Goal: Information Seeking & Learning: Learn about a topic

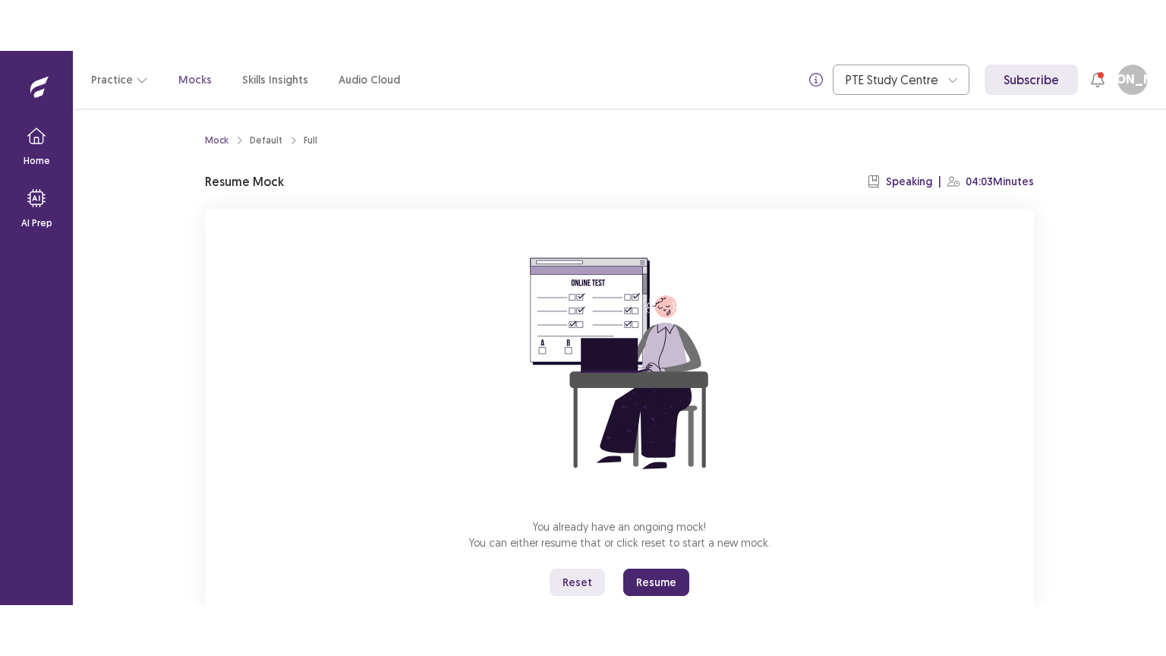
scroll to position [46, 0]
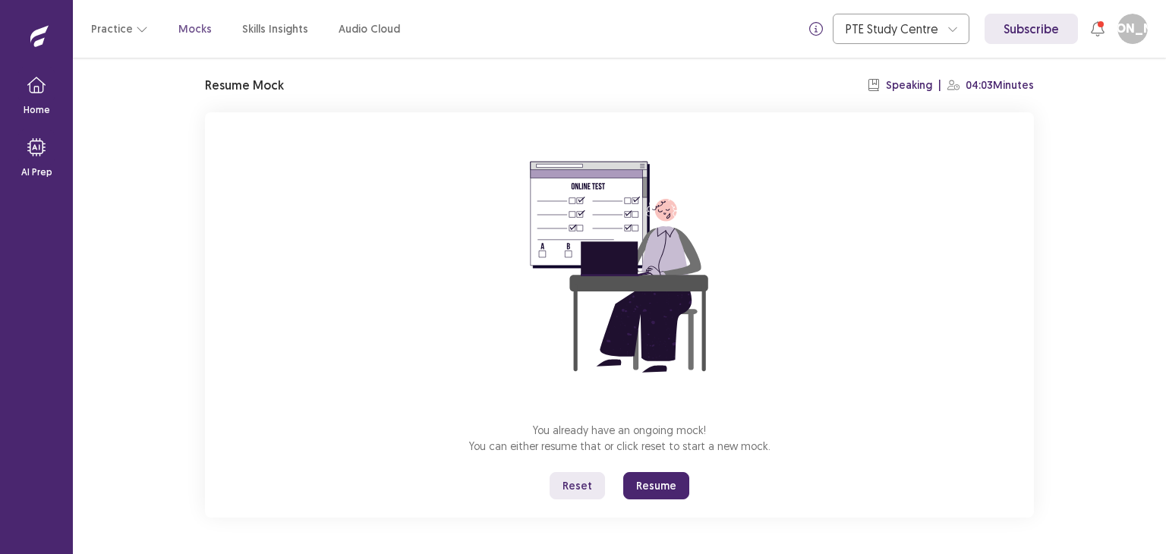
click at [643, 478] on button "Resume" at bounding box center [656, 485] width 66 height 27
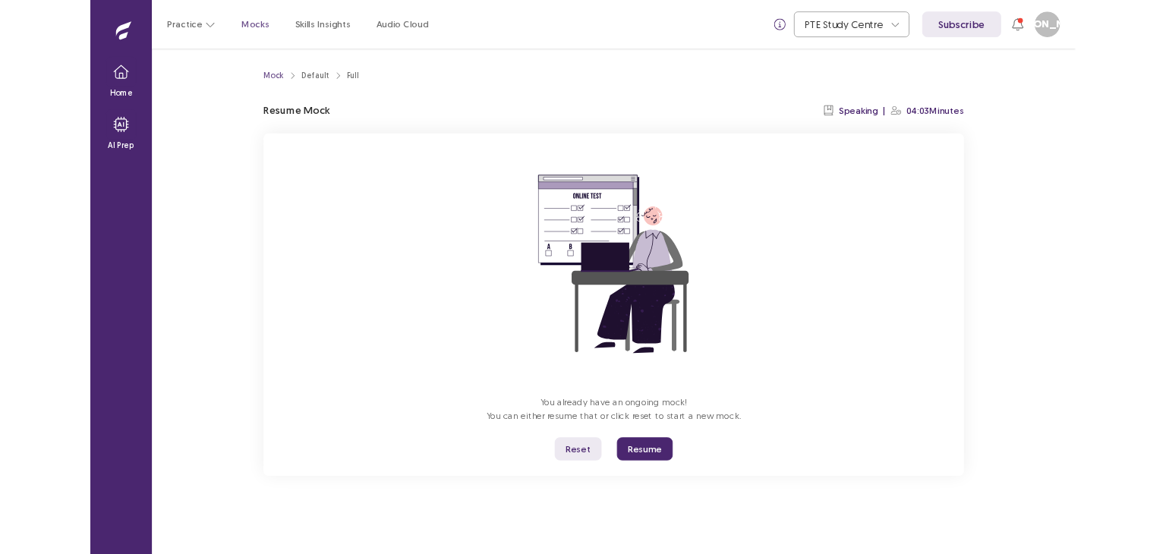
scroll to position [0, 0]
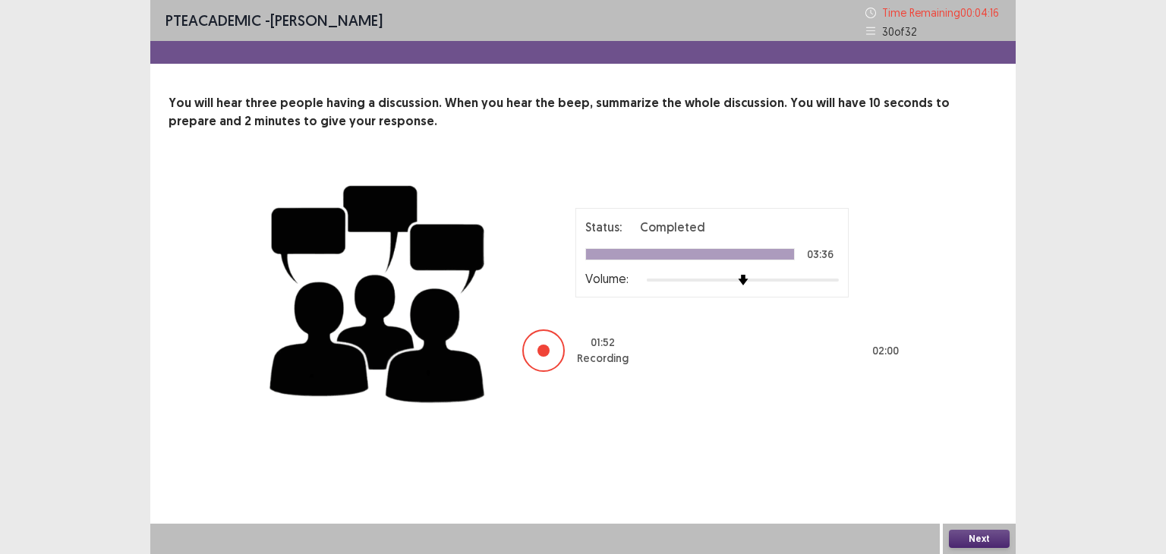
click at [983, 543] on button "Next" at bounding box center [979, 539] width 61 height 18
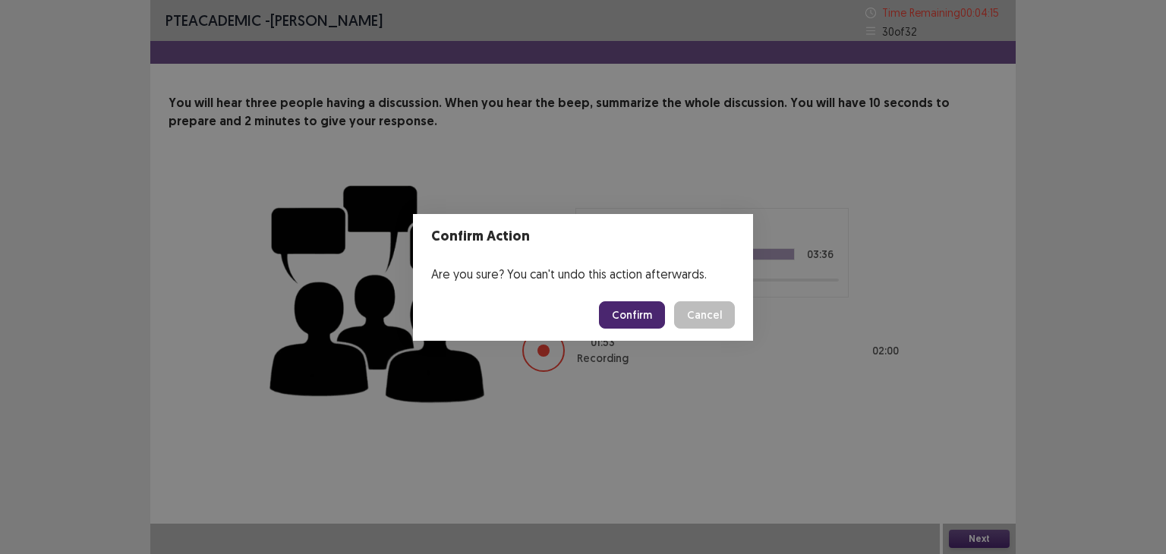
click at [629, 312] on button "Confirm" at bounding box center [632, 314] width 66 height 27
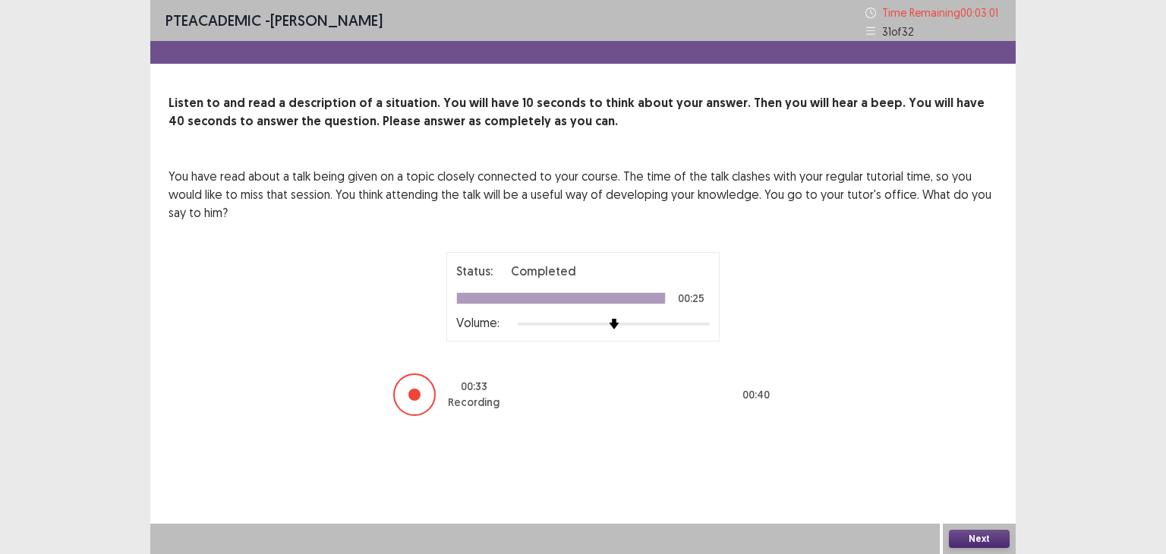
click at [971, 540] on button "Next" at bounding box center [979, 539] width 61 height 18
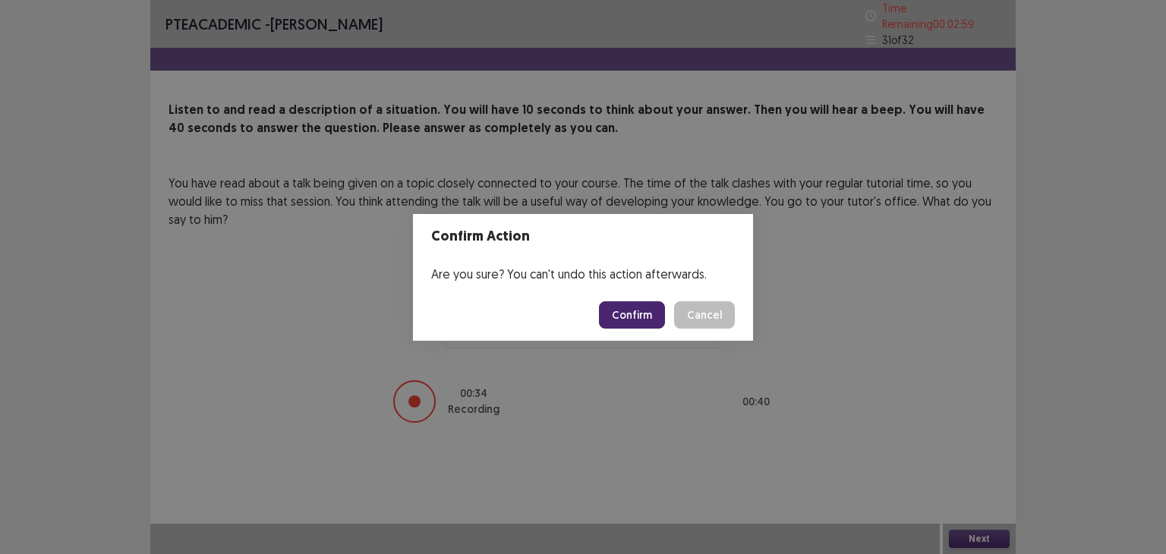
click at [632, 316] on button "Confirm" at bounding box center [632, 314] width 66 height 27
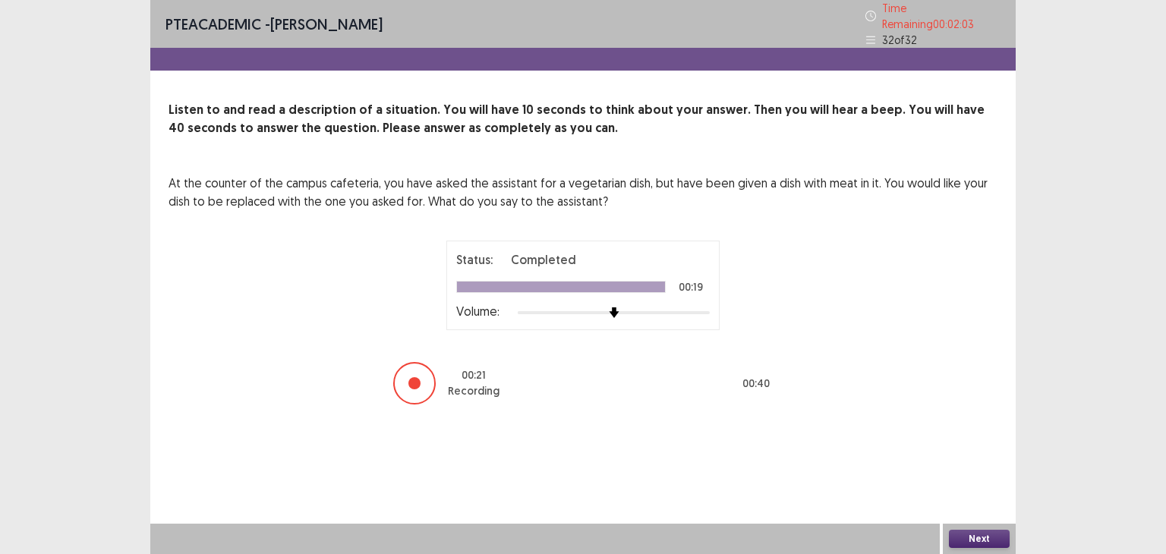
click at [980, 538] on button "Next" at bounding box center [979, 539] width 61 height 18
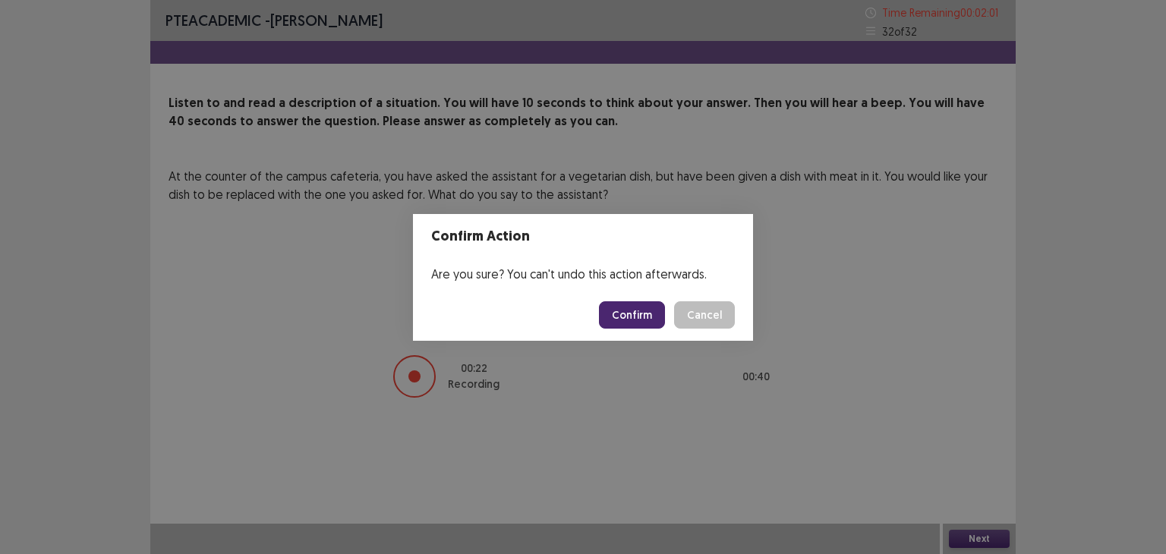
click at [631, 309] on button "Confirm" at bounding box center [632, 314] width 66 height 27
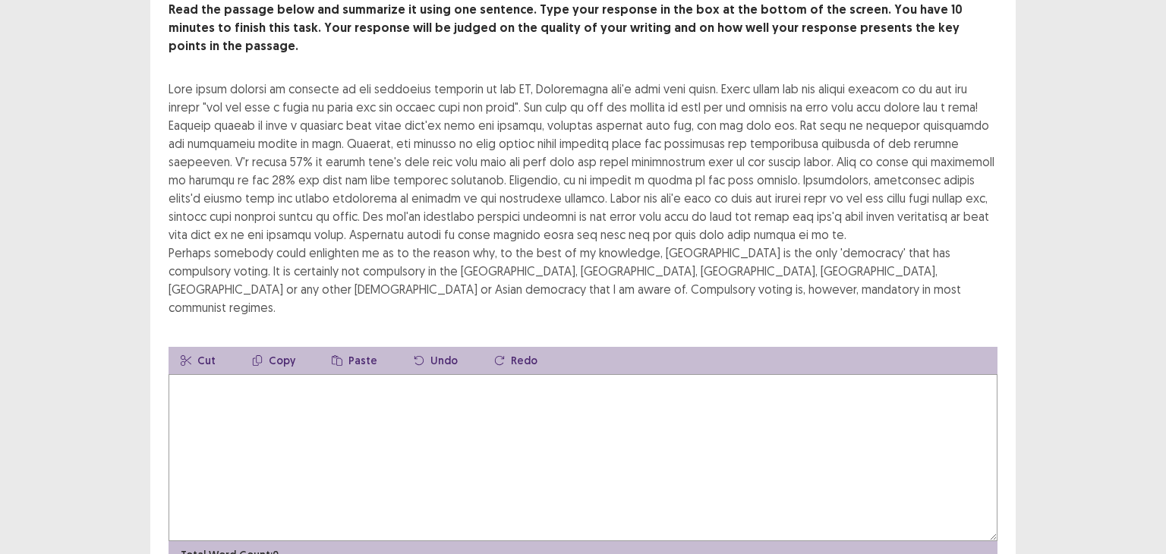
scroll to position [100, 0]
click at [542, 374] on textarea at bounding box center [582, 457] width 829 height 167
type textarea "*"
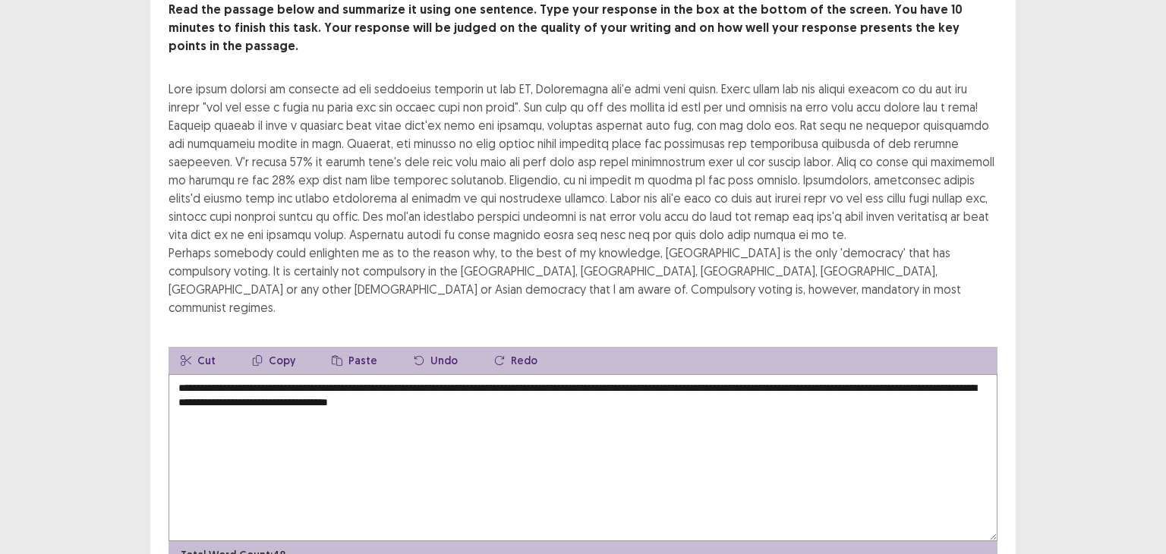
click at [722, 389] on textarea "**********" at bounding box center [582, 457] width 829 height 167
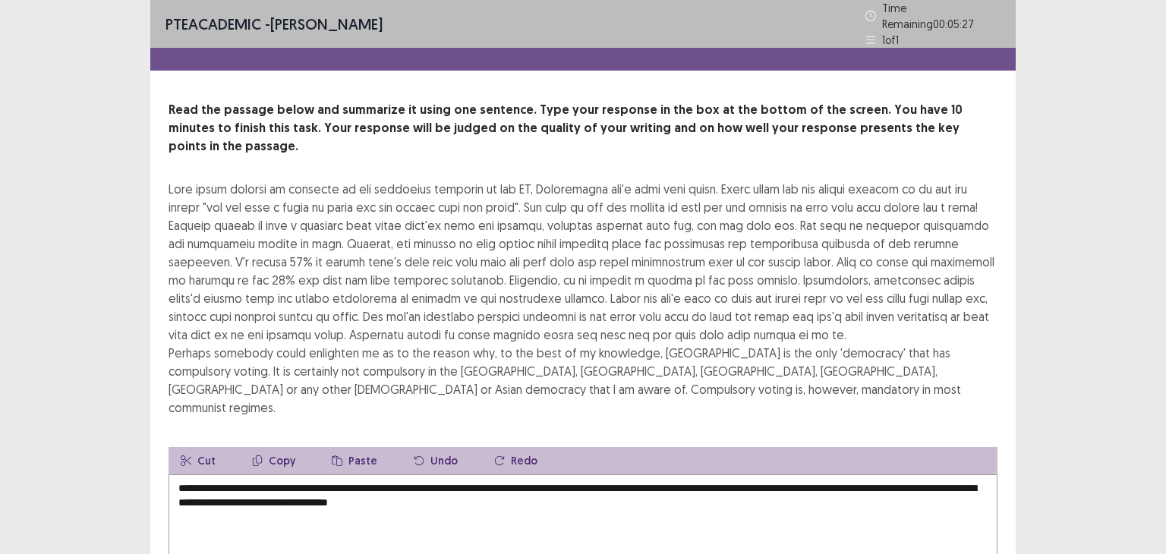
scroll to position [138, 0]
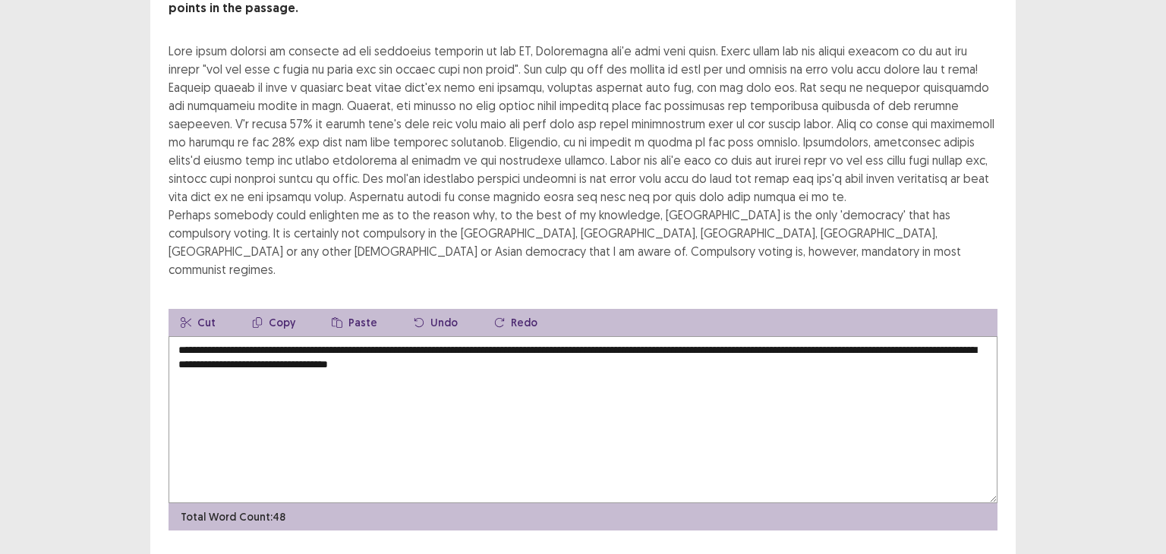
type textarea "**********"
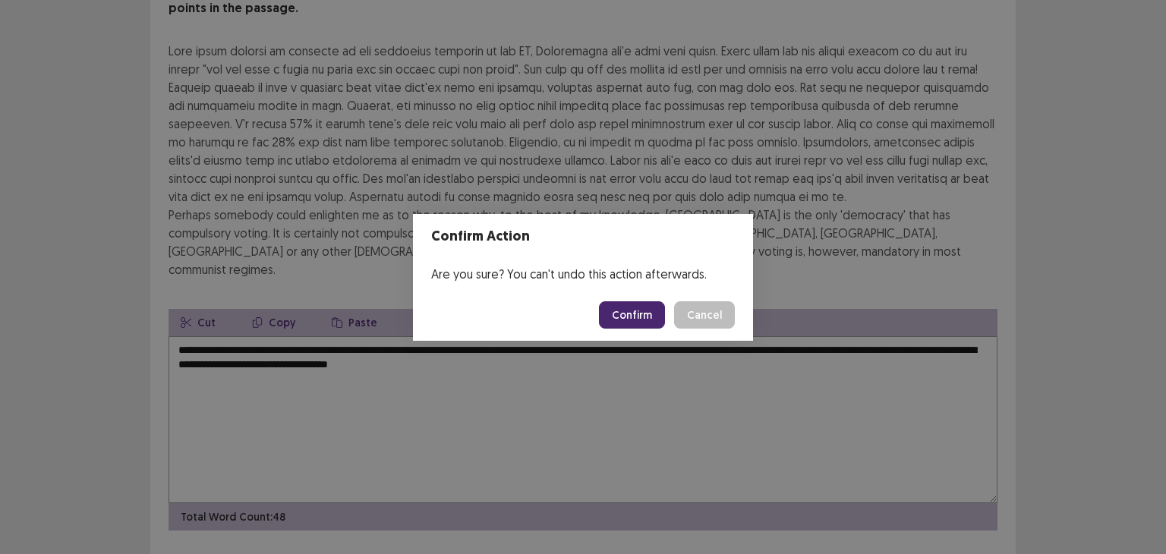
click at [657, 323] on button "Confirm" at bounding box center [632, 314] width 66 height 27
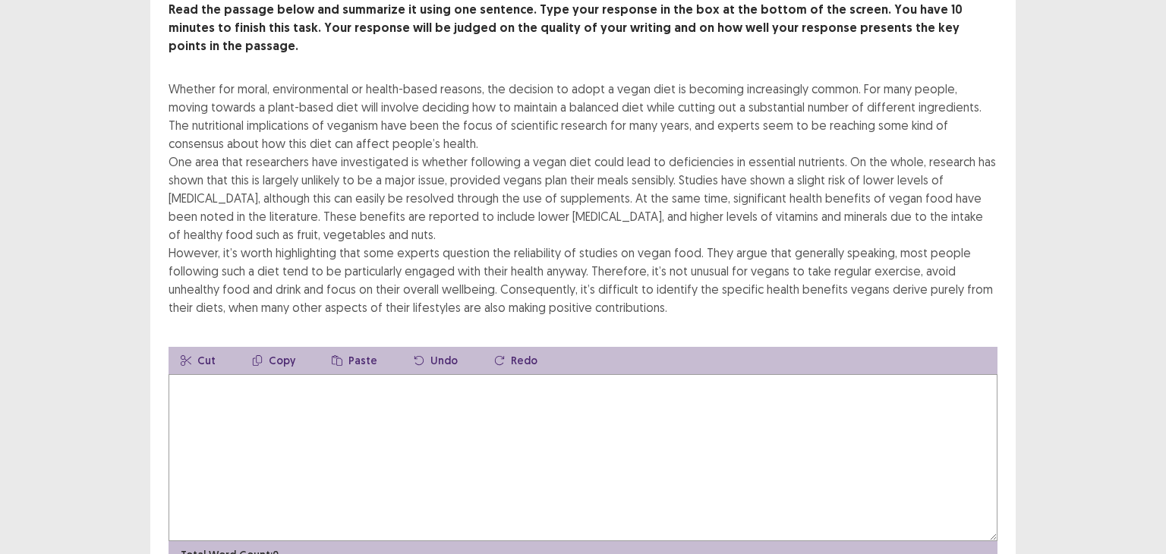
scroll to position [100, 0]
click at [657, 347] on div "Cut Copy Paste Undo Redo" at bounding box center [582, 360] width 829 height 27
click at [637, 420] on textarea at bounding box center [582, 457] width 829 height 167
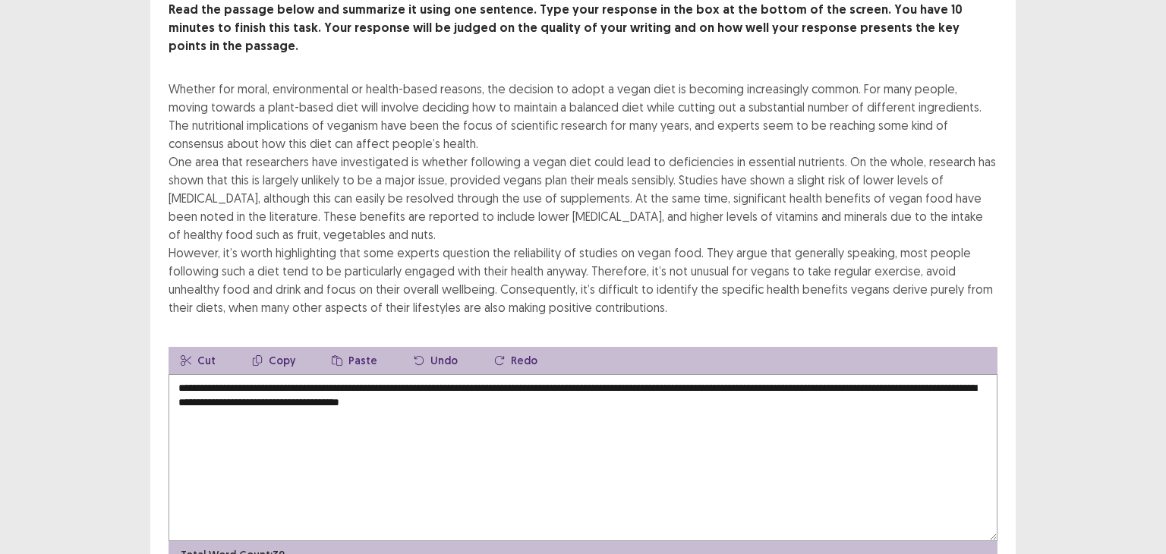
click at [525, 380] on textarea "**********" at bounding box center [582, 457] width 829 height 167
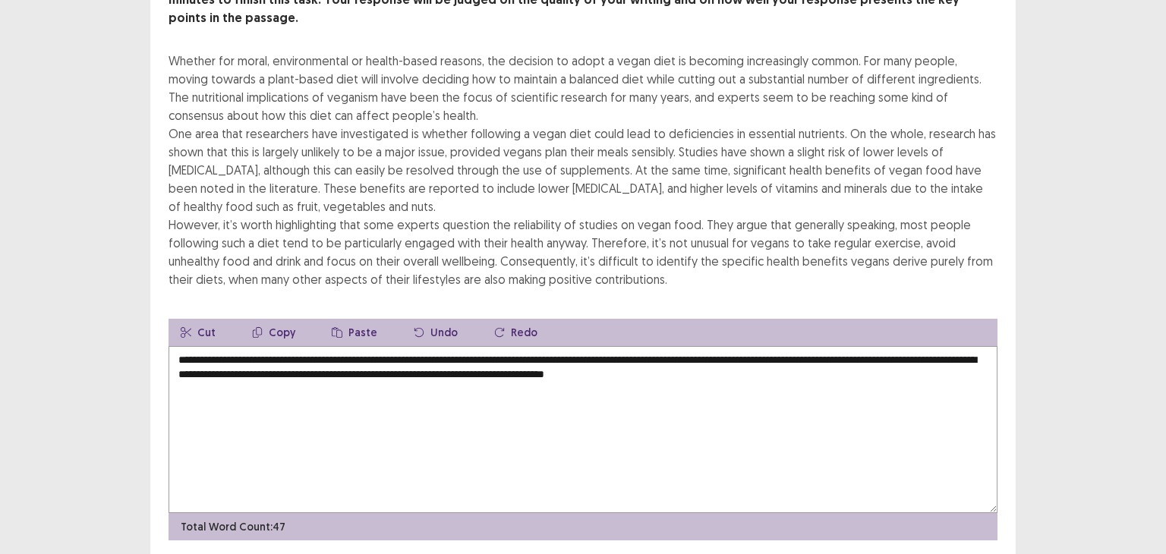
scroll to position [156, 0]
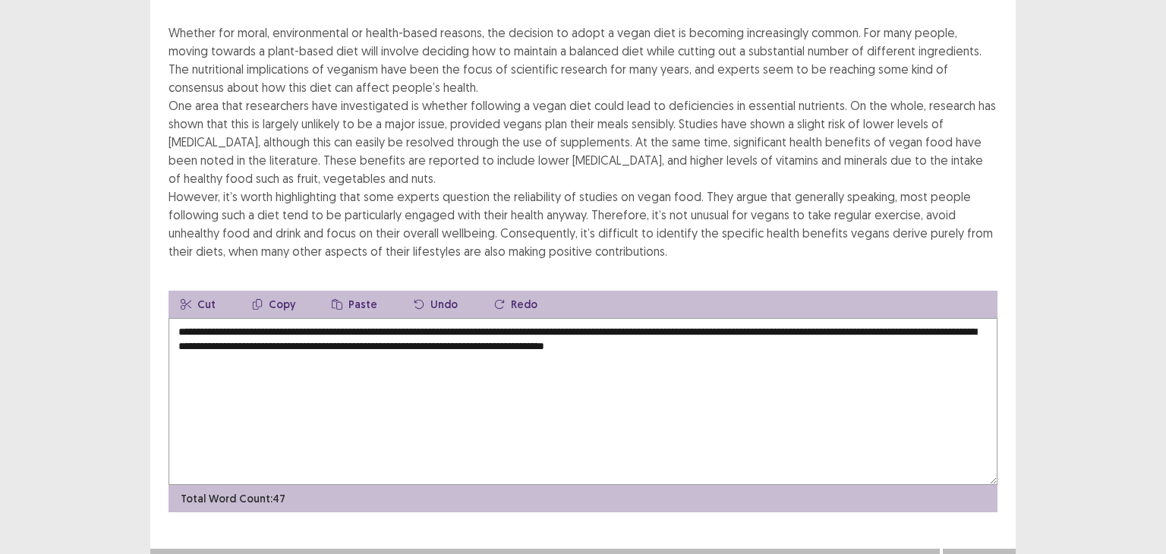
type textarea "**********"
click at [1001, 553] on button "Next" at bounding box center [979, 564] width 61 height 18
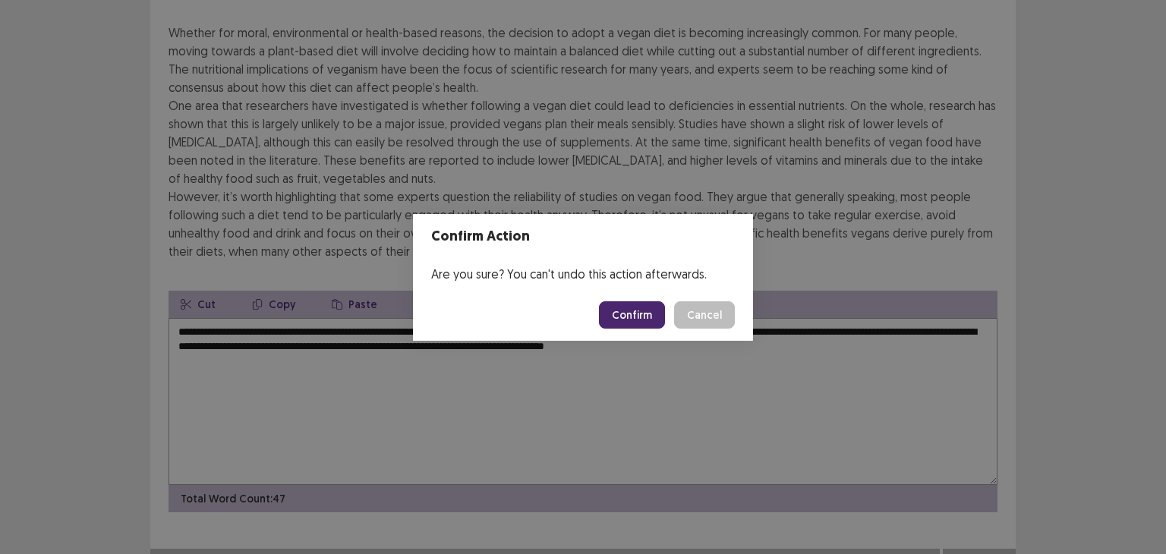
click at [612, 316] on button "Confirm" at bounding box center [632, 314] width 66 height 27
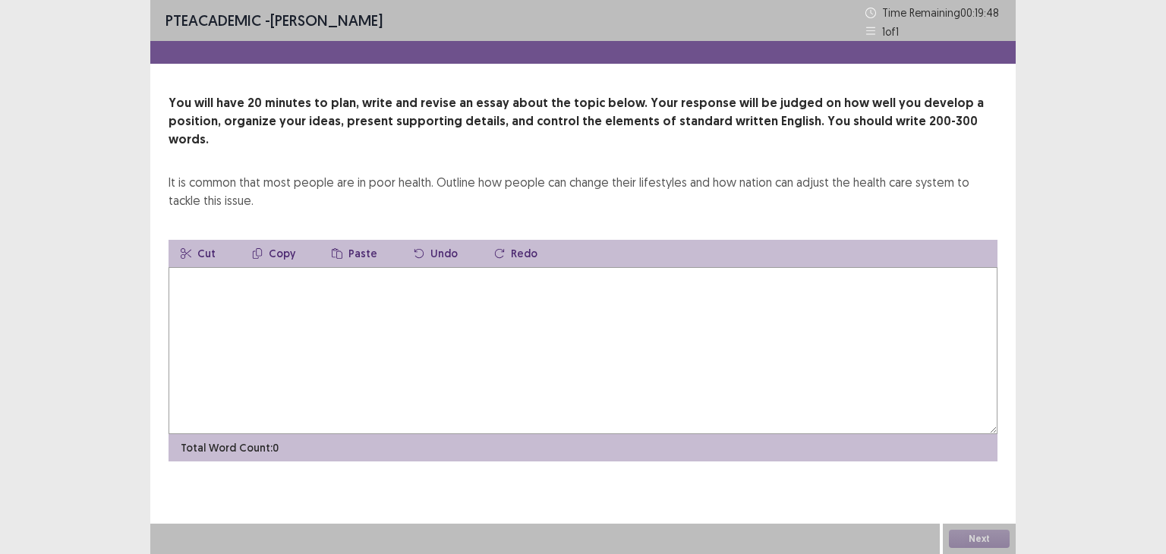
click at [612, 316] on textarea at bounding box center [582, 350] width 829 height 167
drag, startPoint x: 216, startPoint y: 180, endPoint x: 169, endPoint y: 170, distance: 47.3
click at [169, 173] on div "It is common that most people are in poor health. Outline how people can change…" at bounding box center [582, 191] width 829 height 36
drag, startPoint x: 168, startPoint y: 161, endPoint x: 252, endPoint y: 173, distance: 84.4
click at [252, 173] on div "It is common that most people are in poor health. Outline how people can change…" at bounding box center [582, 191] width 829 height 36
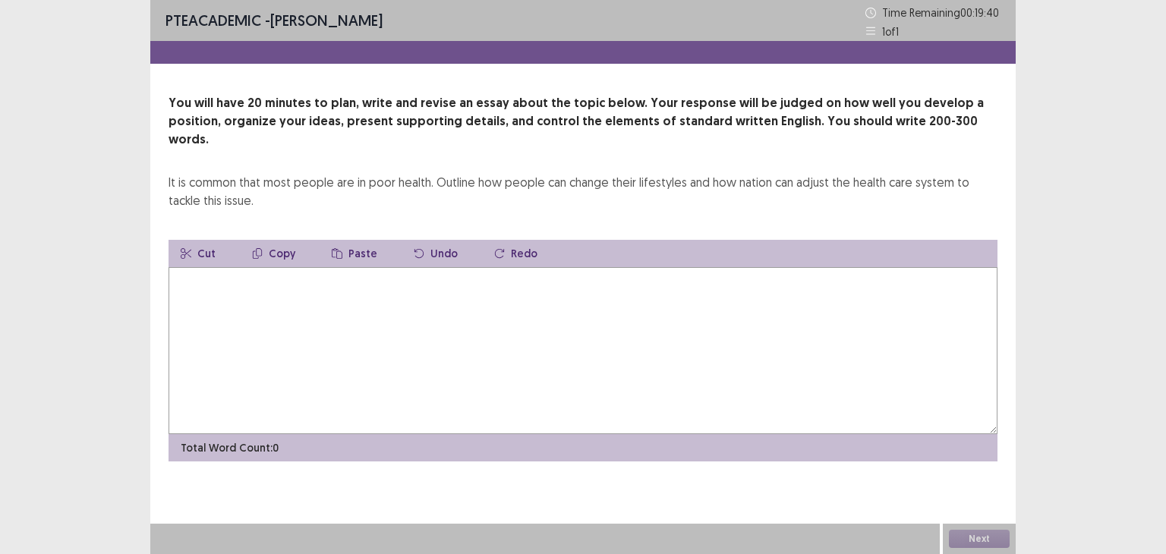
click at [301, 280] on textarea at bounding box center [582, 350] width 829 height 167
paste textarea "**"
type textarea "*"
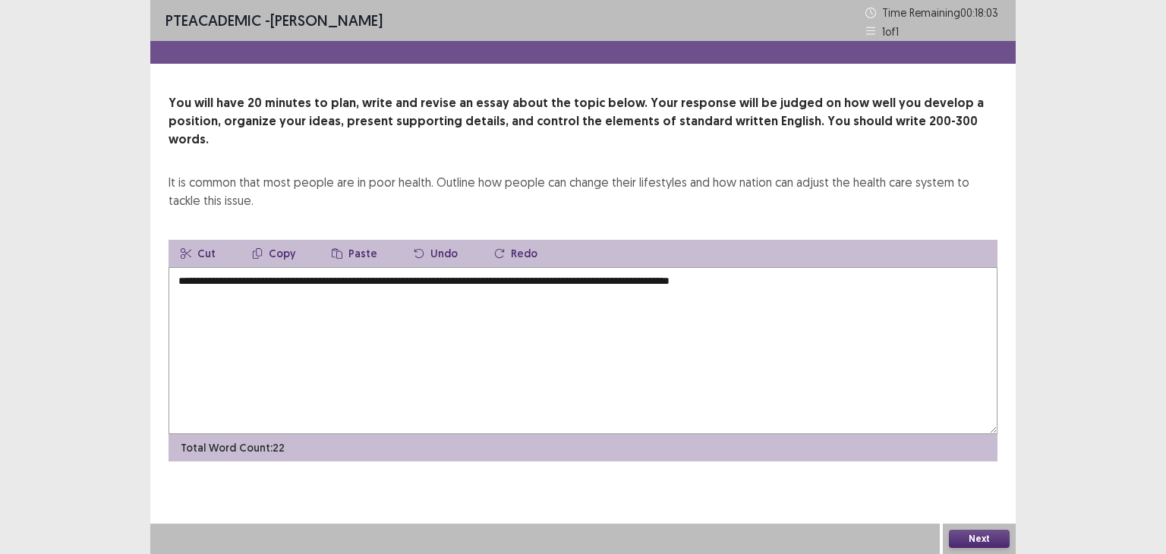
click at [802, 267] on textarea "**********" at bounding box center [582, 350] width 829 height 167
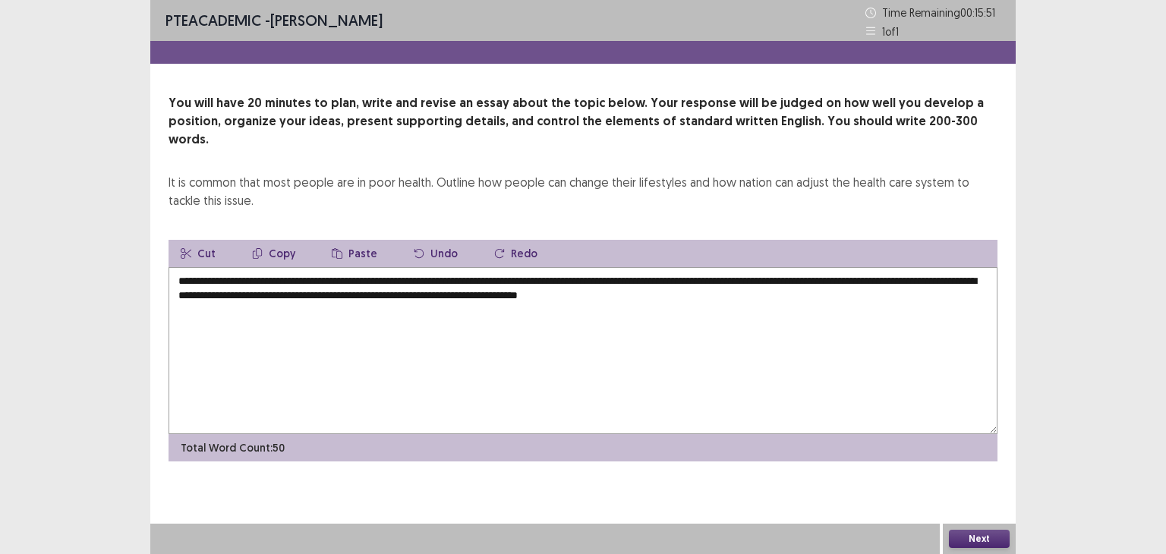
click at [225, 280] on textarea "**********" at bounding box center [582, 350] width 829 height 167
click at [537, 278] on textarea "**********" at bounding box center [582, 350] width 829 height 167
click at [873, 274] on textarea "**********" at bounding box center [582, 350] width 829 height 167
click at [891, 293] on textarea "**********" at bounding box center [582, 350] width 829 height 167
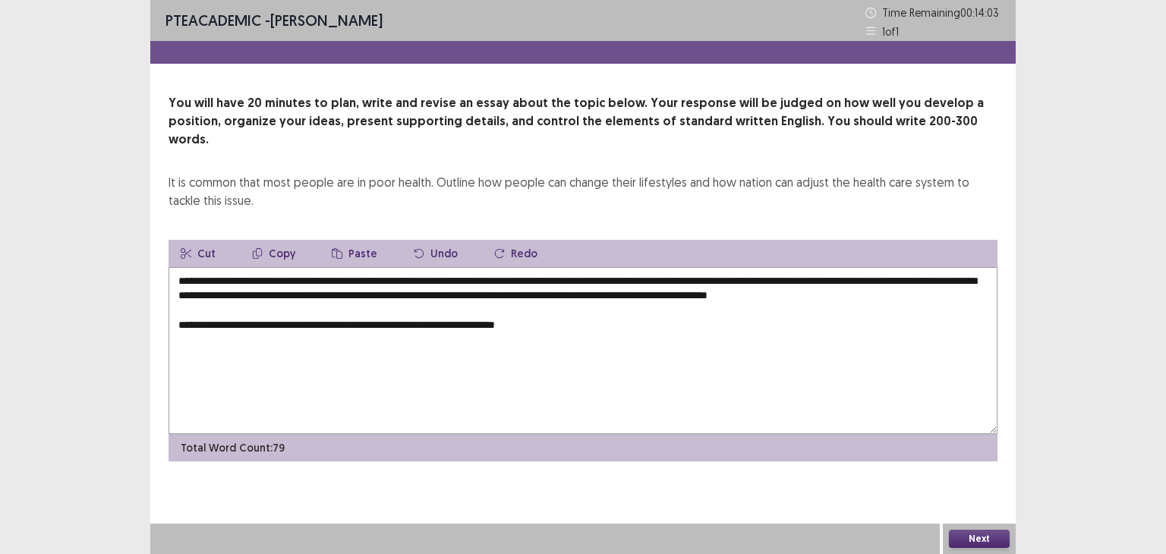
click at [565, 318] on textarea "**********" at bounding box center [582, 350] width 829 height 167
click at [664, 322] on textarea "**********" at bounding box center [582, 350] width 829 height 167
click at [835, 327] on textarea "**********" at bounding box center [582, 350] width 829 height 167
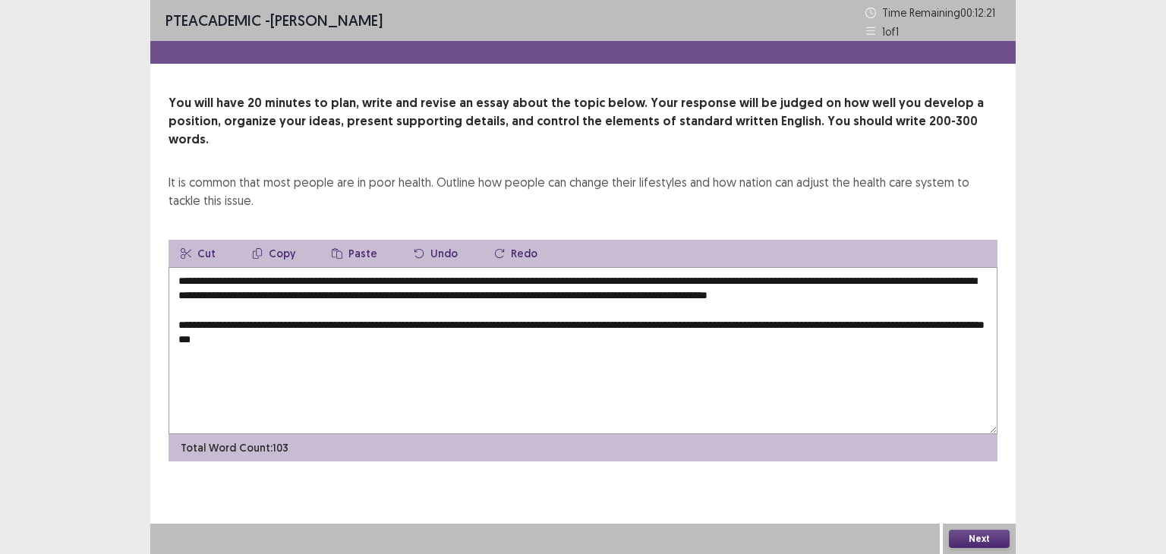
click at [331, 332] on textarea "**********" at bounding box center [582, 350] width 829 height 167
click at [367, 337] on textarea "**********" at bounding box center [582, 350] width 829 height 167
click at [707, 282] on textarea "**********" at bounding box center [582, 350] width 829 height 167
click at [481, 345] on textarea "**********" at bounding box center [582, 350] width 829 height 167
click at [420, 335] on textarea "**********" at bounding box center [582, 350] width 829 height 167
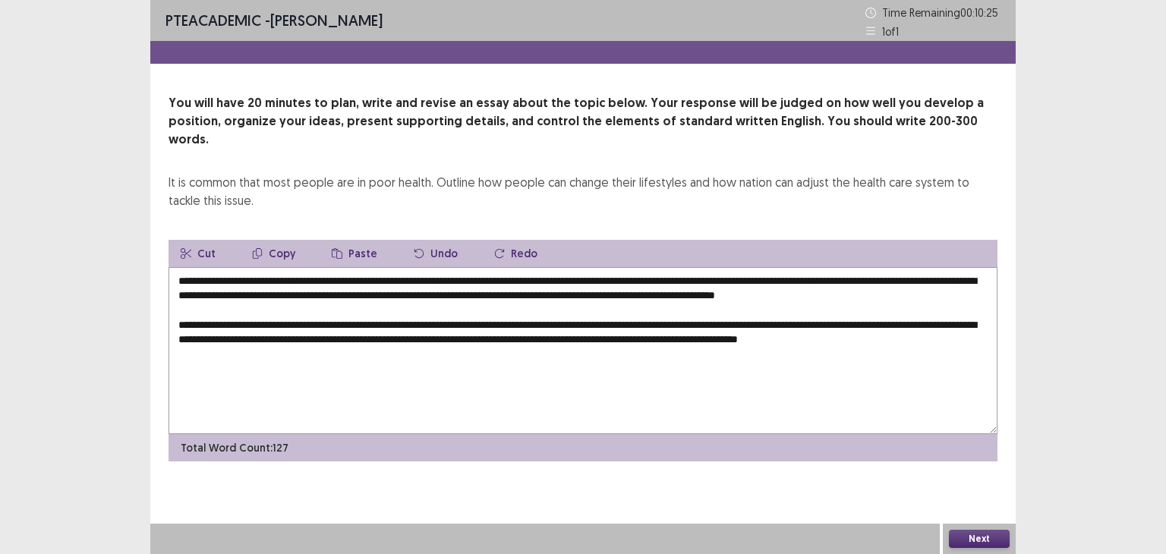
click at [977, 341] on textarea "**********" at bounding box center [582, 350] width 829 height 167
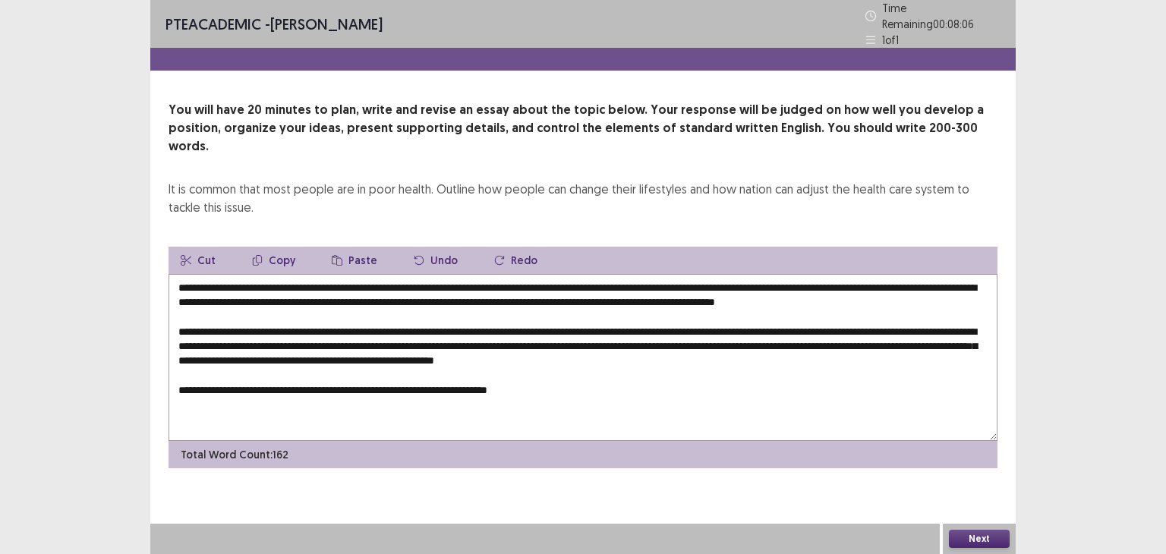
click at [358, 377] on textarea "**********" at bounding box center [582, 357] width 829 height 167
click at [380, 377] on textarea "**********" at bounding box center [582, 357] width 829 height 167
click at [557, 381] on textarea "**********" at bounding box center [582, 357] width 829 height 167
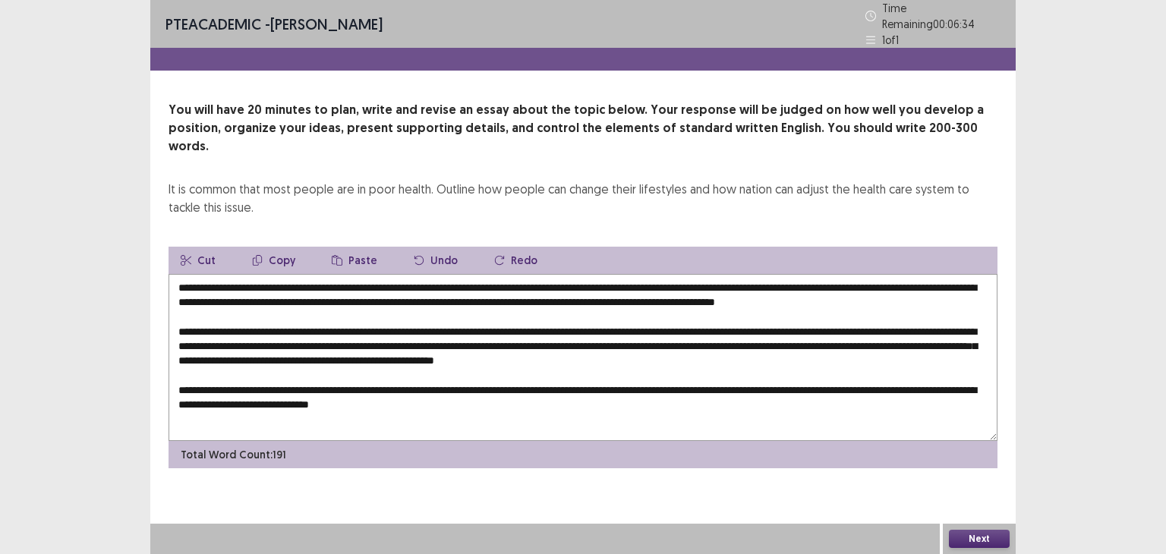
click at [367, 385] on textarea at bounding box center [582, 357] width 829 height 167
click at [367, 388] on textarea at bounding box center [582, 357] width 829 height 167
click at [571, 385] on textarea at bounding box center [582, 357] width 829 height 167
click at [551, 401] on textarea at bounding box center [582, 357] width 829 height 167
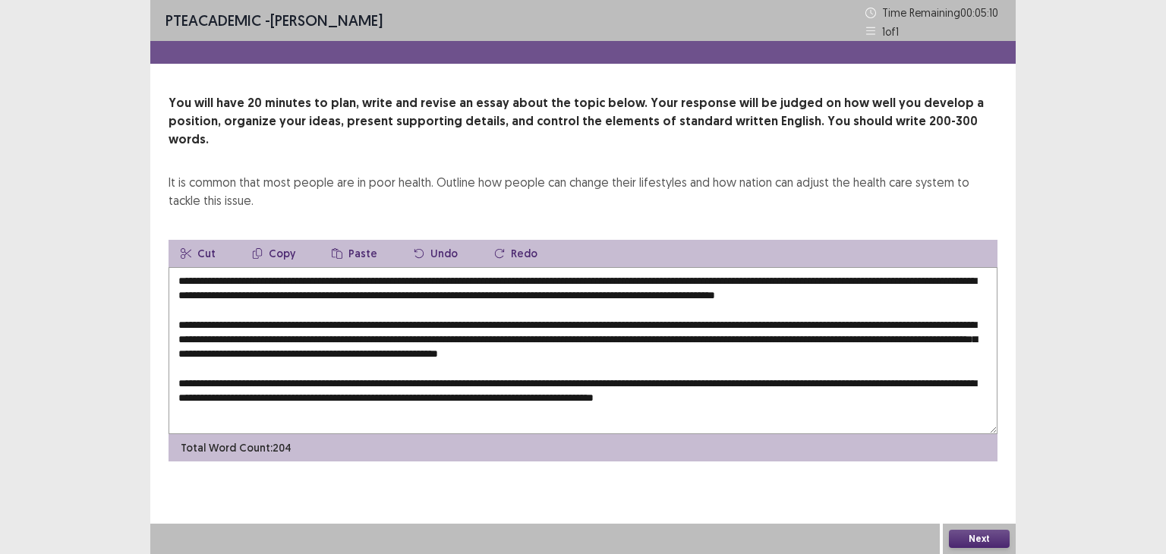
click at [665, 398] on textarea at bounding box center [582, 350] width 829 height 167
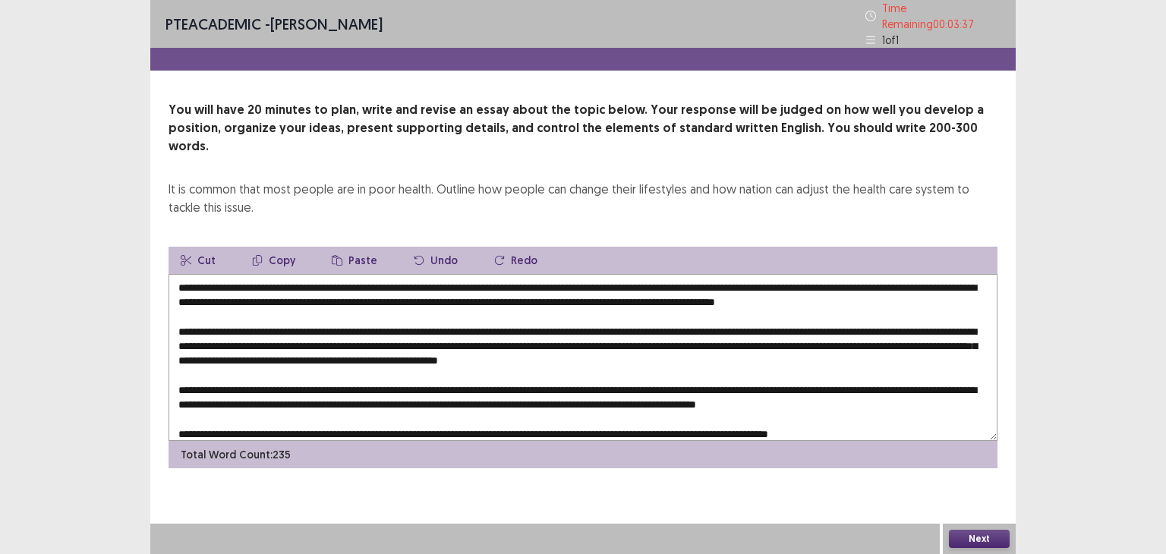
drag, startPoint x: 469, startPoint y: 278, endPoint x: 765, endPoint y: 275, distance: 296.0
click at [765, 275] on textarea at bounding box center [582, 357] width 829 height 167
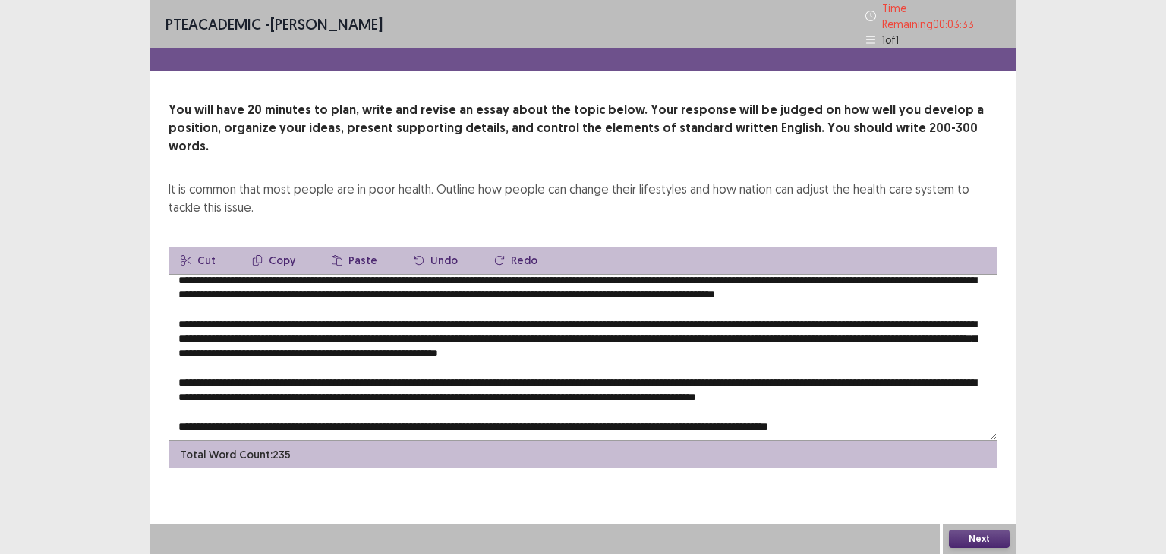
click at [930, 402] on textarea at bounding box center [582, 357] width 829 height 167
paste textarea "**********"
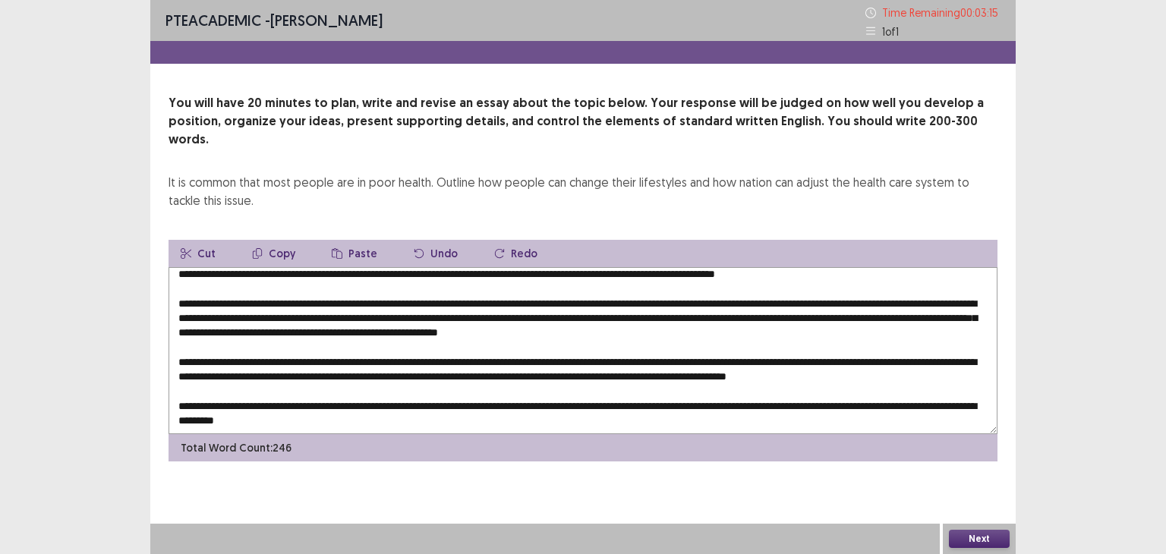
scroll to position [51, 0]
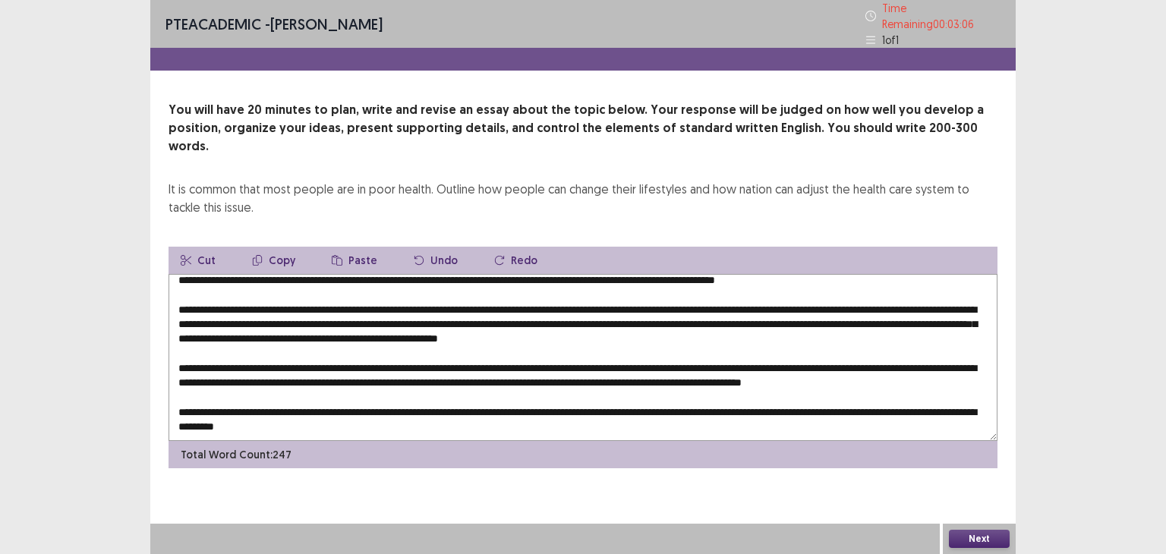
click at [526, 404] on textarea at bounding box center [582, 357] width 829 height 167
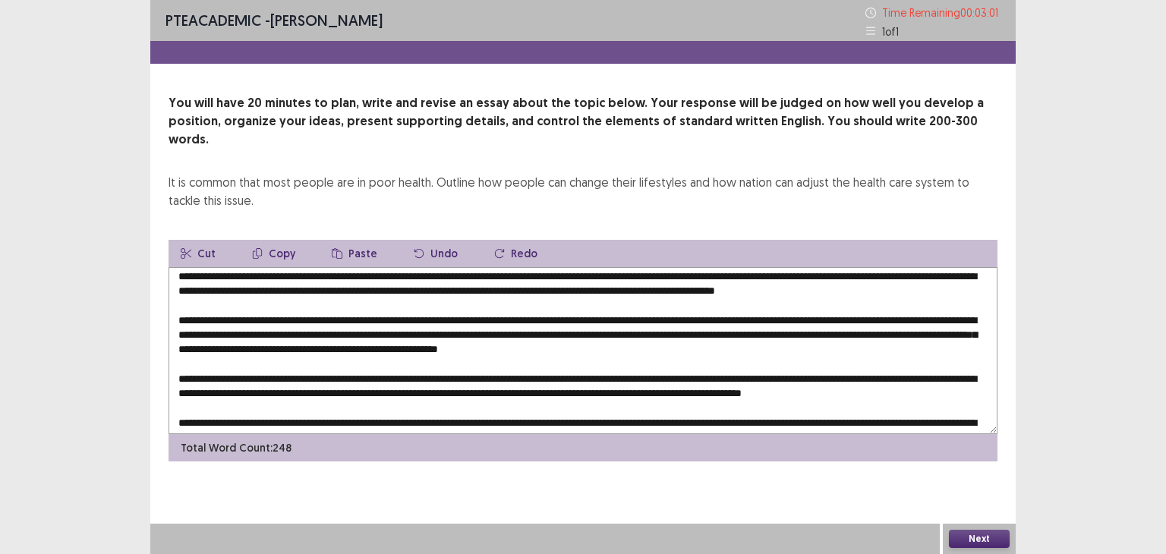
scroll to position [4, 0]
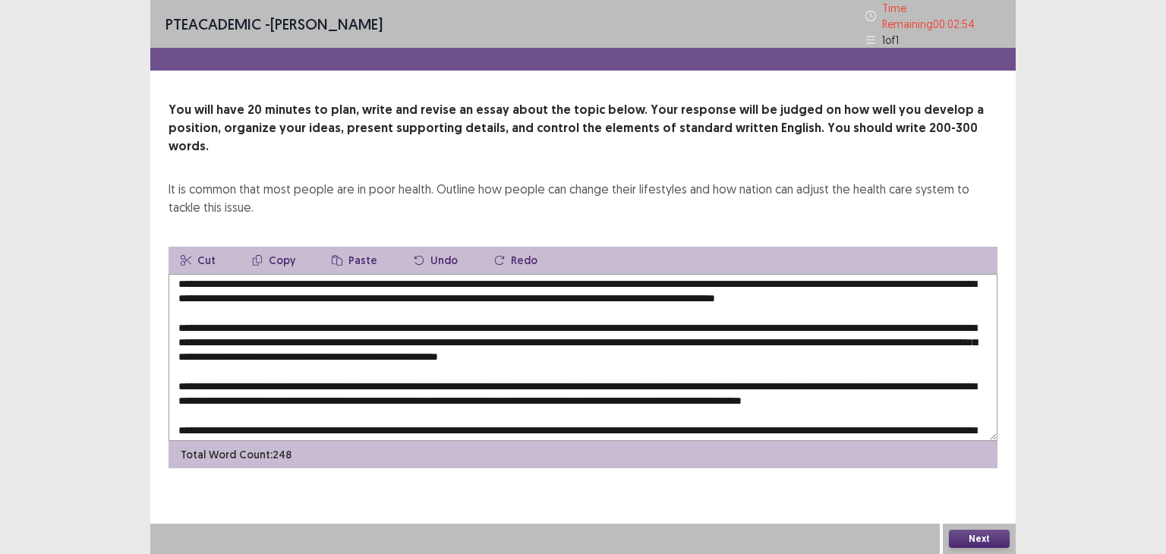
drag, startPoint x: 469, startPoint y: 313, endPoint x: 650, endPoint y: 318, distance: 180.7
click at [650, 318] on textarea at bounding box center [582, 357] width 829 height 167
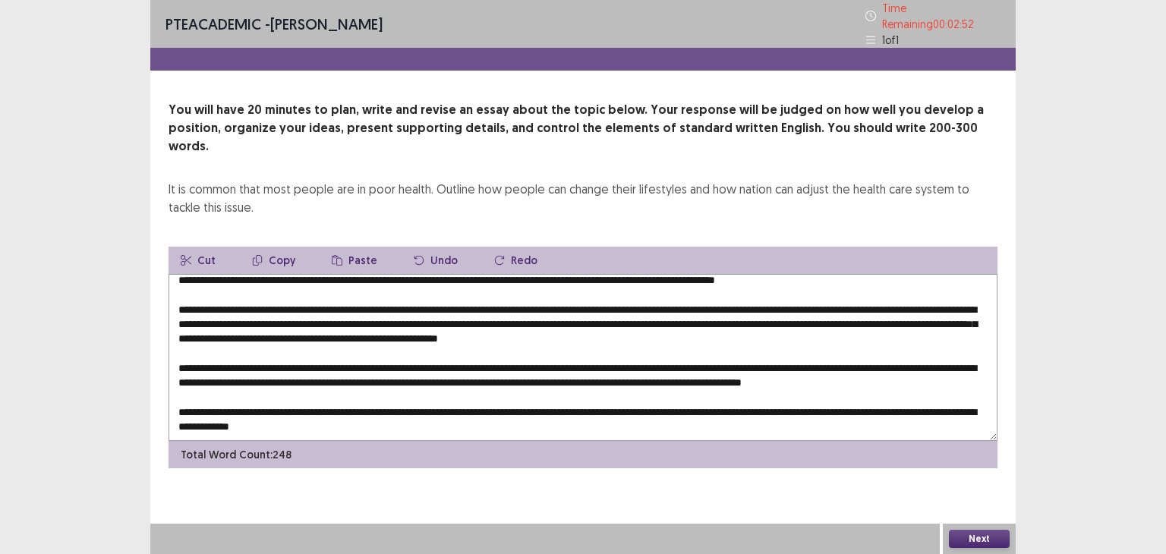
click at [583, 413] on textarea at bounding box center [582, 357] width 829 height 167
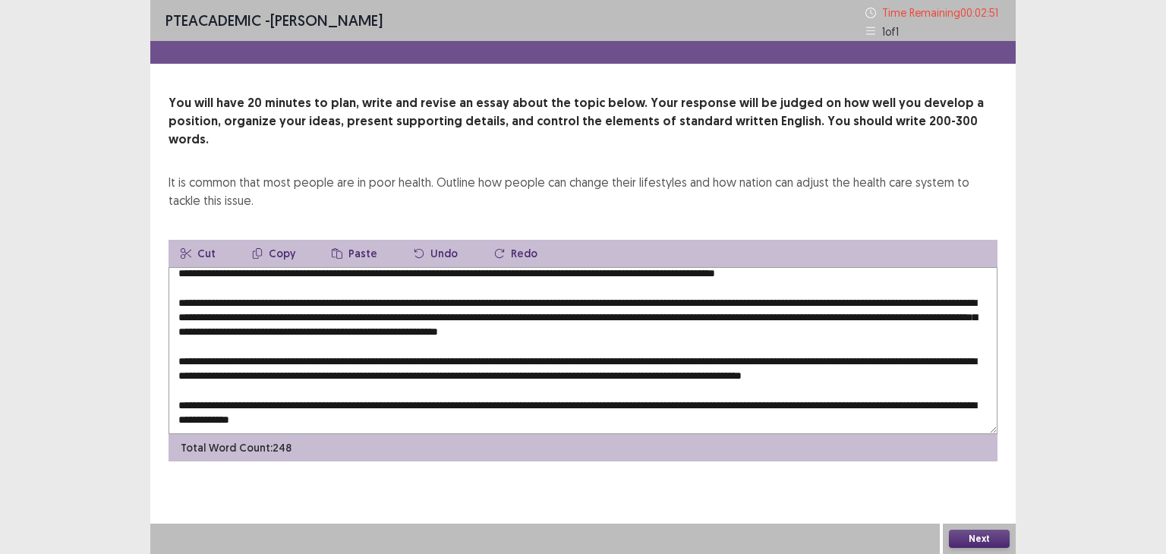
paste textarea "**********"
type textarea "**********"
click at [977, 531] on button "Next" at bounding box center [979, 539] width 61 height 18
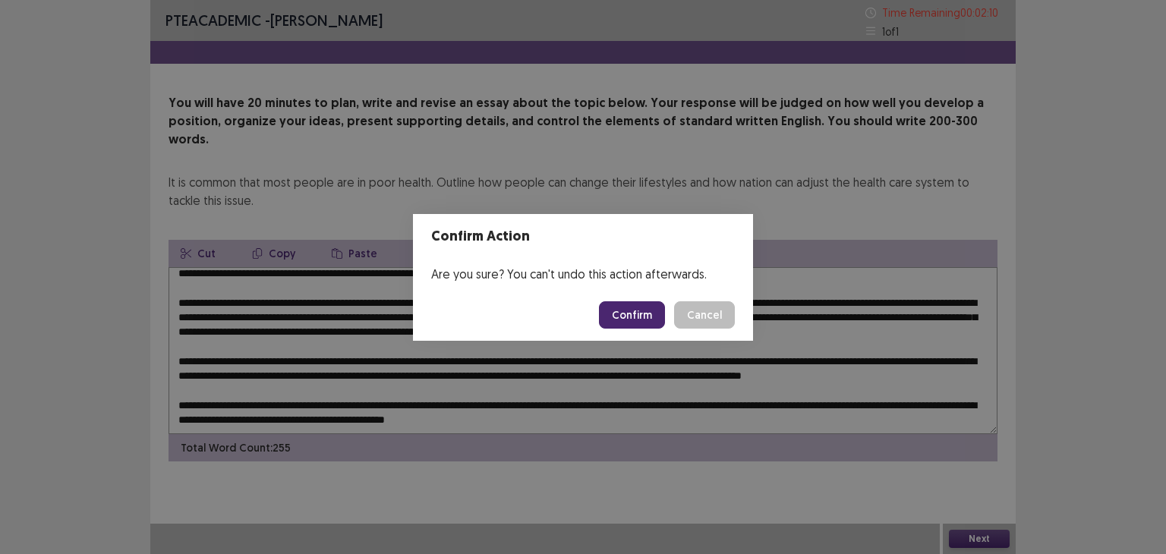
click at [659, 326] on button "Confirm" at bounding box center [632, 314] width 66 height 27
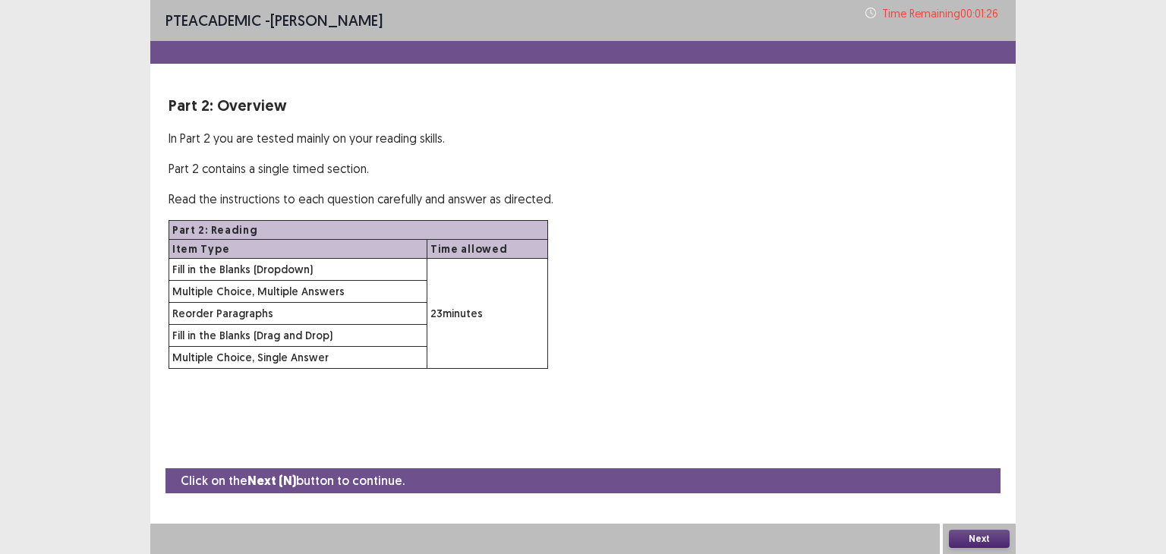
click at [982, 541] on button "Next" at bounding box center [979, 539] width 61 height 18
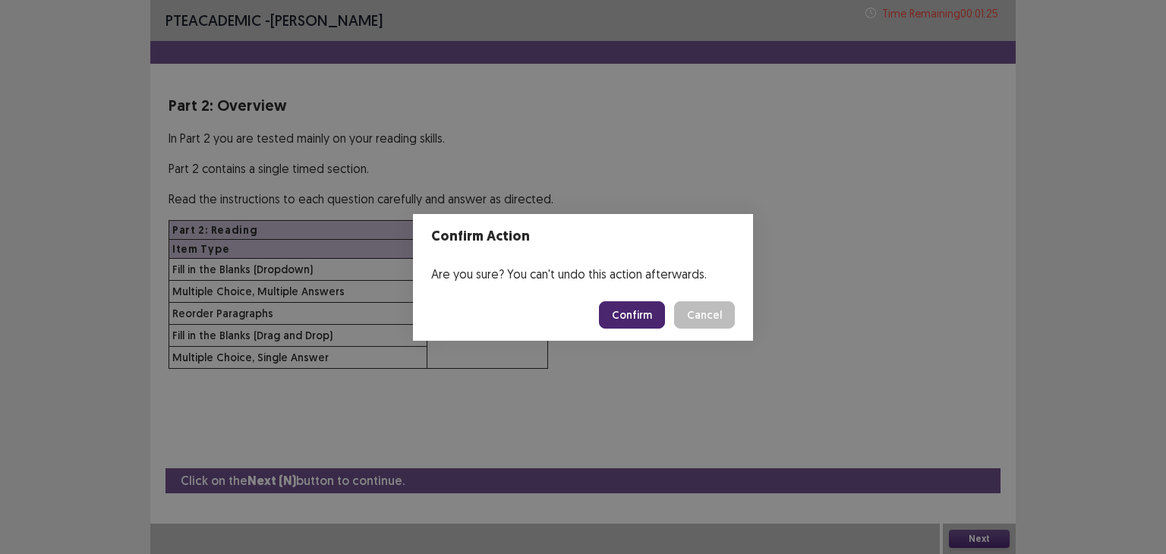
click at [657, 324] on button "Confirm" at bounding box center [632, 314] width 66 height 27
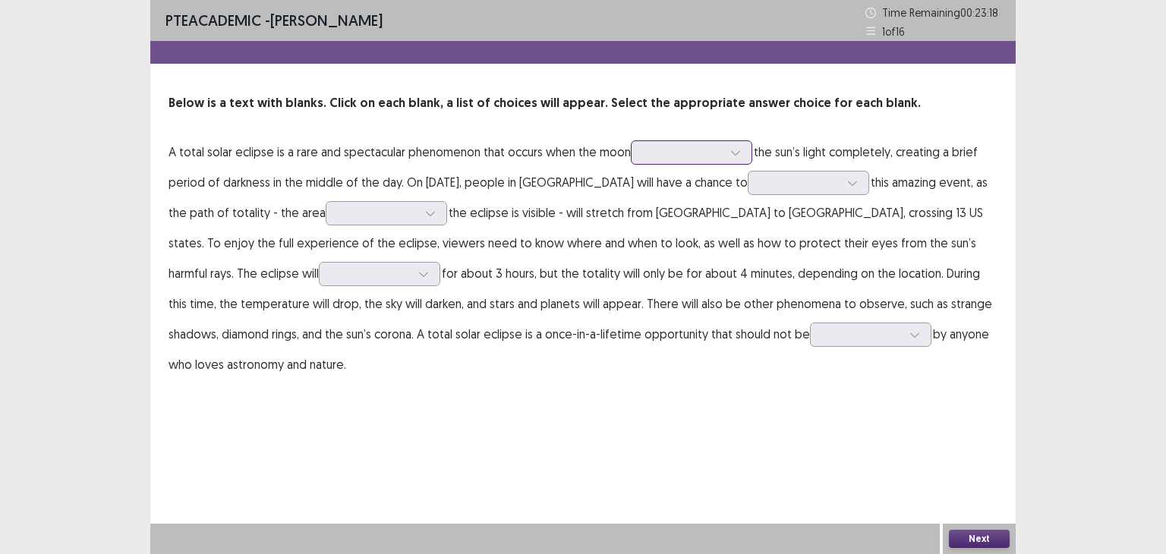
click at [713, 156] on div at bounding box center [682, 152] width 79 height 14
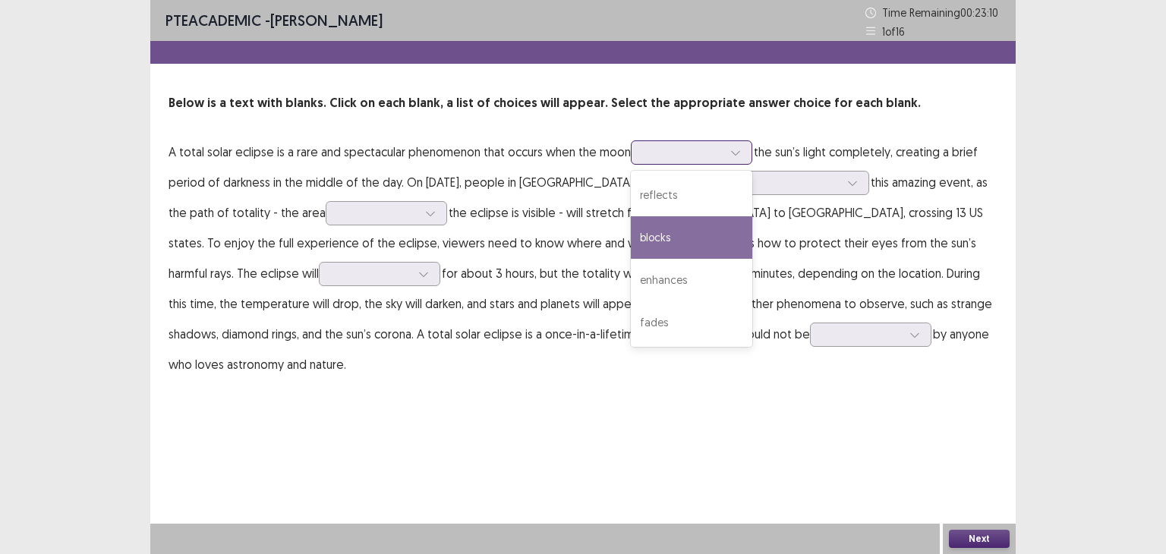
click at [716, 231] on div "blocks" at bounding box center [691, 237] width 121 height 42
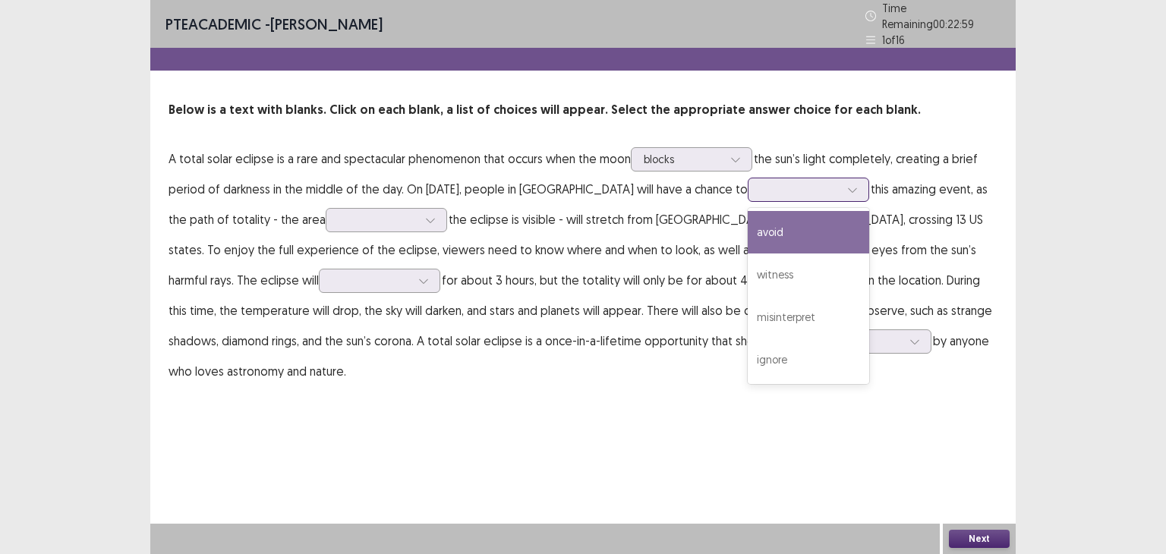
click at [780, 182] on div at bounding box center [799, 189] width 79 height 14
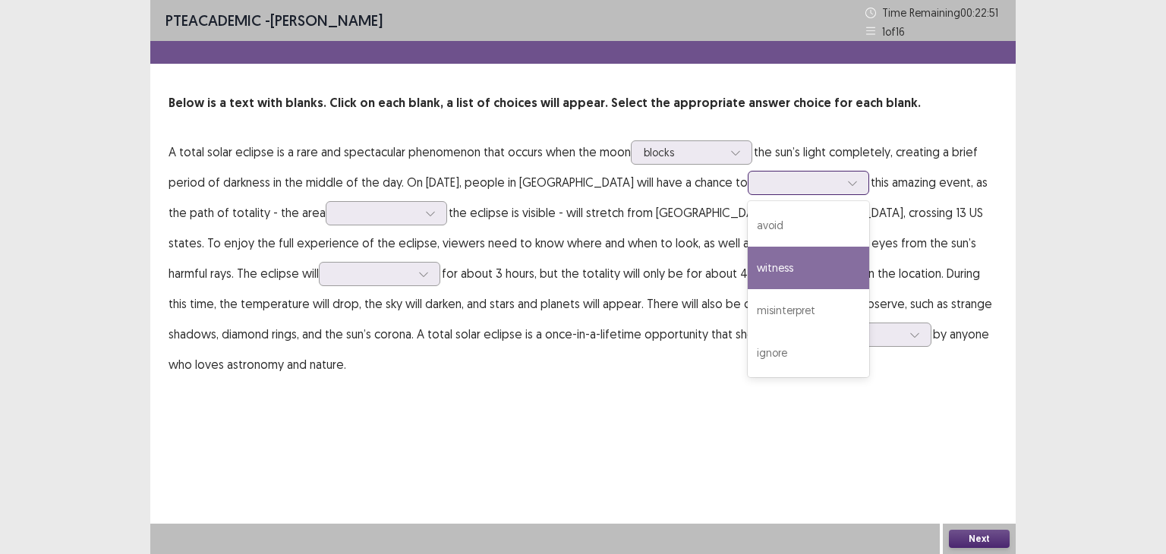
click at [777, 259] on div "witness" at bounding box center [807, 268] width 121 height 42
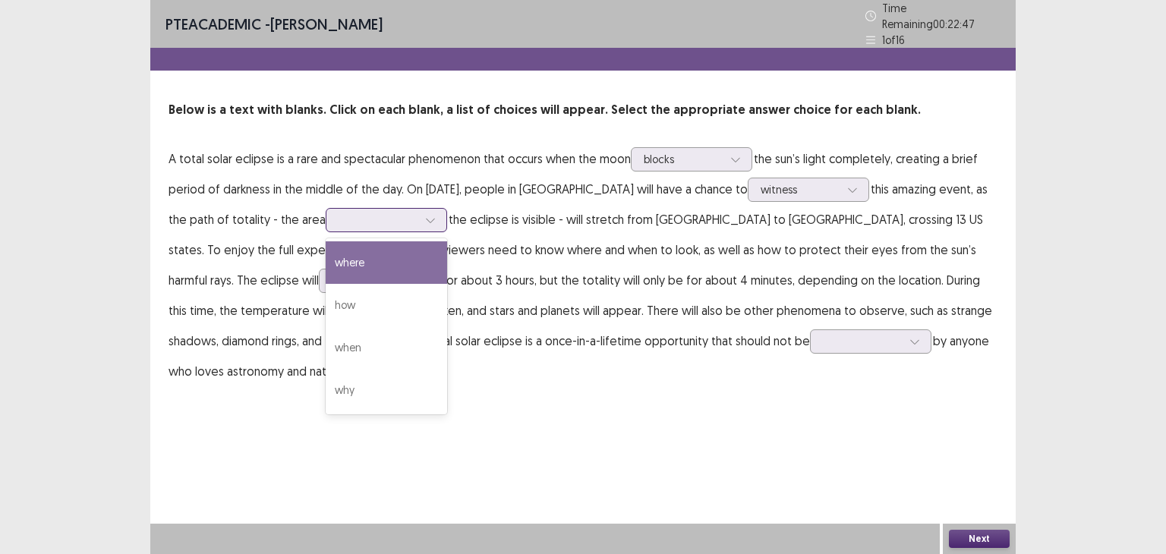
click at [364, 212] on div at bounding box center [377, 219] width 79 height 14
click at [371, 244] on div "where" at bounding box center [386, 262] width 121 height 42
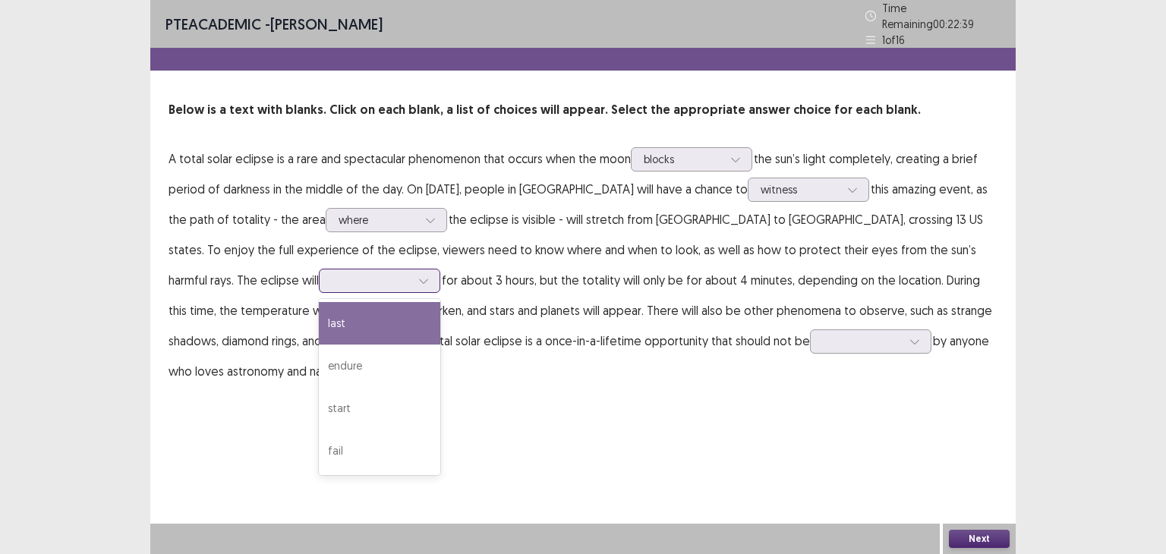
click at [332, 273] on div at bounding box center [371, 280] width 79 height 14
click at [319, 310] on div "last" at bounding box center [379, 323] width 121 height 42
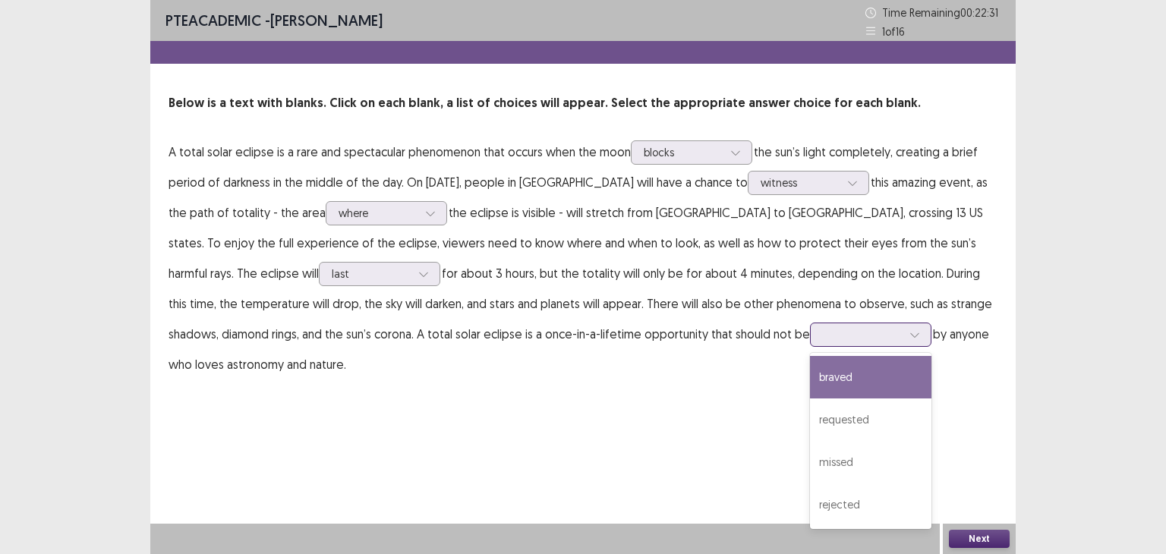
click at [810, 345] on div at bounding box center [870, 335] width 121 height 24
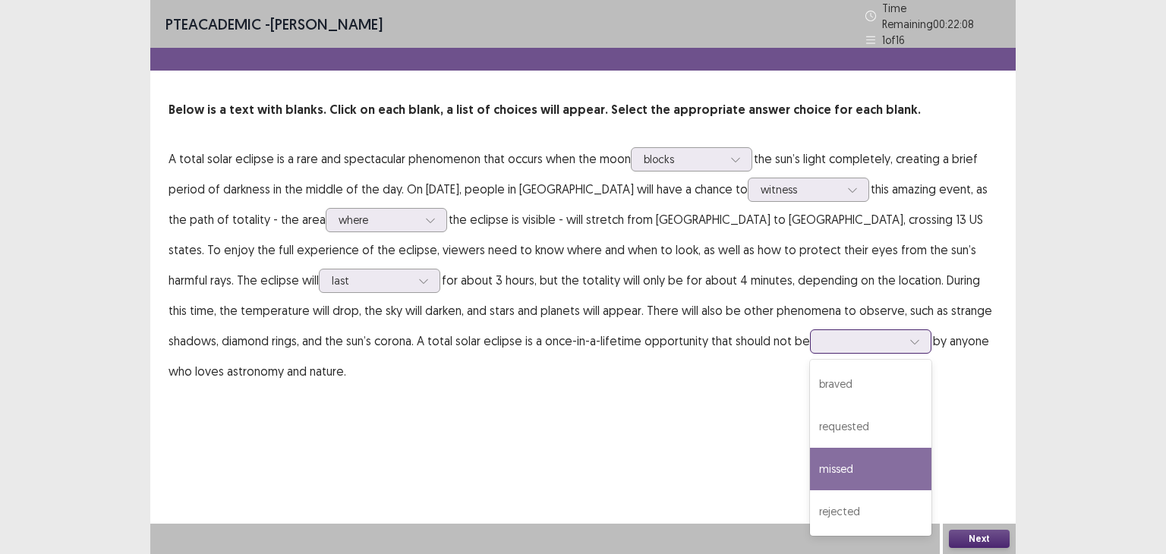
click at [810, 456] on div "missed" at bounding box center [870, 469] width 121 height 42
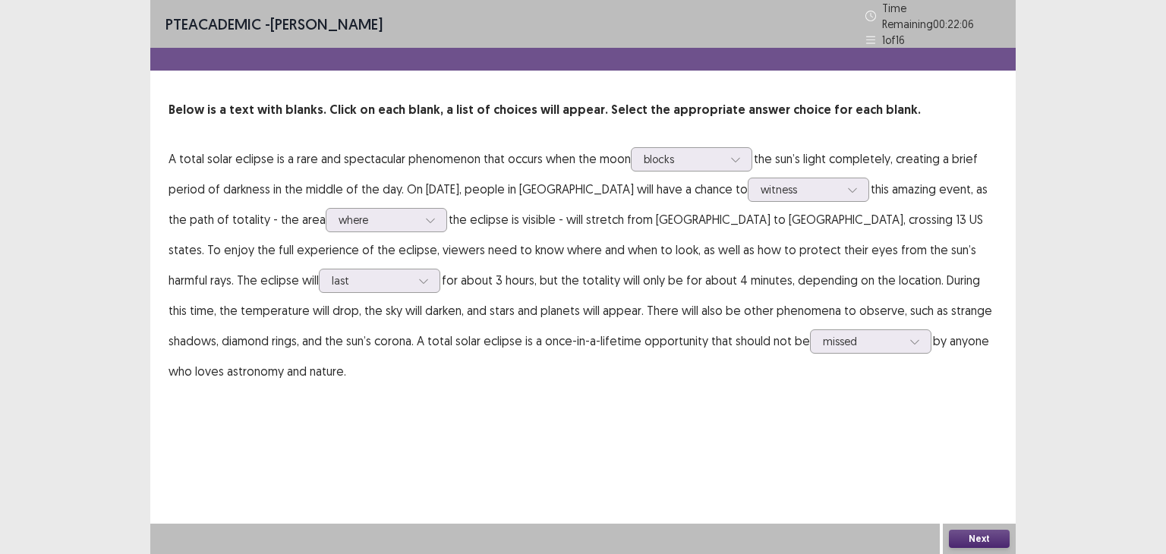
click at [955, 539] on button "Next" at bounding box center [979, 539] width 61 height 18
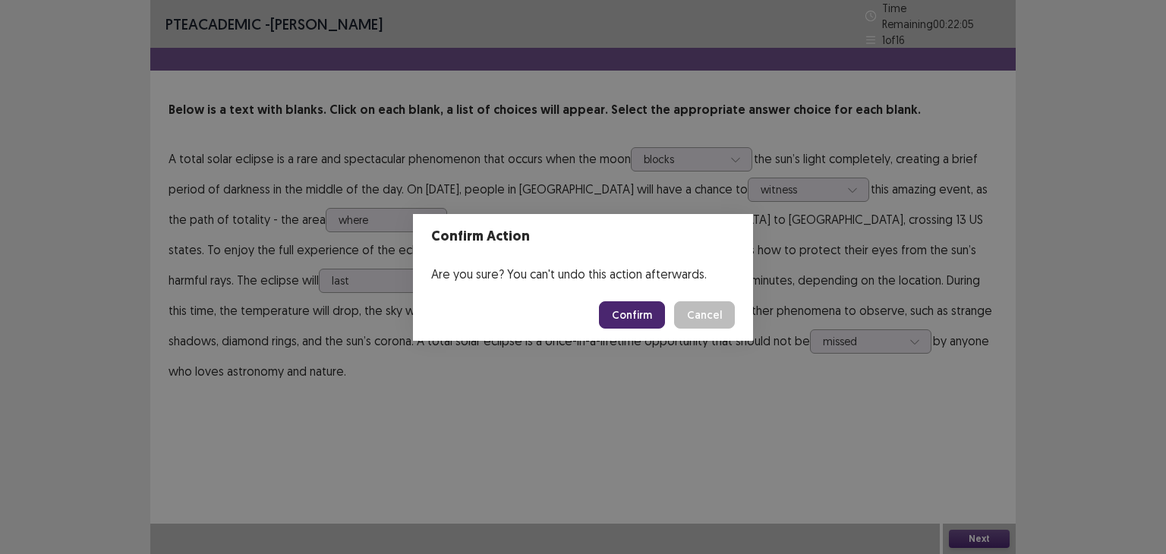
click at [643, 312] on button "Confirm" at bounding box center [632, 314] width 66 height 27
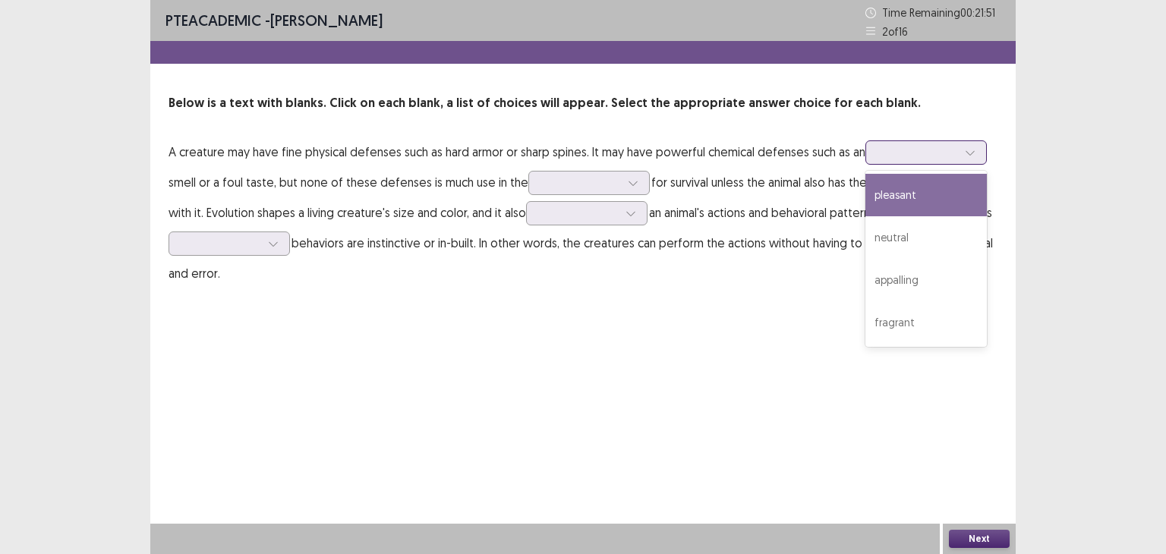
click at [902, 149] on div at bounding box center [917, 152] width 79 height 14
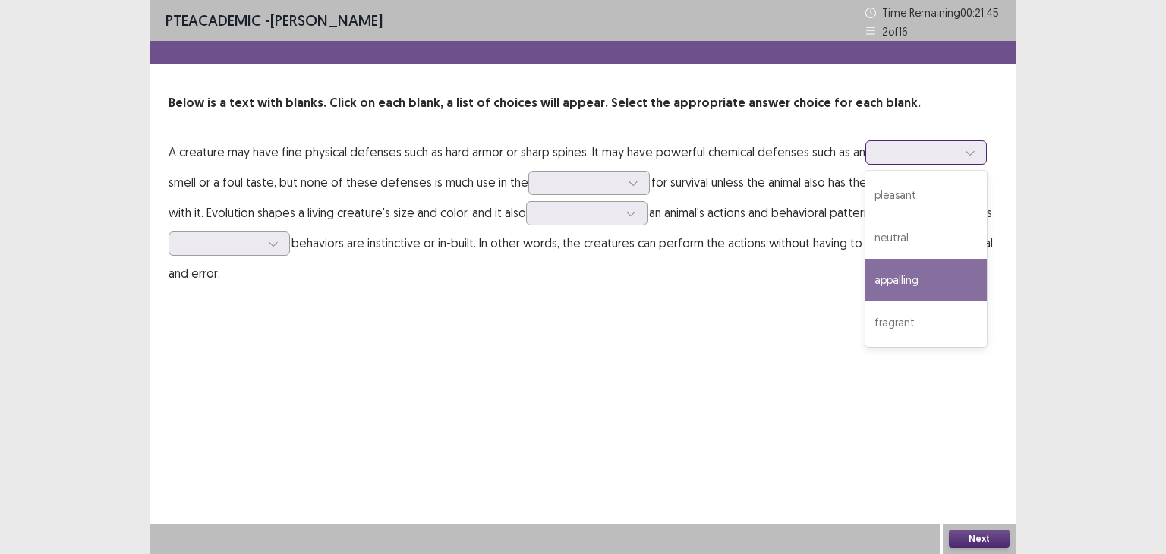
click at [895, 276] on div "appalling" at bounding box center [925, 280] width 121 height 42
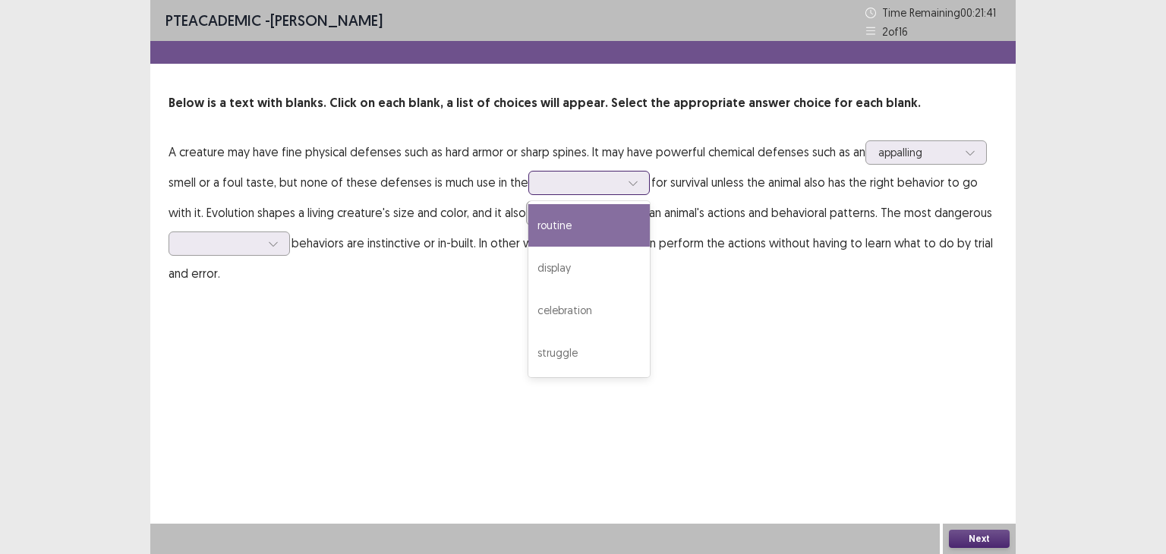
click at [609, 192] on div at bounding box center [588, 183] width 121 height 24
click at [612, 222] on div "routine" at bounding box center [588, 225] width 121 height 42
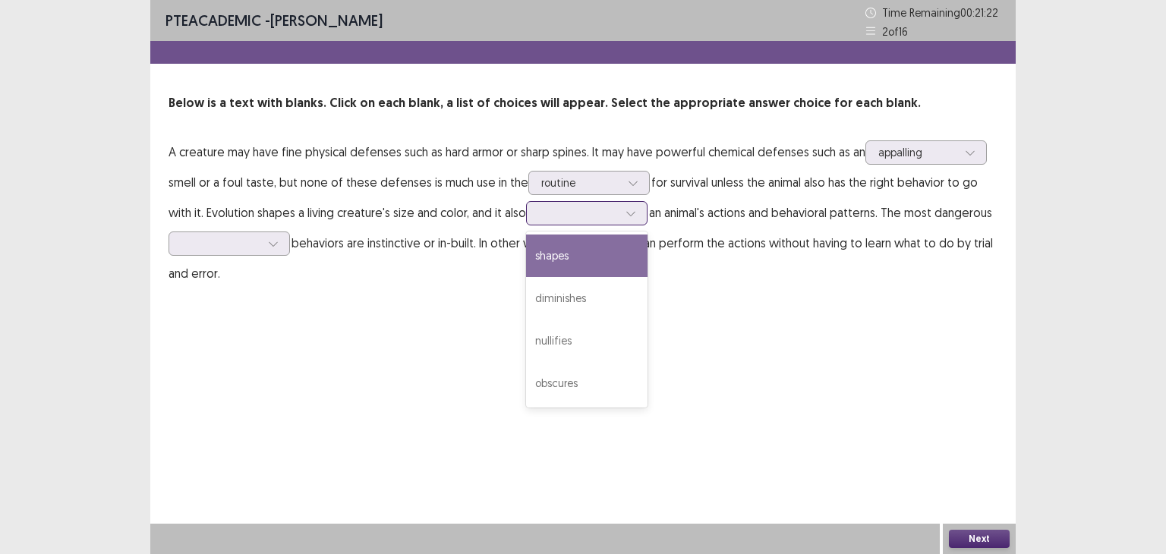
click at [612, 222] on div at bounding box center [586, 213] width 121 height 24
click at [612, 261] on div "shapes" at bounding box center [586, 255] width 121 height 42
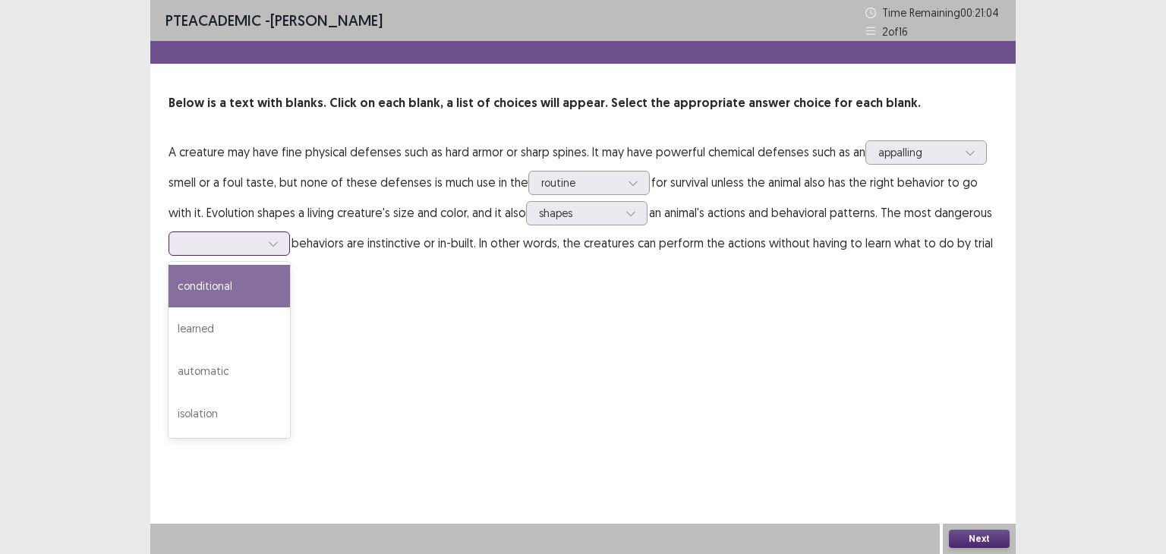
click at [261, 244] on div at bounding box center [221, 242] width 82 height 17
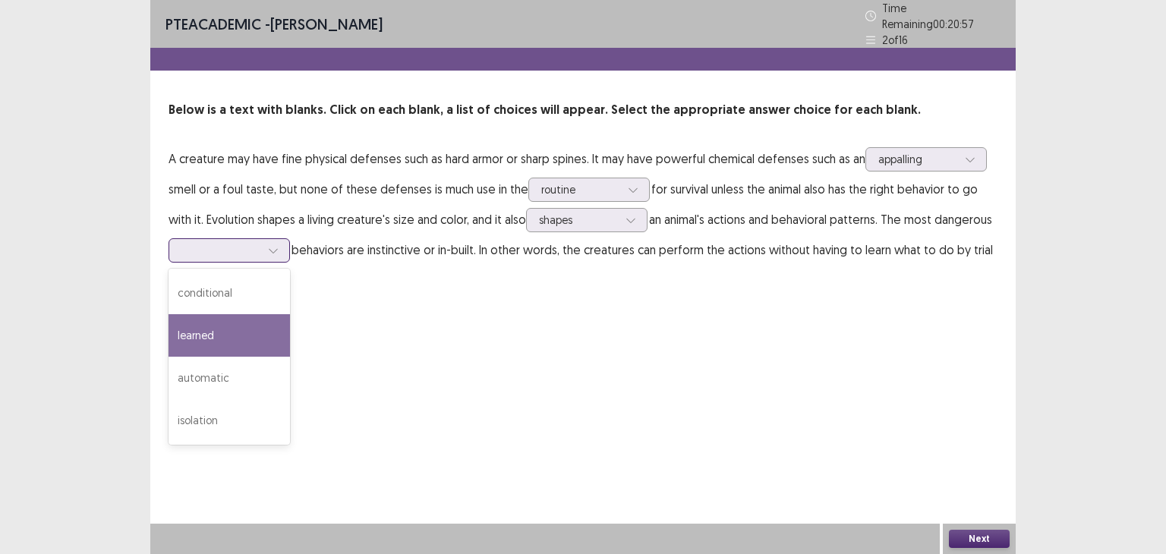
click at [261, 314] on div "learned" at bounding box center [228, 335] width 121 height 42
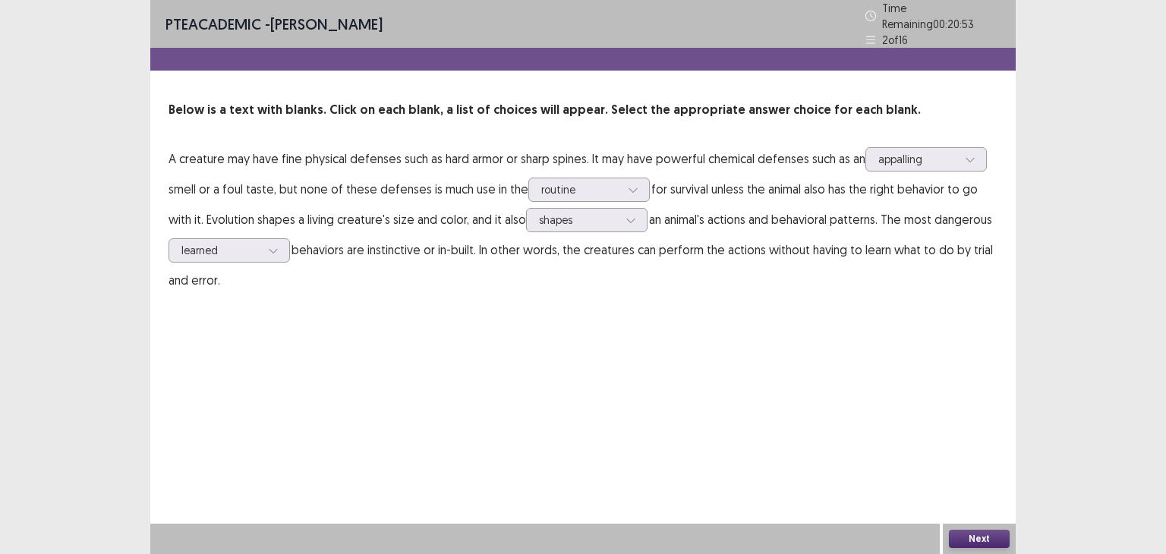
click at [968, 537] on button "Next" at bounding box center [979, 539] width 61 height 18
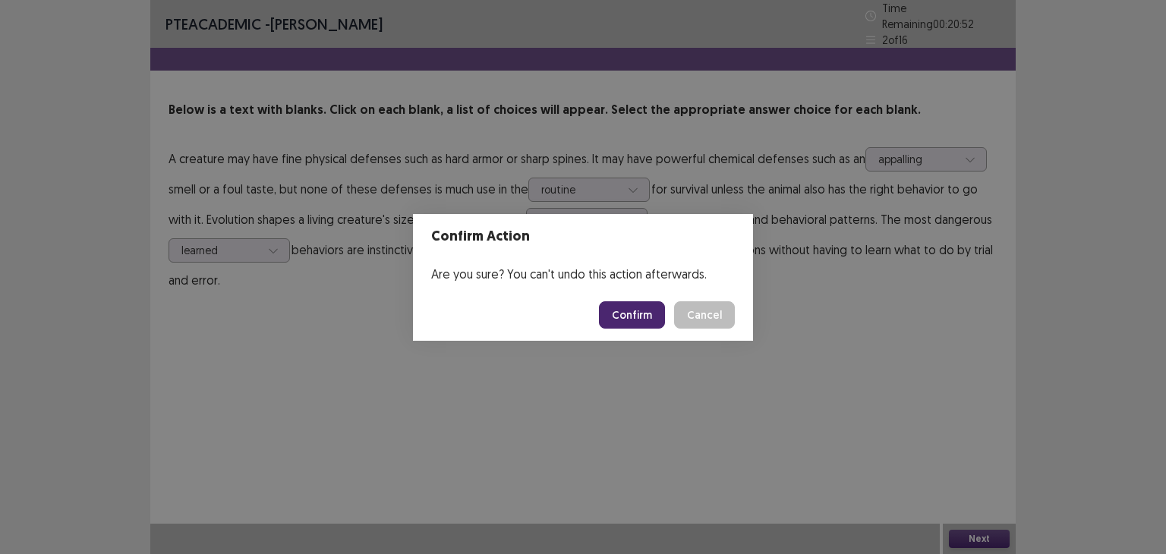
click at [653, 314] on button "Confirm" at bounding box center [632, 314] width 66 height 27
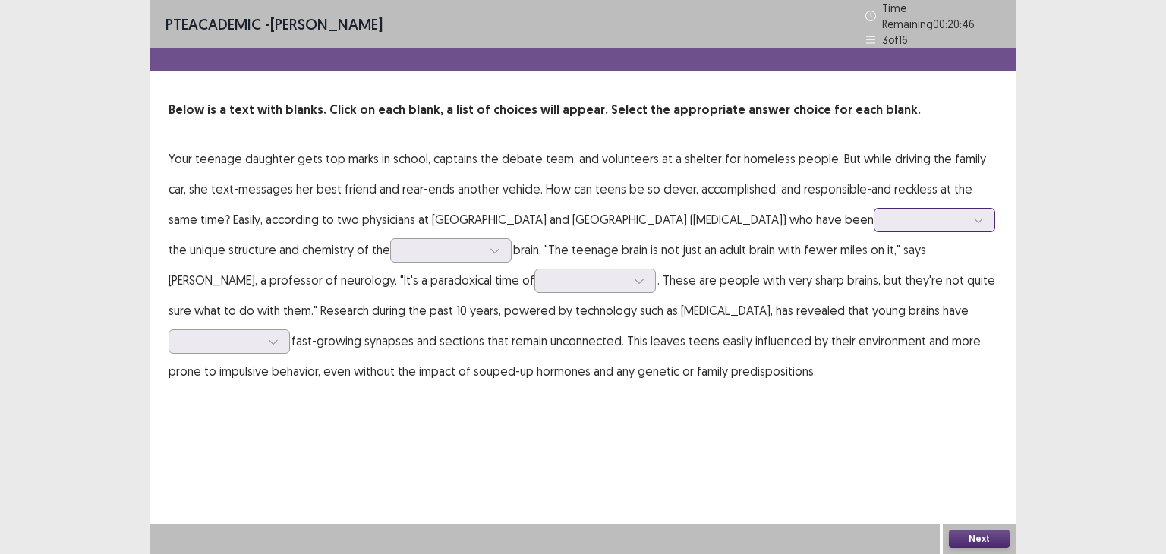
click at [886, 213] on div at bounding box center [925, 219] width 79 height 14
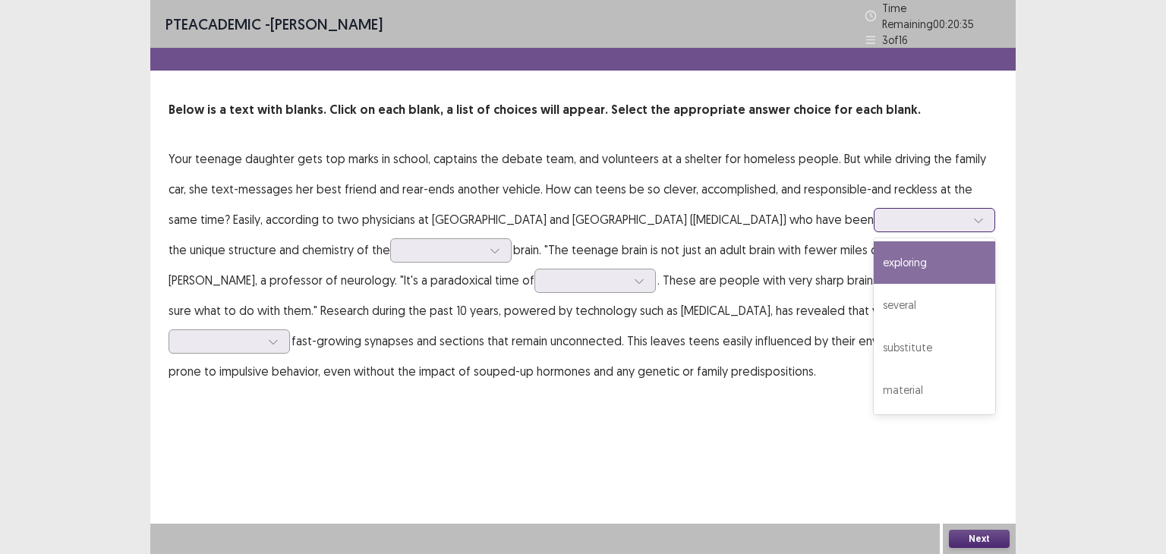
click at [873, 249] on div "exploring" at bounding box center [933, 262] width 121 height 42
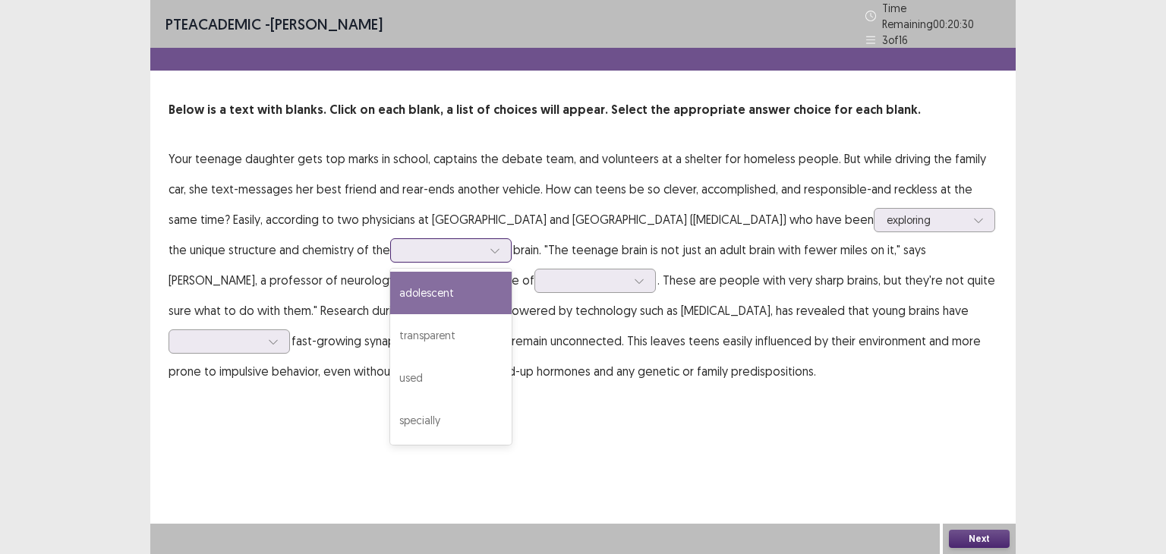
click at [428, 243] on div at bounding box center [442, 250] width 79 height 14
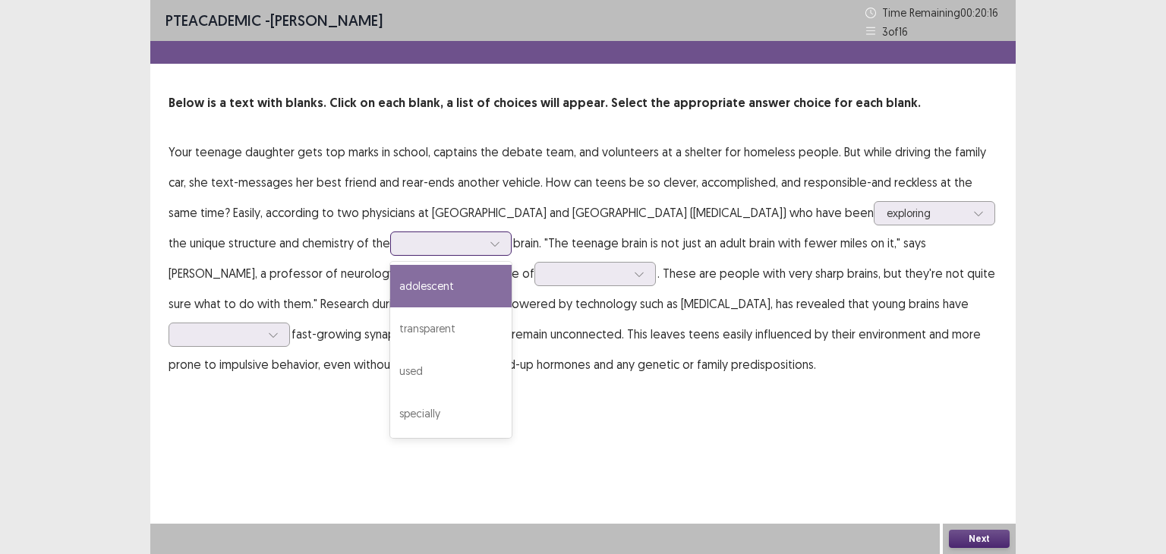
click at [461, 286] on div "adolescent" at bounding box center [450, 286] width 121 height 42
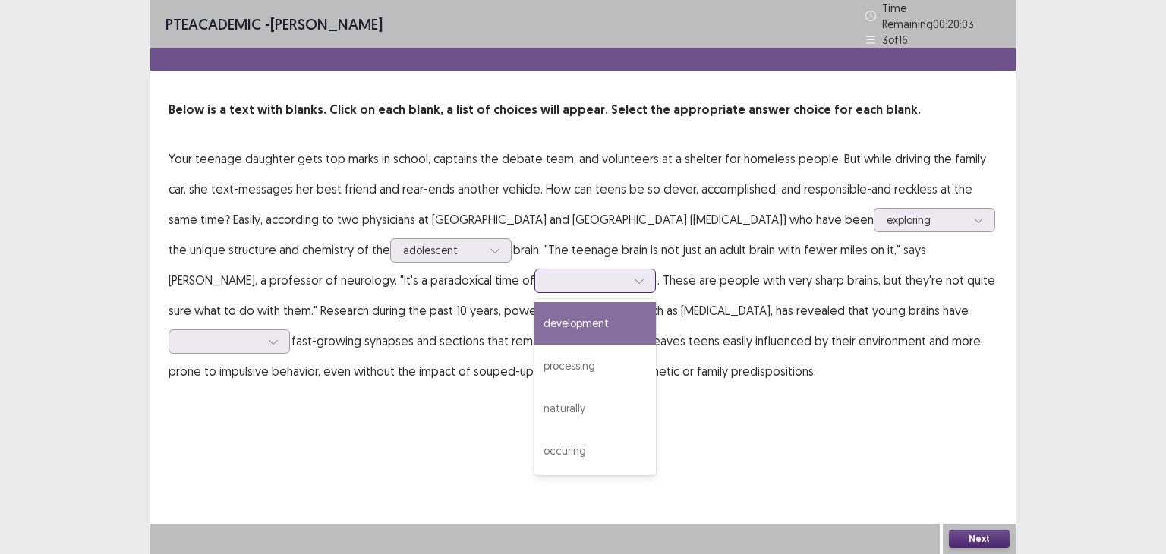
click at [547, 273] on div at bounding box center [586, 280] width 79 height 14
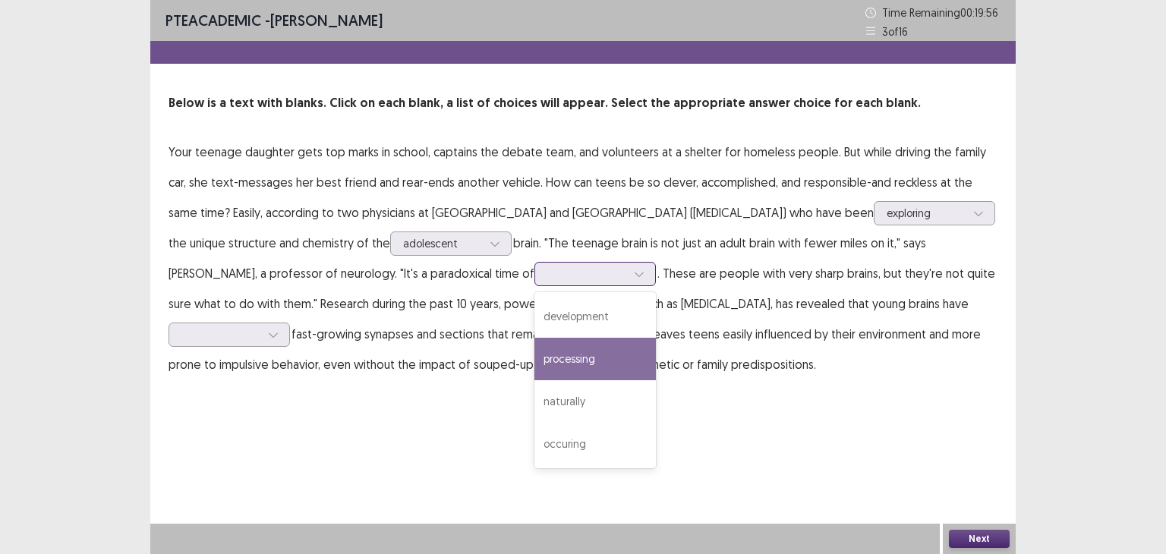
click at [534, 360] on div "processing" at bounding box center [594, 359] width 121 height 42
click at [628, 271] on div at bounding box center [639, 274] width 23 height 23
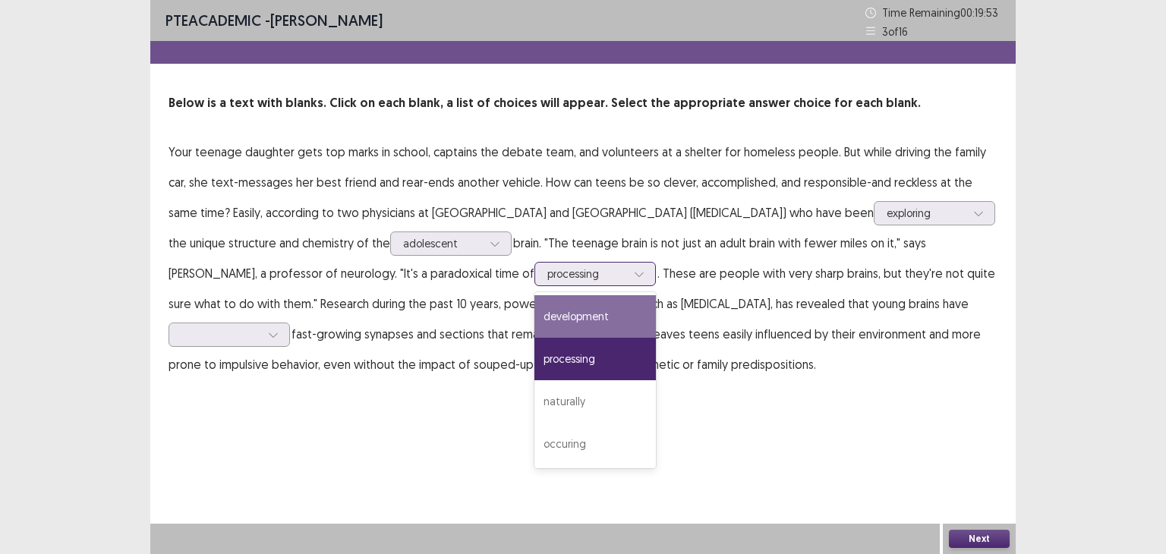
click at [552, 299] on div "development" at bounding box center [594, 316] width 121 height 42
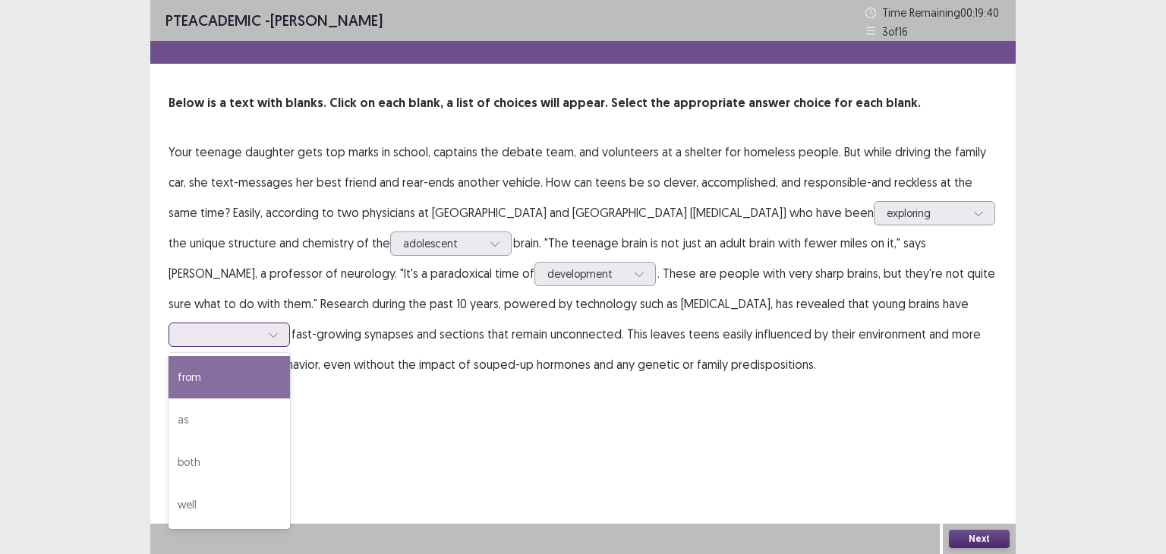
click at [278, 339] on icon at bounding box center [273, 334] width 11 height 11
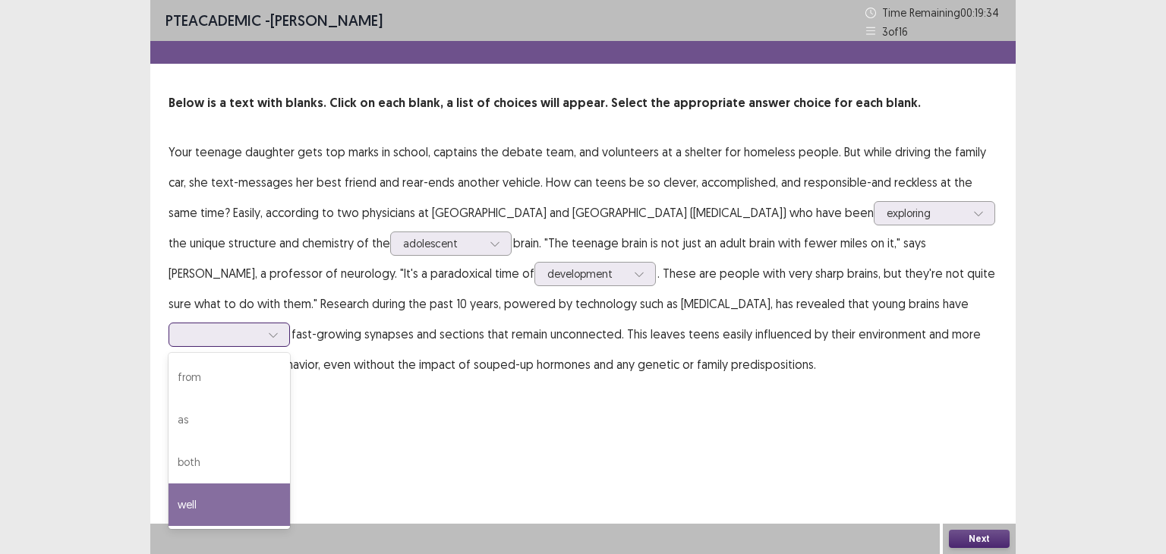
click at [290, 506] on div "well" at bounding box center [228, 504] width 121 height 42
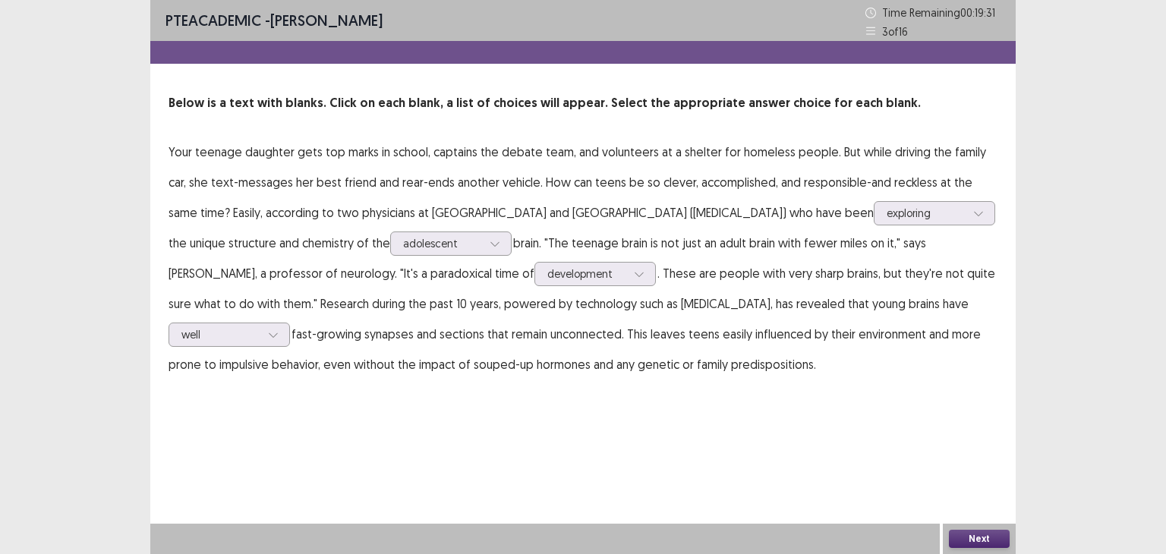
click at [968, 538] on button "Next" at bounding box center [979, 539] width 61 height 18
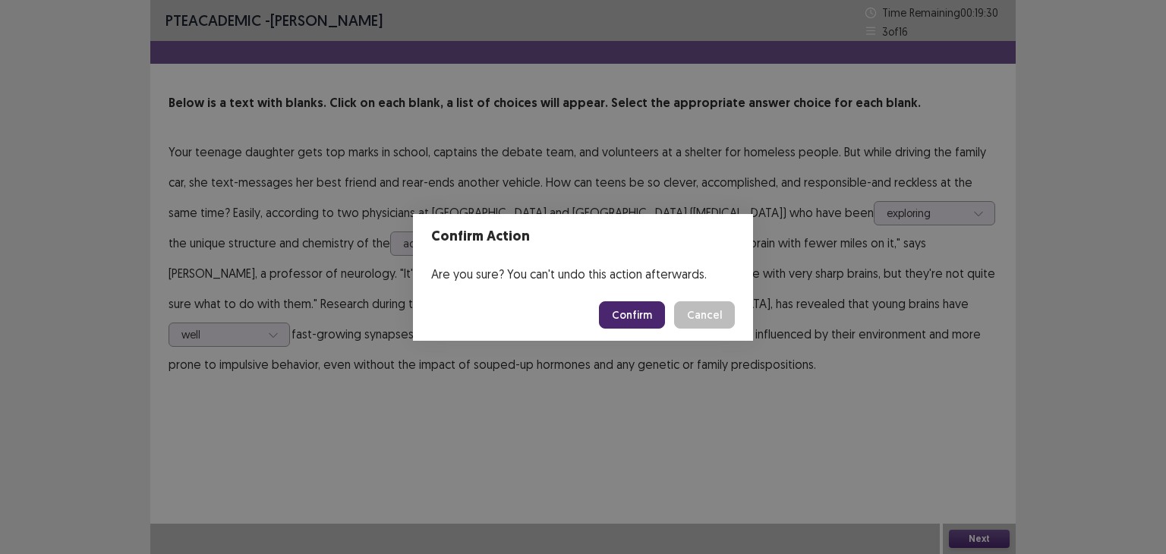
click at [615, 307] on button "Confirm" at bounding box center [632, 314] width 66 height 27
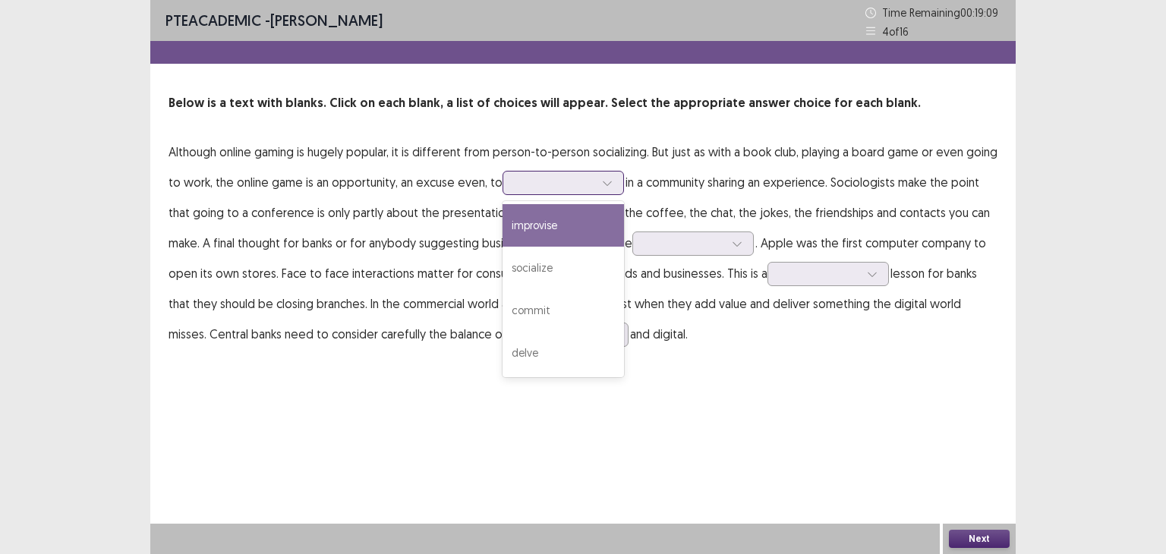
click at [530, 190] on div at bounding box center [554, 182] width 79 height 14
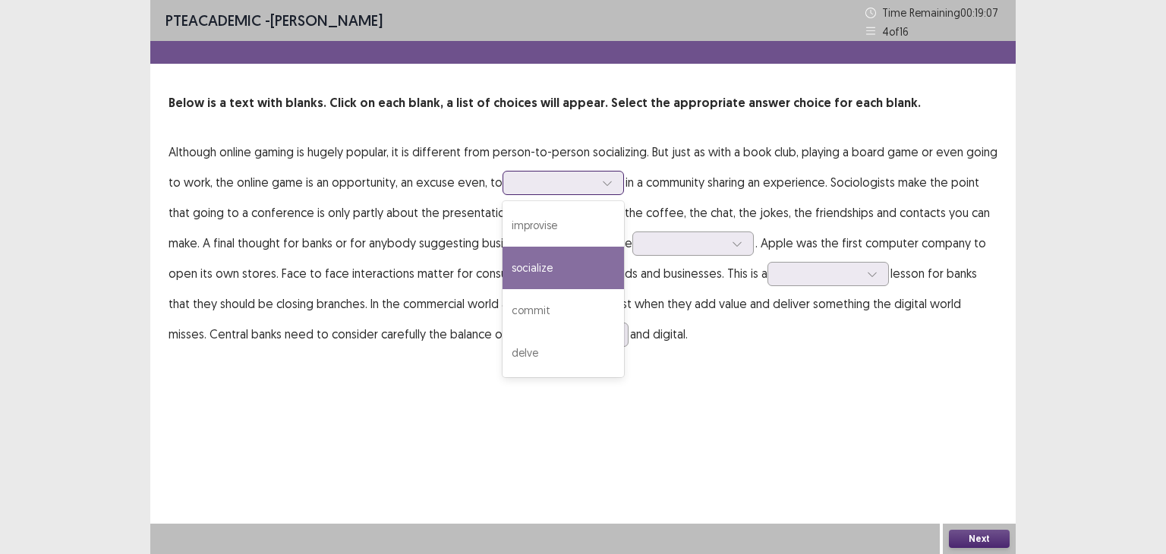
click at [555, 256] on div "socialize" at bounding box center [562, 268] width 121 height 42
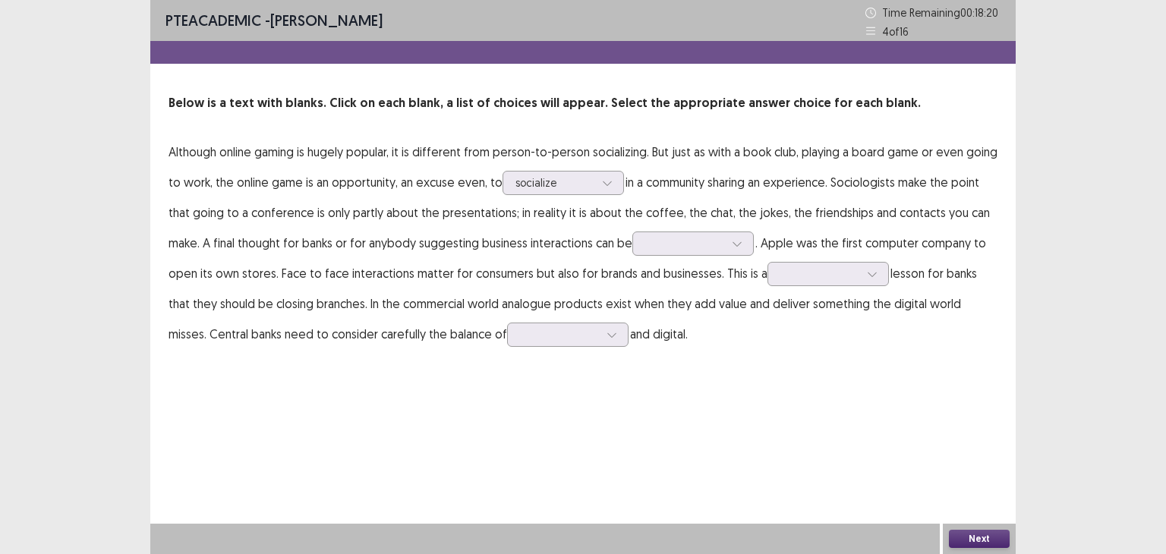
click at [719, 256] on p "Although online gaming is hugely popular, it is different from person-to-person…" at bounding box center [582, 243] width 829 height 212
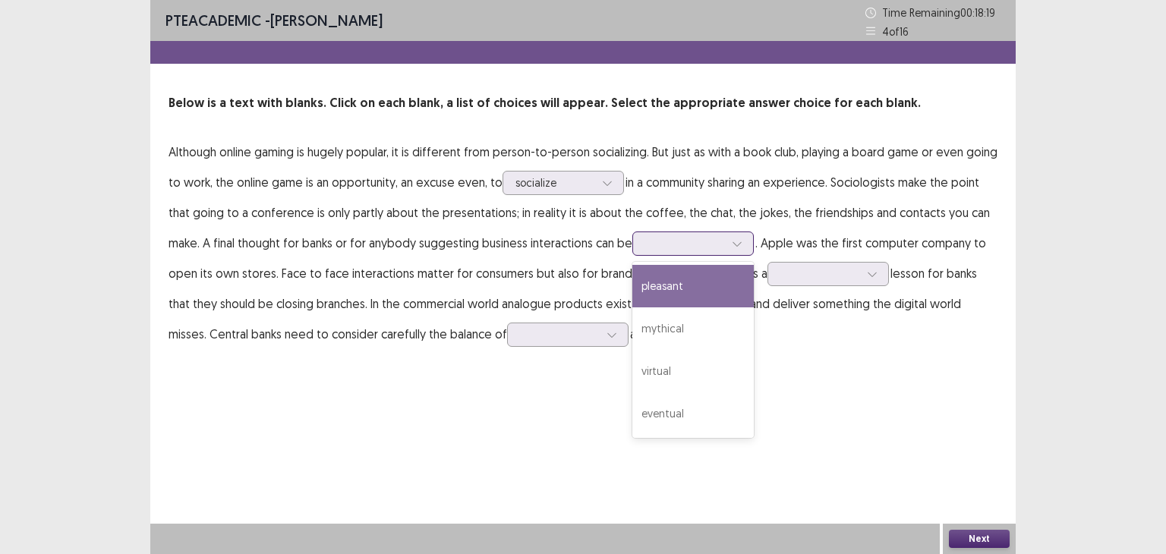
click at [720, 243] on div at bounding box center [684, 243] width 79 height 14
click at [722, 281] on div "pleasant" at bounding box center [692, 286] width 121 height 42
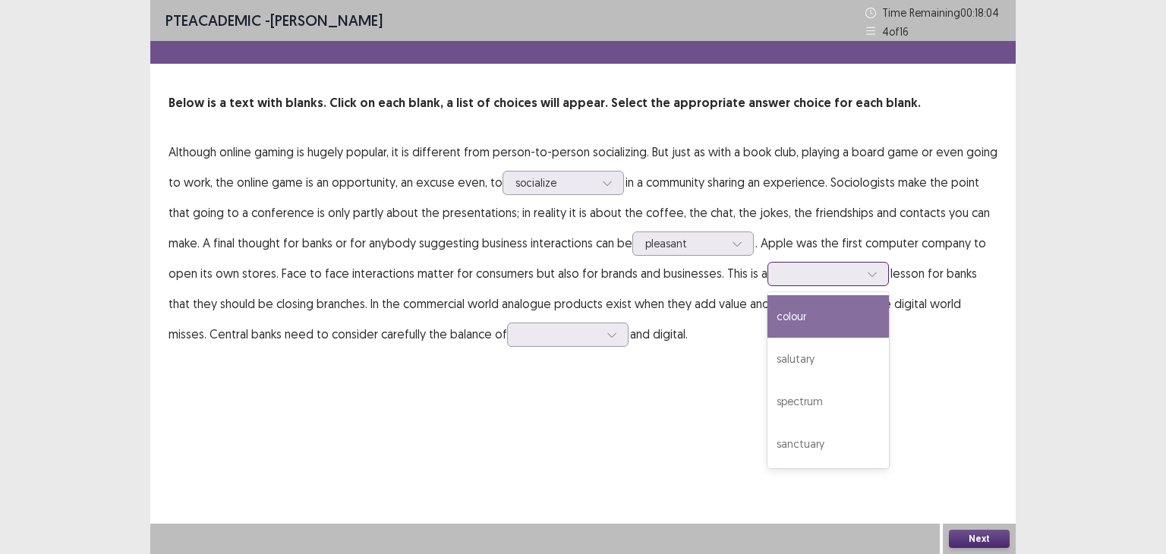
click at [784, 275] on div at bounding box center [819, 273] width 79 height 14
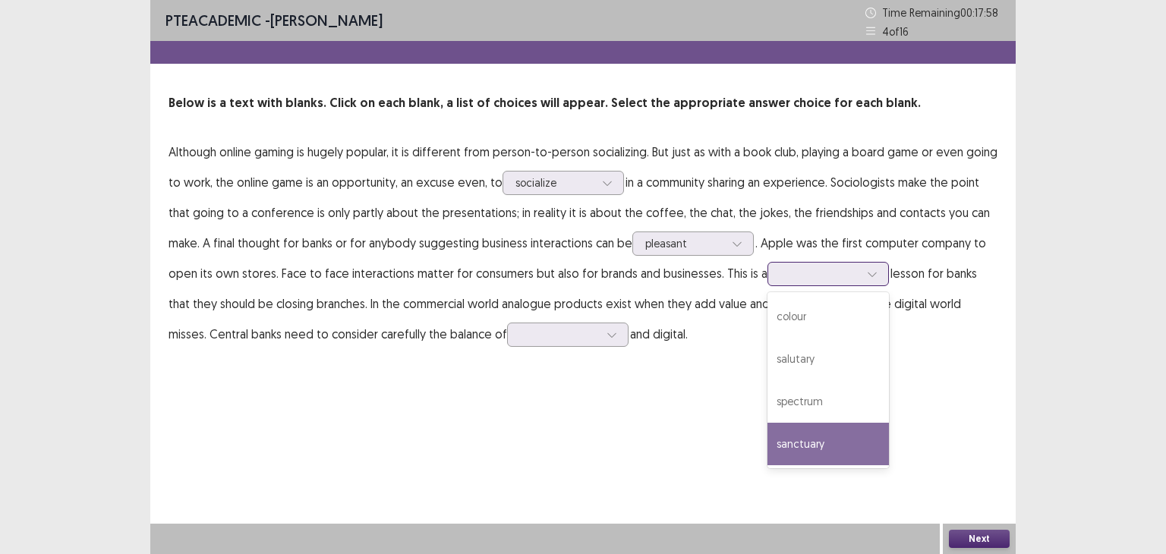
click at [828, 442] on div "sanctuary" at bounding box center [827, 444] width 121 height 42
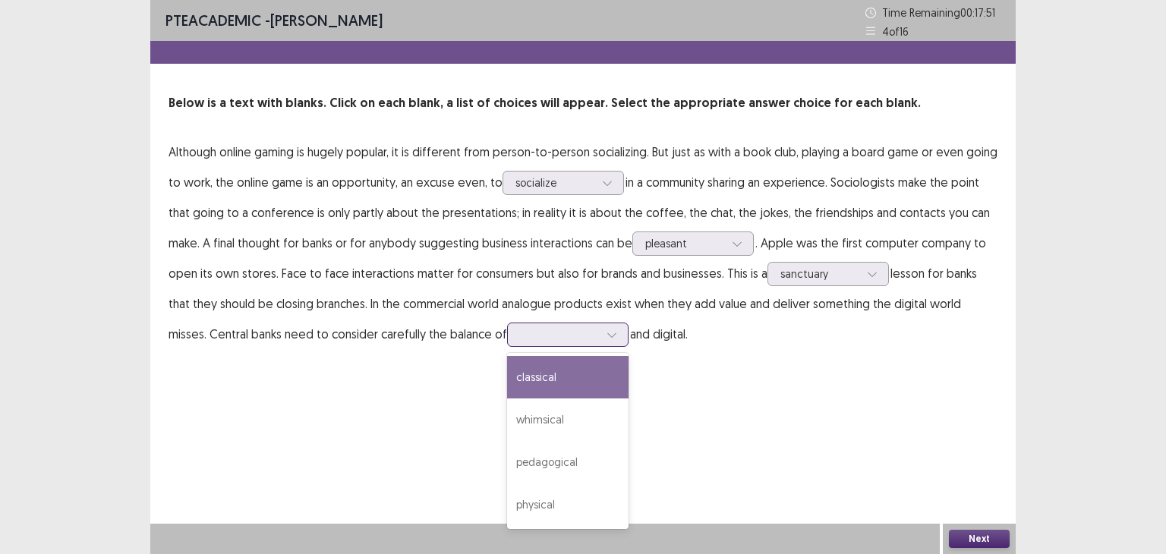
click at [531, 341] on div at bounding box center [559, 334] width 79 height 14
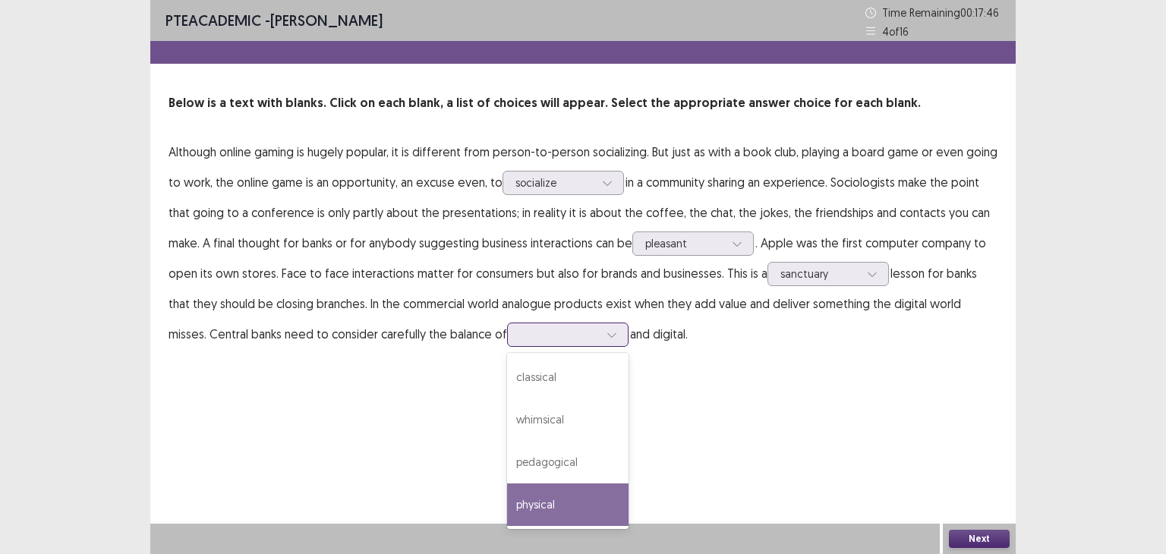
click at [546, 496] on div "physical" at bounding box center [567, 504] width 121 height 42
click at [606, 336] on icon at bounding box center [611, 334] width 11 height 11
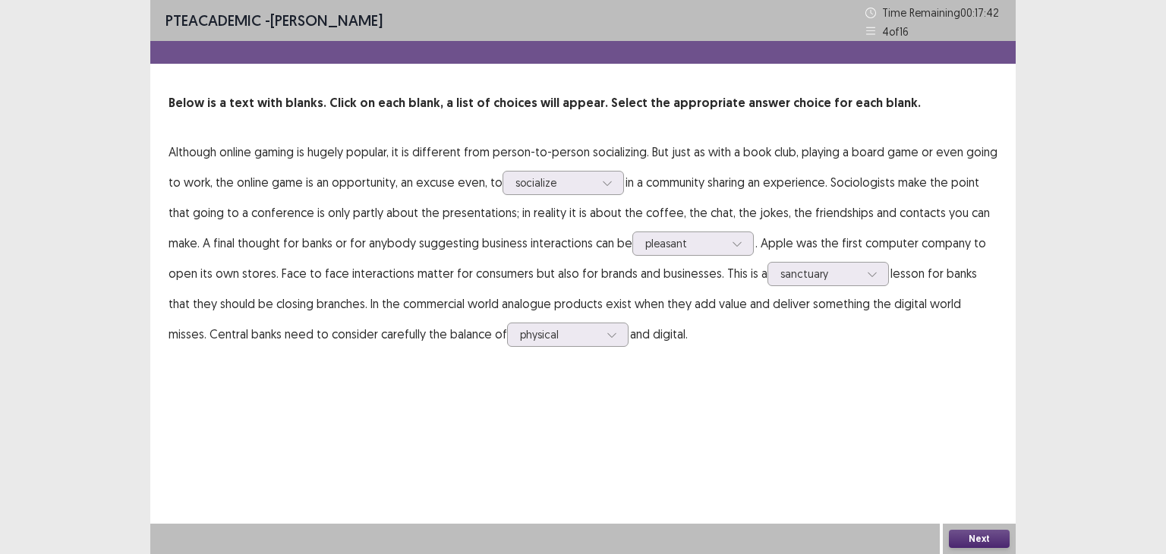
click at [960, 537] on button "Next" at bounding box center [979, 539] width 61 height 18
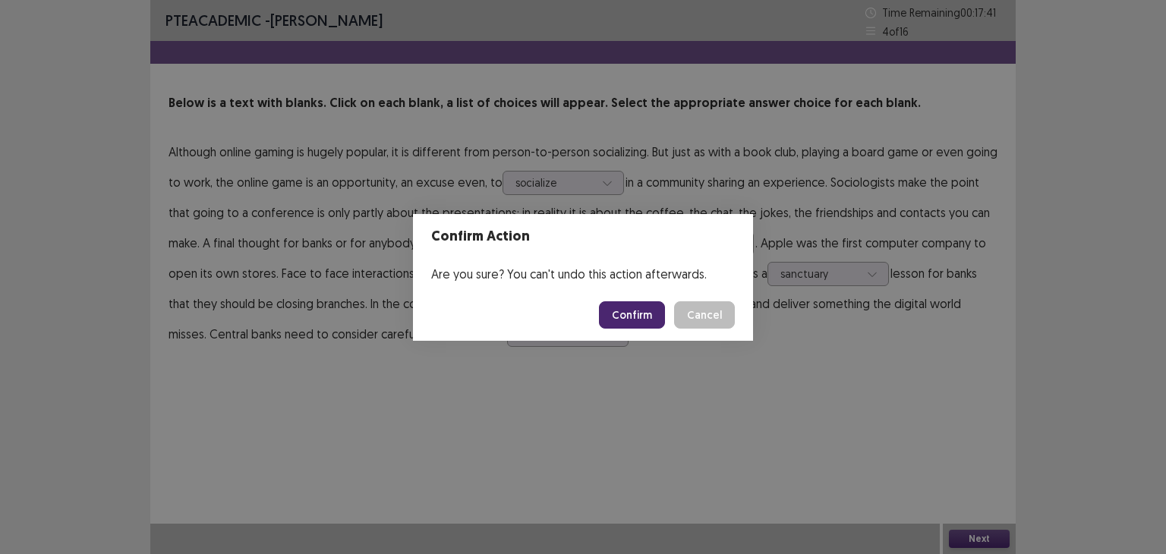
click at [643, 316] on button "Confirm" at bounding box center [632, 314] width 66 height 27
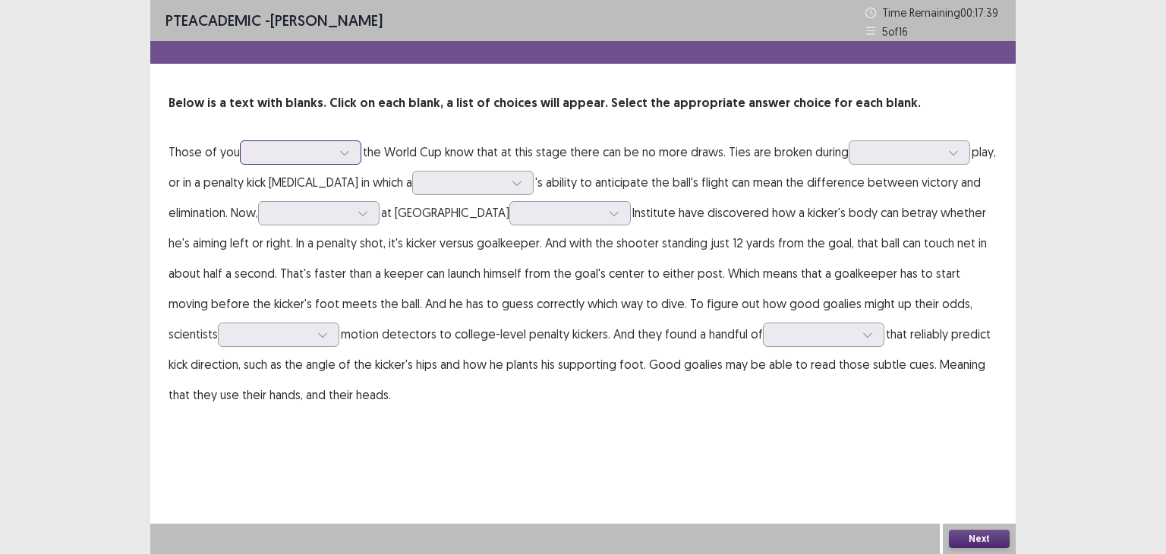
click at [318, 151] on div at bounding box center [292, 152] width 79 height 14
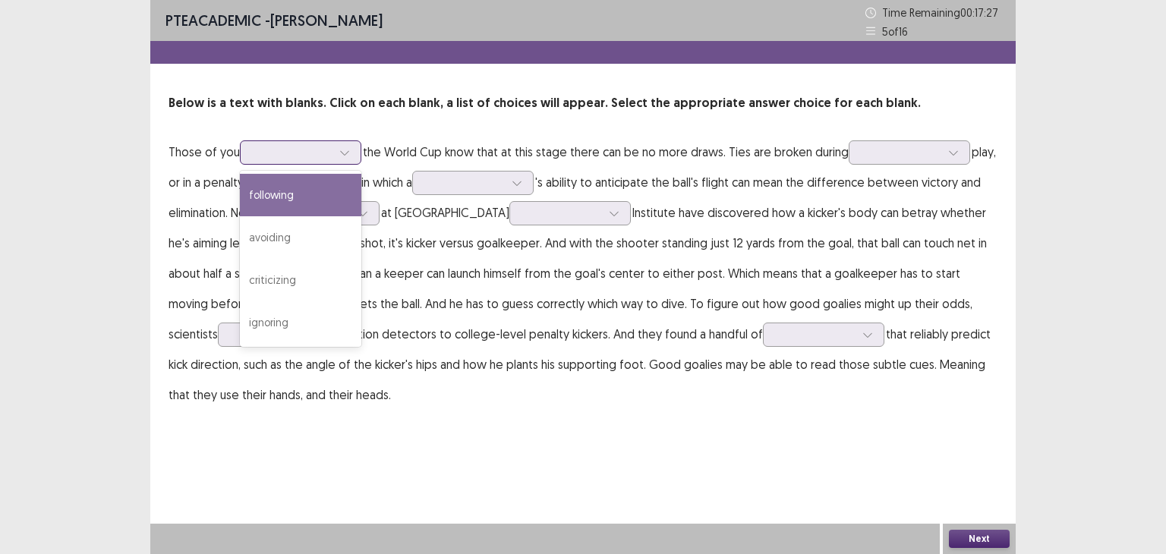
click at [326, 184] on div "following" at bounding box center [300, 195] width 121 height 42
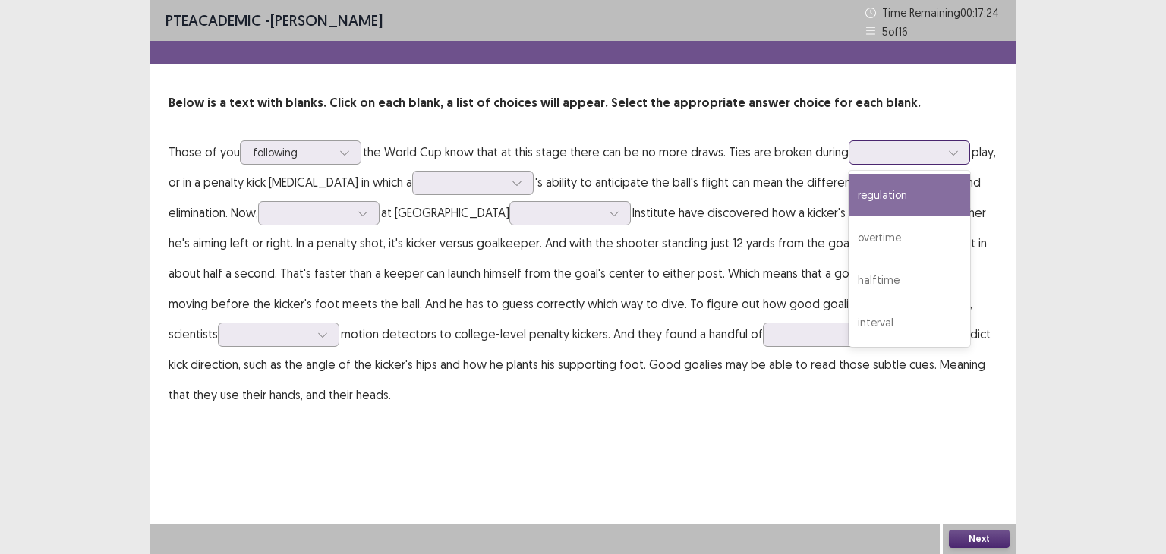
click at [880, 145] on div at bounding box center [900, 152] width 79 height 14
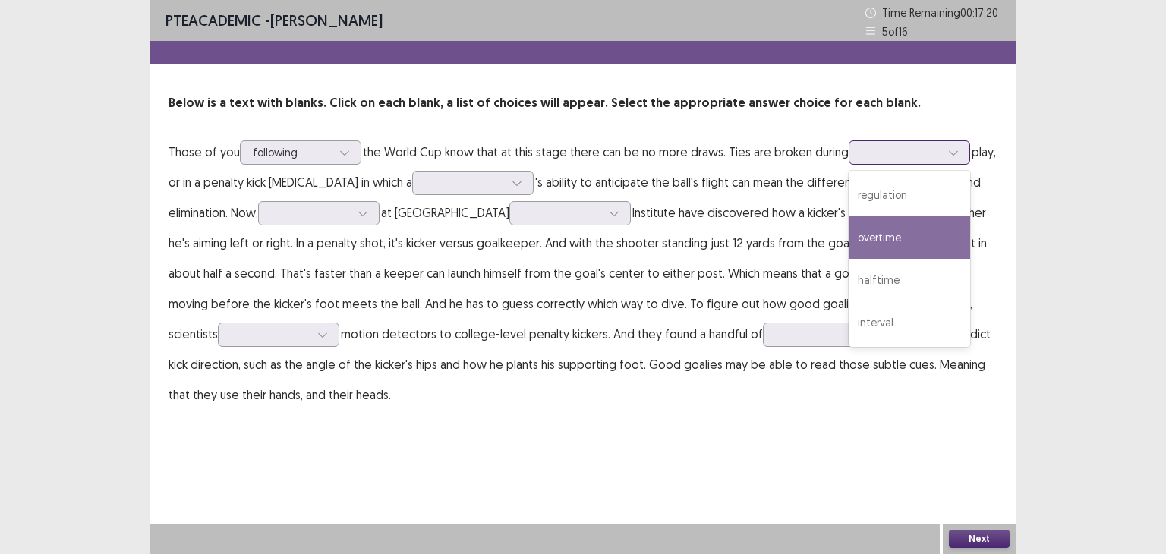
click at [898, 223] on div "overtime" at bounding box center [908, 237] width 121 height 42
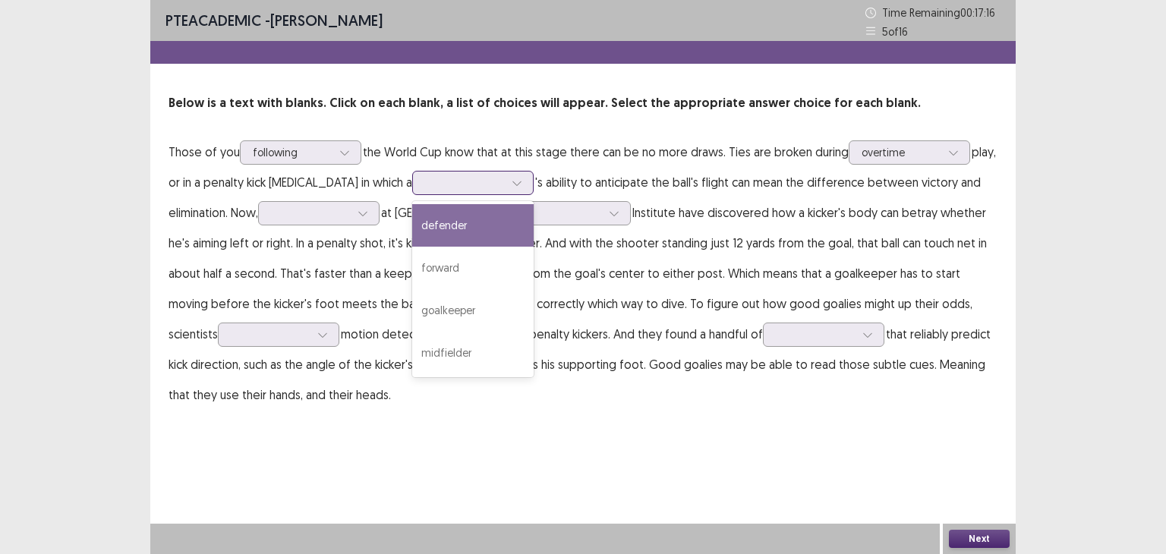
click at [505, 175] on div at bounding box center [516, 182] width 23 height 23
click at [496, 238] on div "defender" at bounding box center [472, 225] width 121 height 42
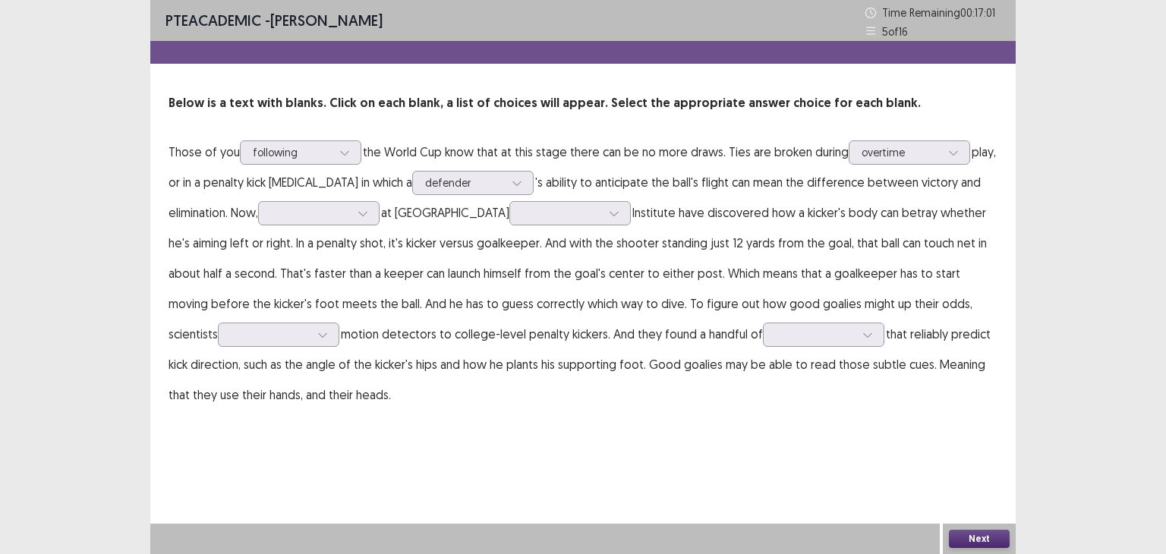
drag, startPoint x: 589, startPoint y: 179, endPoint x: 703, endPoint y: 180, distance: 113.8
click at [703, 180] on p "Those of you following the World Cup know that at this stage there can be no mo…" at bounding box center [582, 273] width 829 height 273
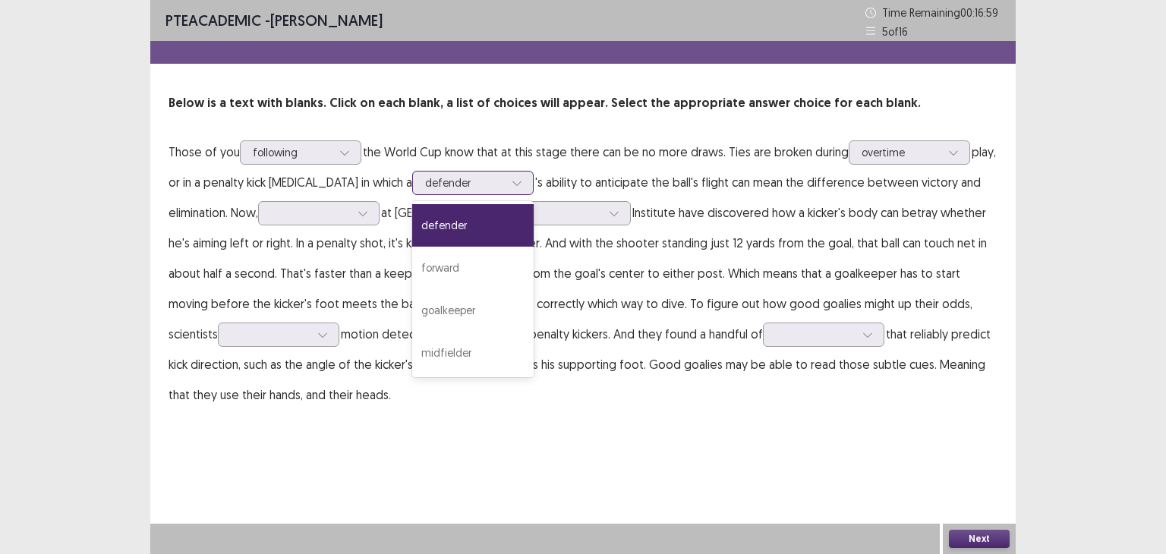
click at [480, 178] on div at bounding box center [464, 182] width 79 height 14
click at [464, 295] on div "goalkeeper" at bounding box center [472, 310] width 121 height 42
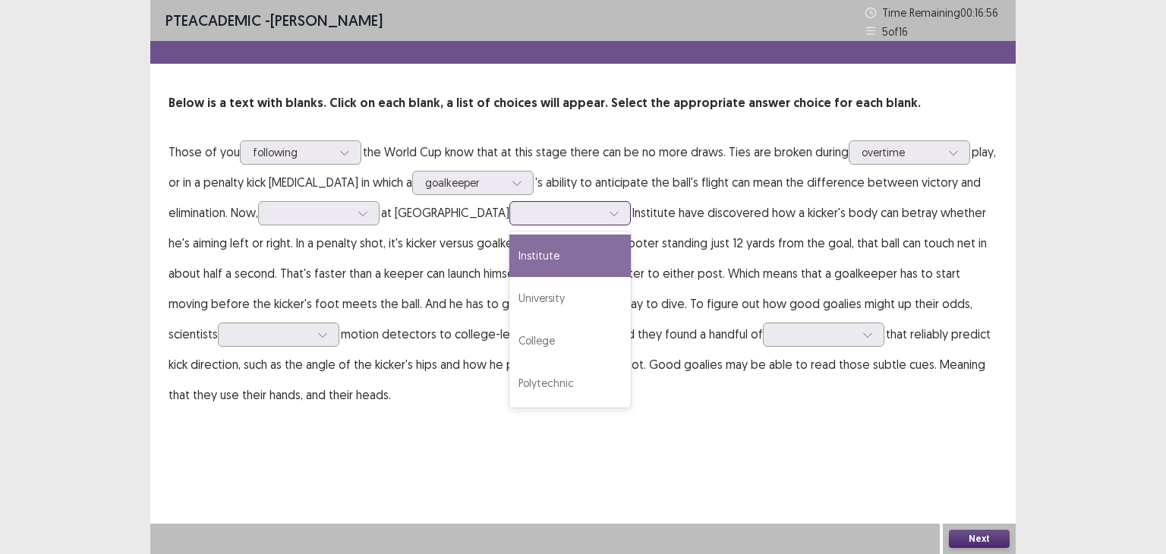
click at [546, 221] on div at bounding box center [562, 212] width 82 height 17
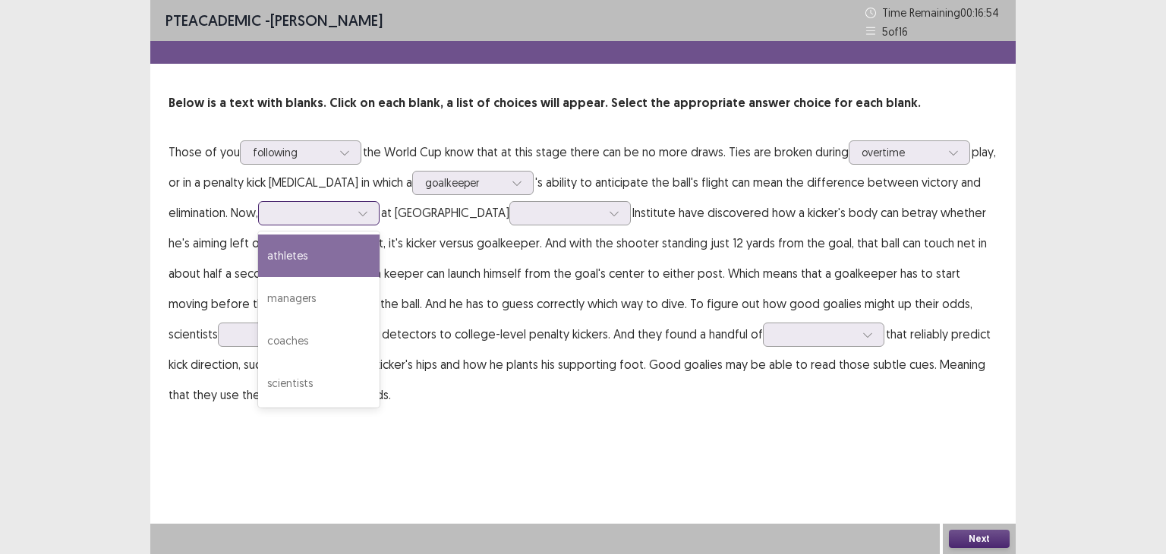
click at [368, 213] on icon at bounding box center [362, 213] width 11 height 11
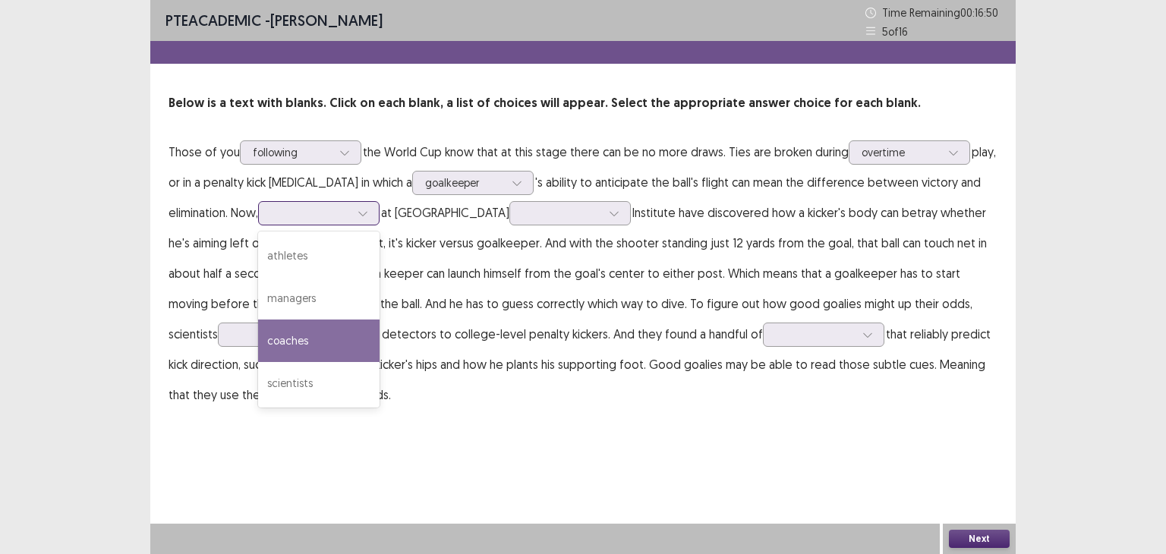
click at [321, 339] on div "coaches" at bounding box center [318, 340] width 121 height 42
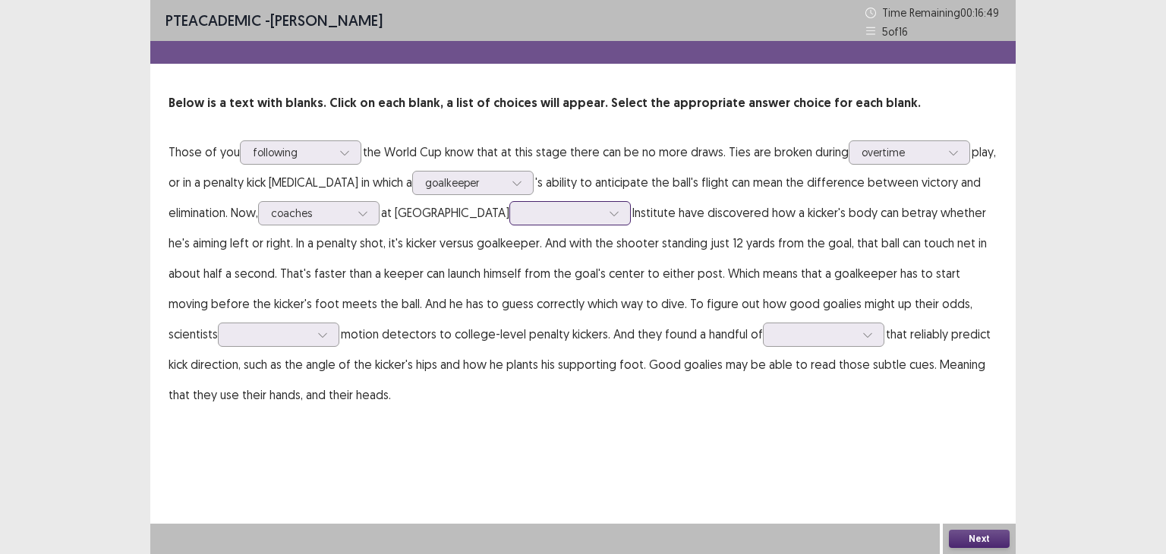
click at [522, 219] on div at bounding box center [561, 213] width 79 height 14
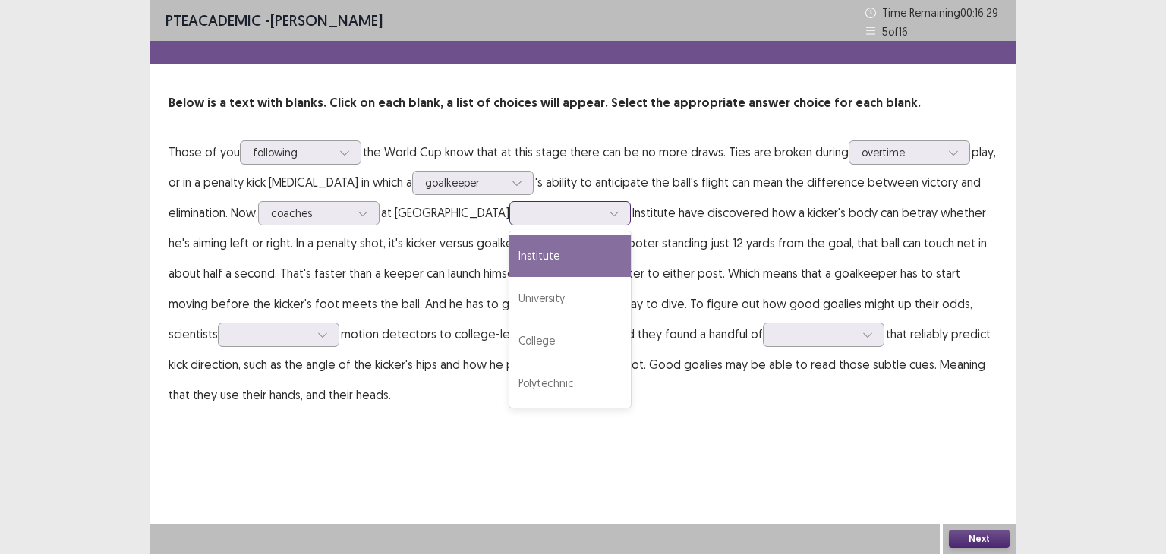
click at [559, 265] on div "Institute" at bounding box center [569, 255] width 121 height 42
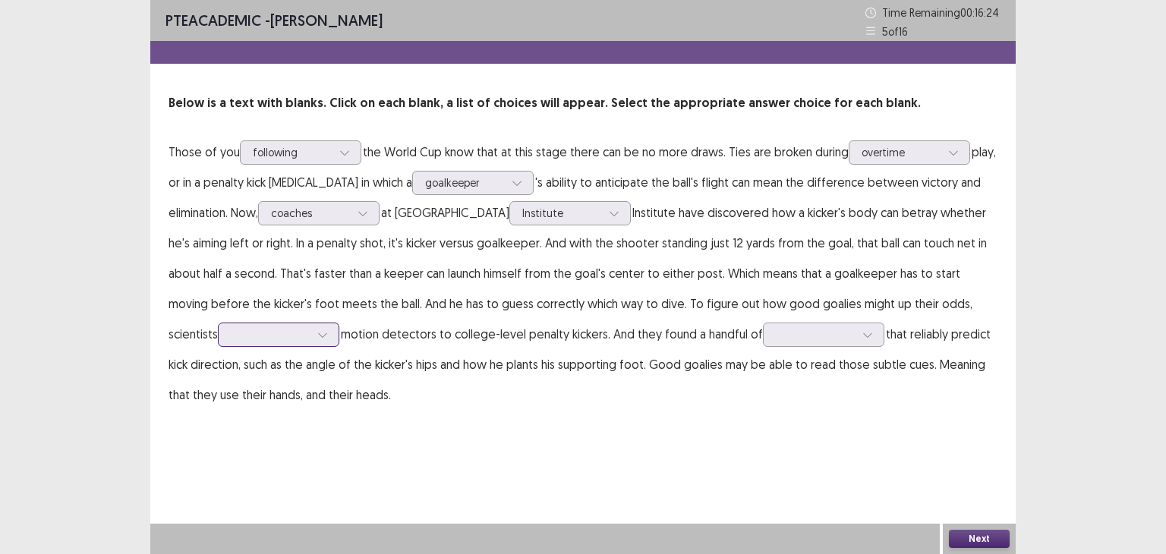
click at [317, 338] on icon at bounding box center [322, 334] width 11 height 11
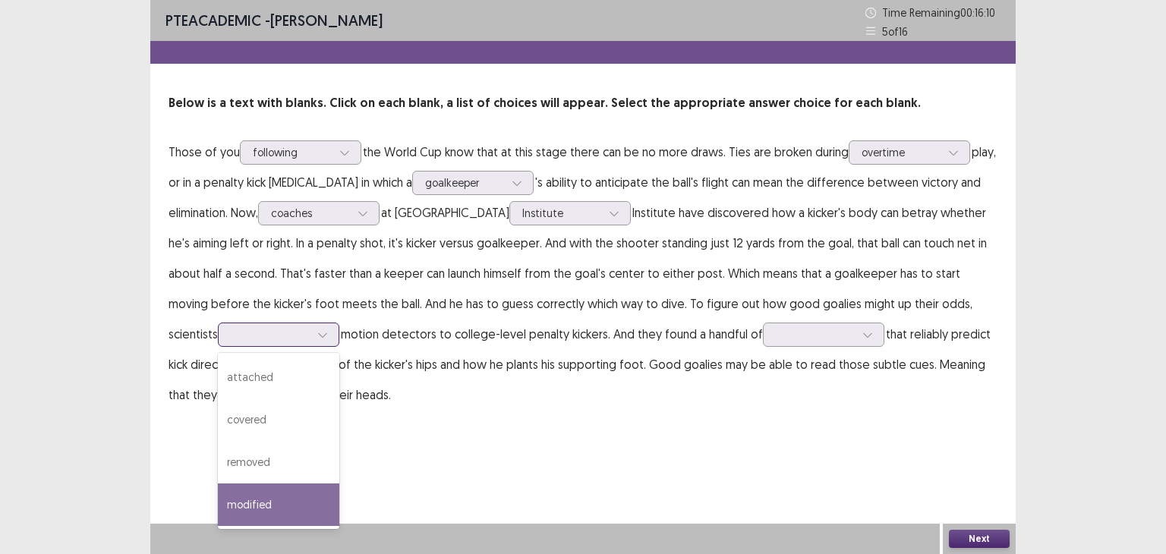
click at [252, 489] on div "modified" at bounding box center [278, 504] width 121 height 42
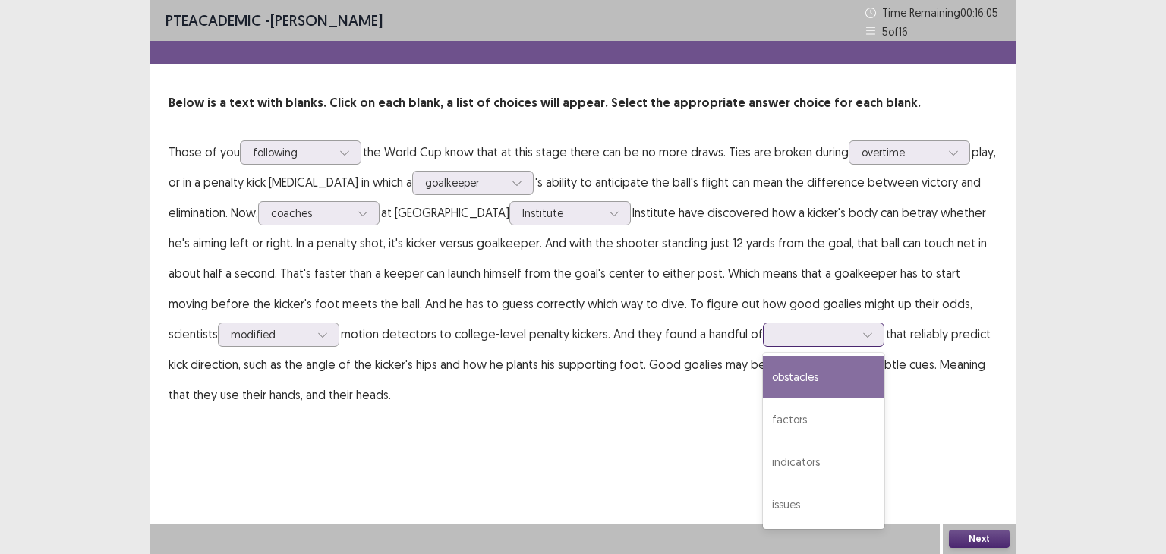
click at [800, 332] on div at bounding box center [815, 334] width 79 height 14
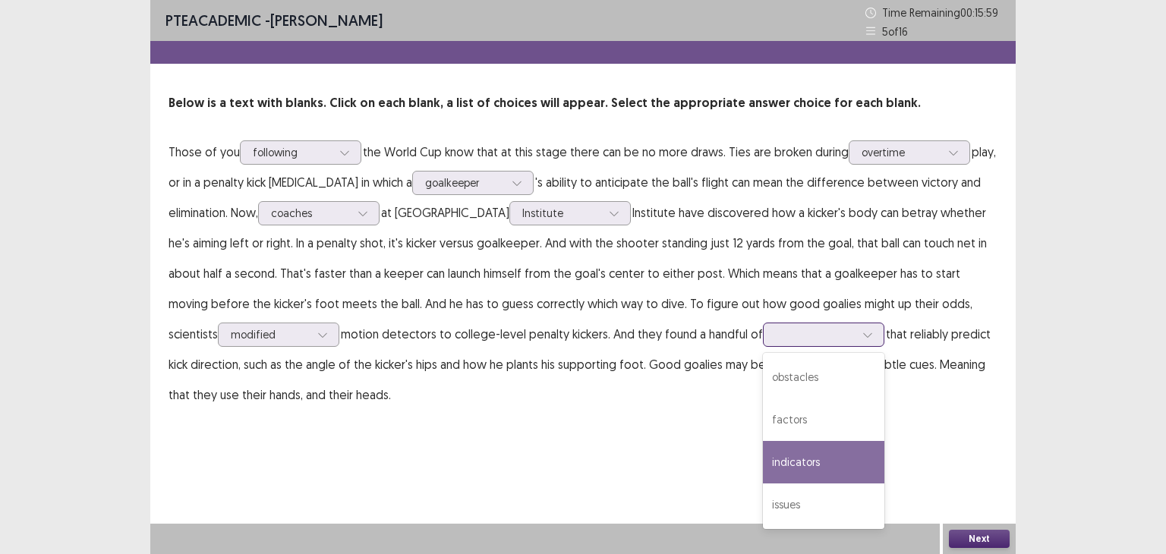
click at [766, 466] on div "indicators" at bounding box center [823, 462] width 121 height 42
click at [862, 338] on icon at bounding box center [867, 334] width 11 height 11
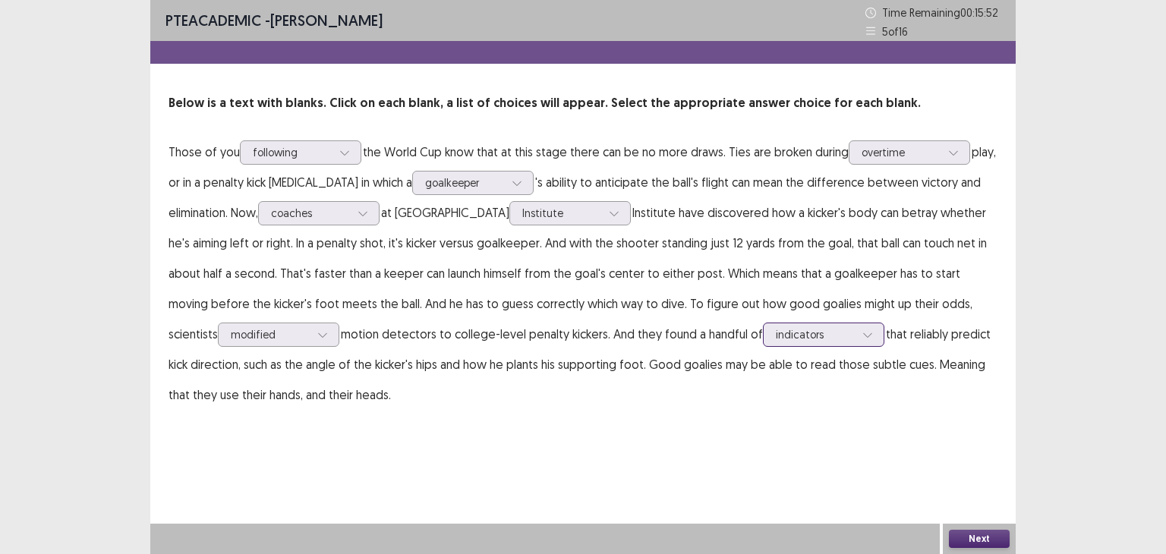
click at [862, 338] on icon at bounding box center [867, 334] width 11 height 11
click at [970, 539] on button "Next" at bounding box center [979, 539] width 61 height 18
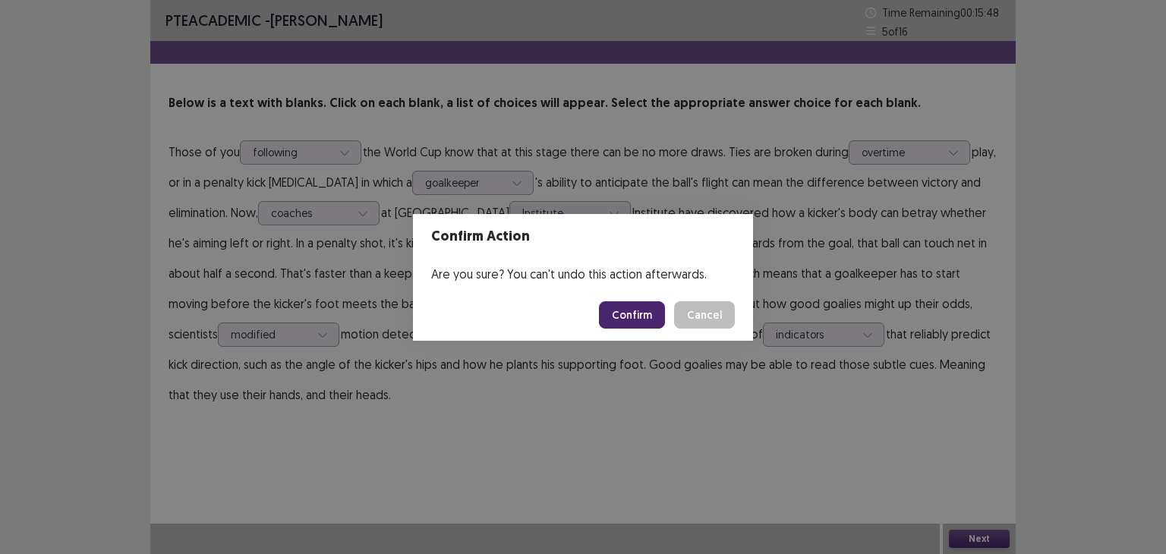
click at [637, 310] on button "Confirm" at bounding box center [632, 314] width 66 height 27
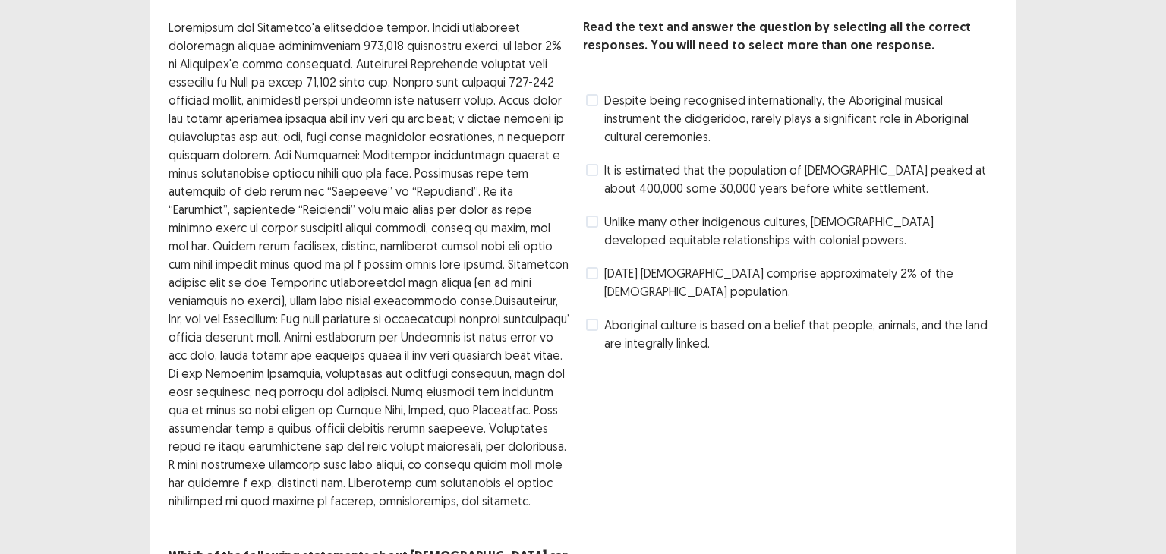
scroll to position [75, 0]
click at [657, 288] on span "[DATE] [DEMOGRAPHIC_DATA] comprise approximately 2% of the [DEMOGRAPHIC_DATA] p…" at bounding box center [800, 283] width 393 height 36
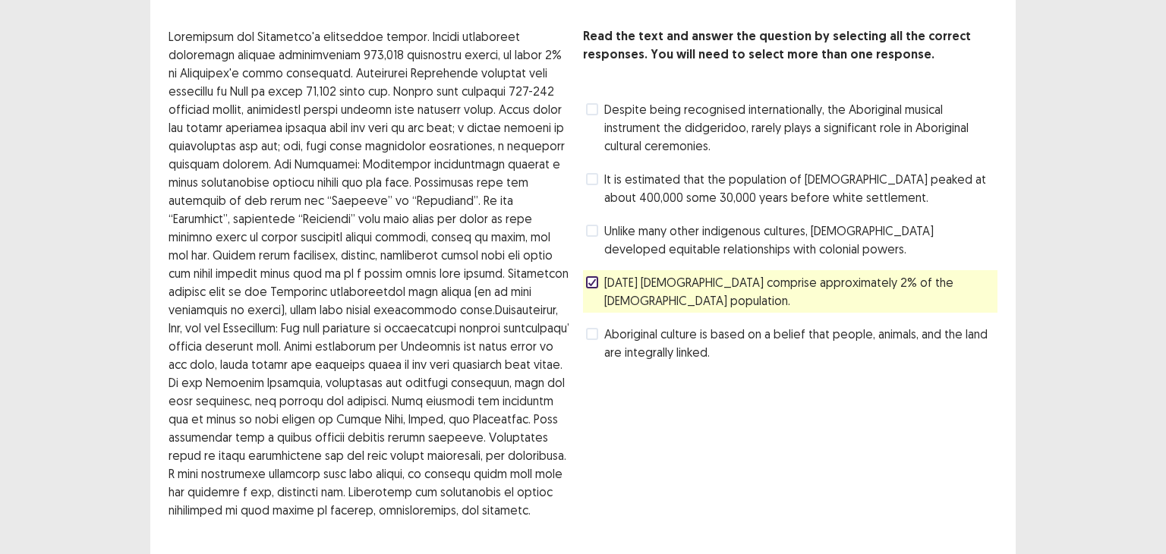
scroll to position [171, 0]
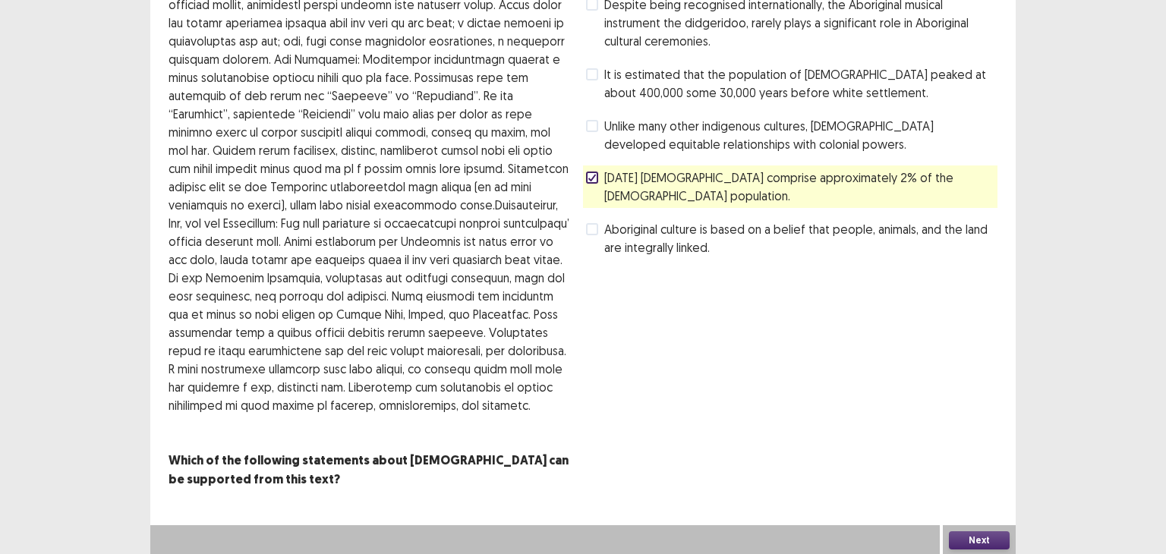
click at [967, 537] on button "Next" at bounding box center [979, 540] width 61 height 18
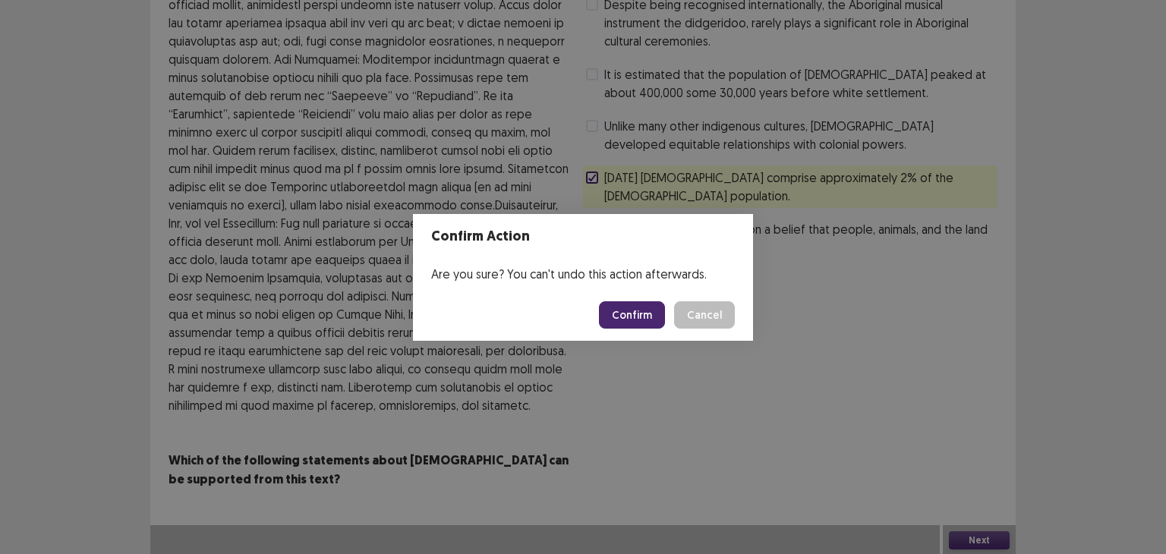
click at [640, 313] on button "Confirm" at bounding box center [632, 314] width 66 height 27
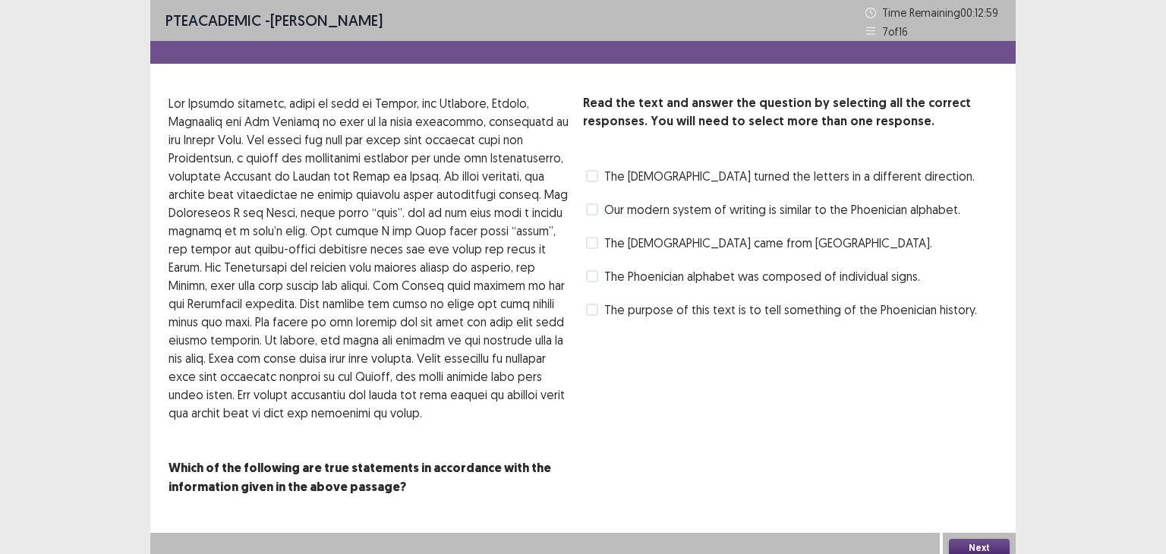
click at [700, 174] on span "The [DEMOGRAPHIC_DATA] turned the letters in a different direction." at bounding box center [789, 176] width 370 height 18
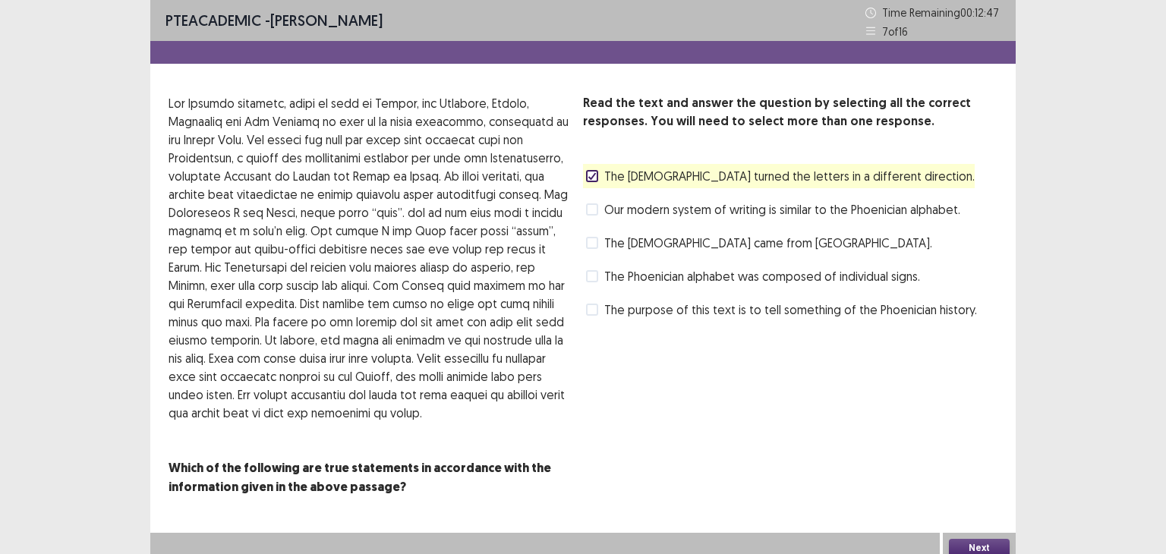
click at [700, 174] on span "The [DEMOGRAPHIC_DATA] turned the letters in a different direction." at bounding box center [789, 176] width 370 height 18
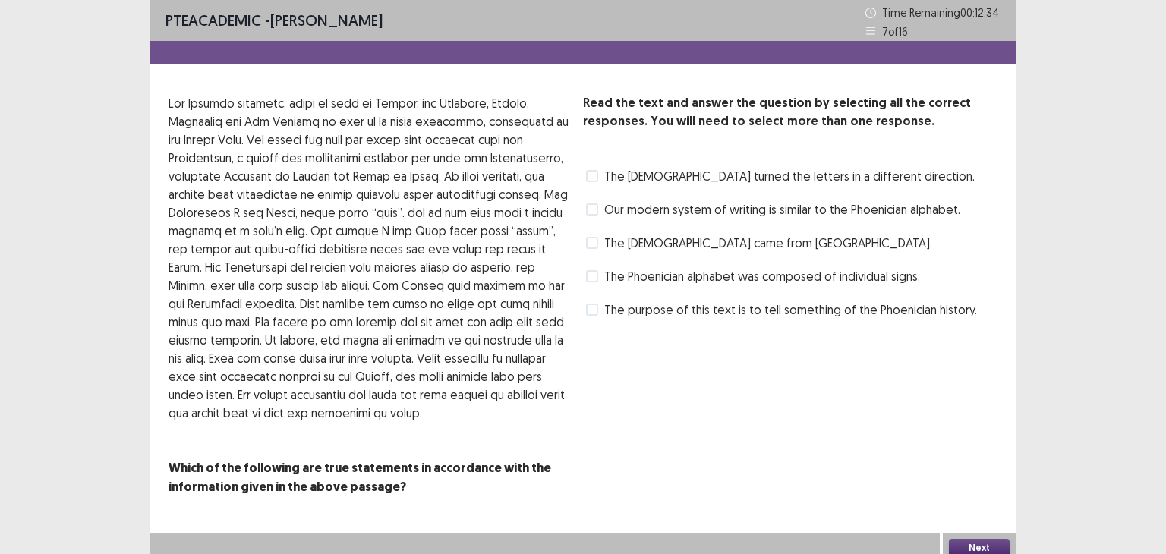
click at [709, 179] on span "The [DEMOGRAPHIC_DATA] turned the letters in a different direction." at bounding box center [789, 176] width 370 height 18
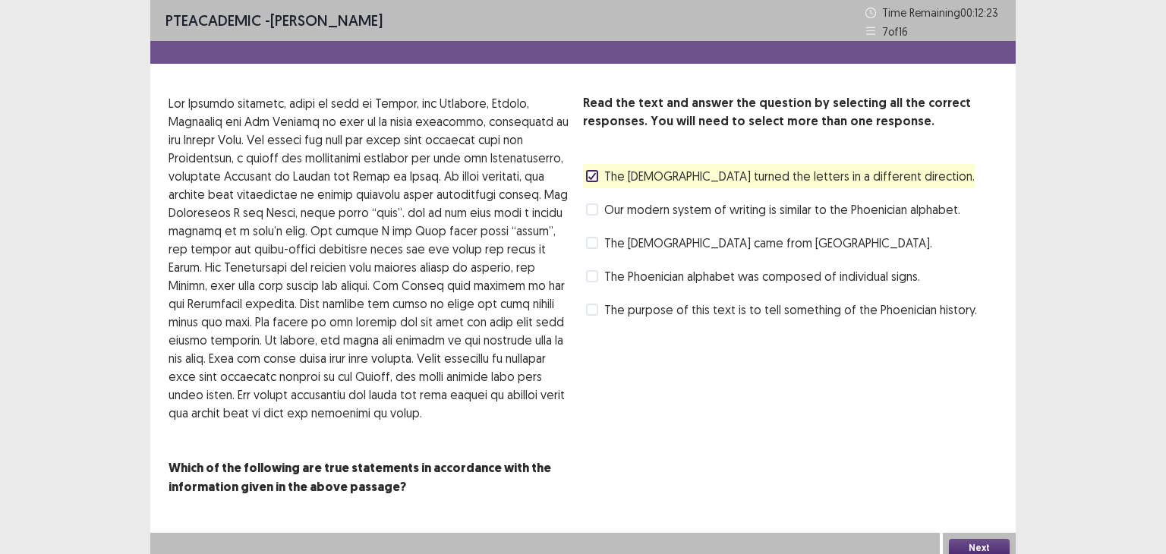
click at [794, 283] on span "The Phoenician alphabet was composed of individual signs." at bounding box center [762, 276] width 316 height 18
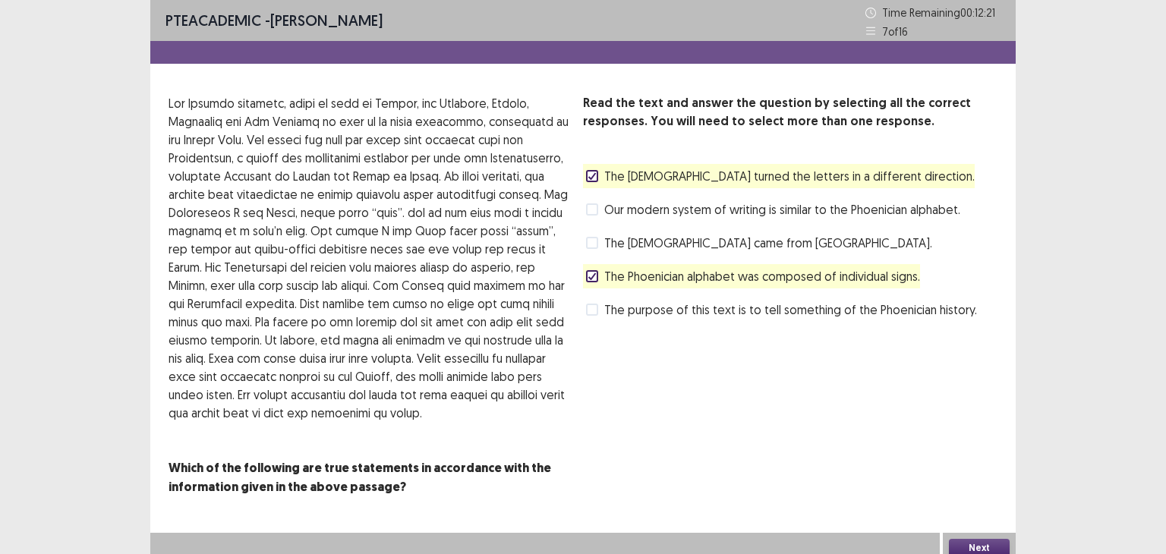
click at [949, 547] on button "Next" at bounding box center [979, 548] width 61 height 18
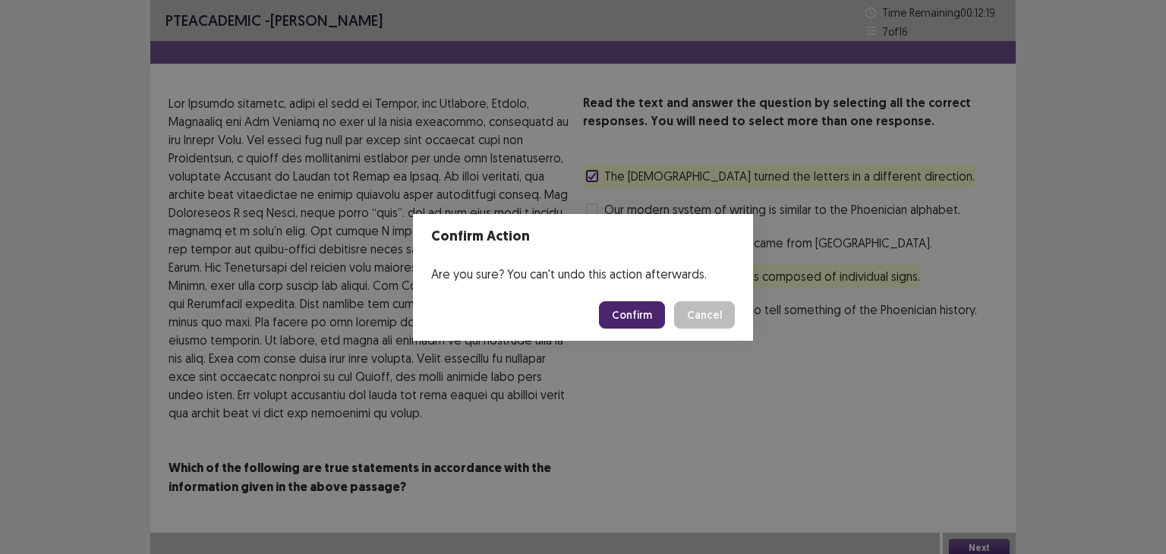
click at [629, 322] on button "Confirm" at bounding box center [632, 314] width 66 height 27
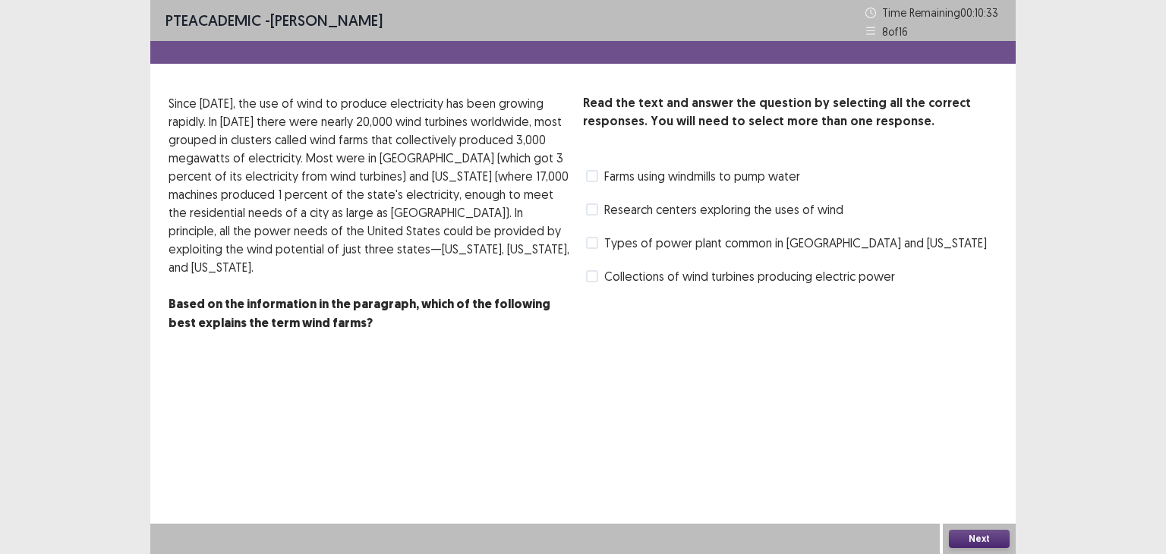
click at [686, 253] on div "Types of power plant common in [GEOGRAPHIC_DATA] and [US_STATE]" at bounding box center [785, 243] width 404 height 24
click at [691, 249] on span "Types of power plant common in [GEOGRAPHIC_DATA] and [US_STATE]" at bounding box center [795, 243] width 382 height 18
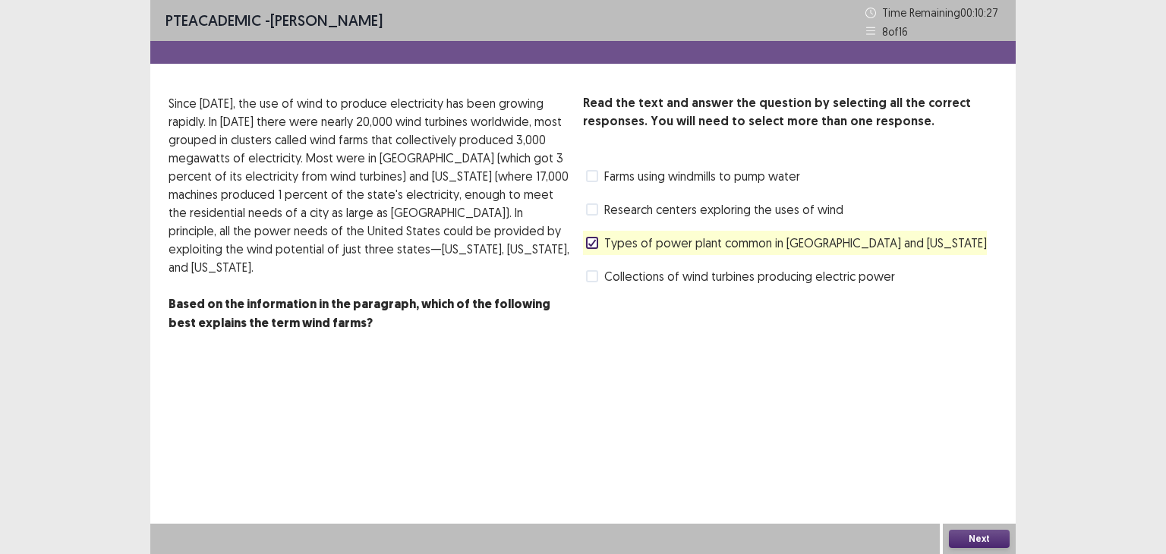
click at [964, 527] on div "Next" at bounding box center [978, 539] width 73 height 30
click at [968, 535] on button "Next" at bounding box center [979, 539] width 61 height 18
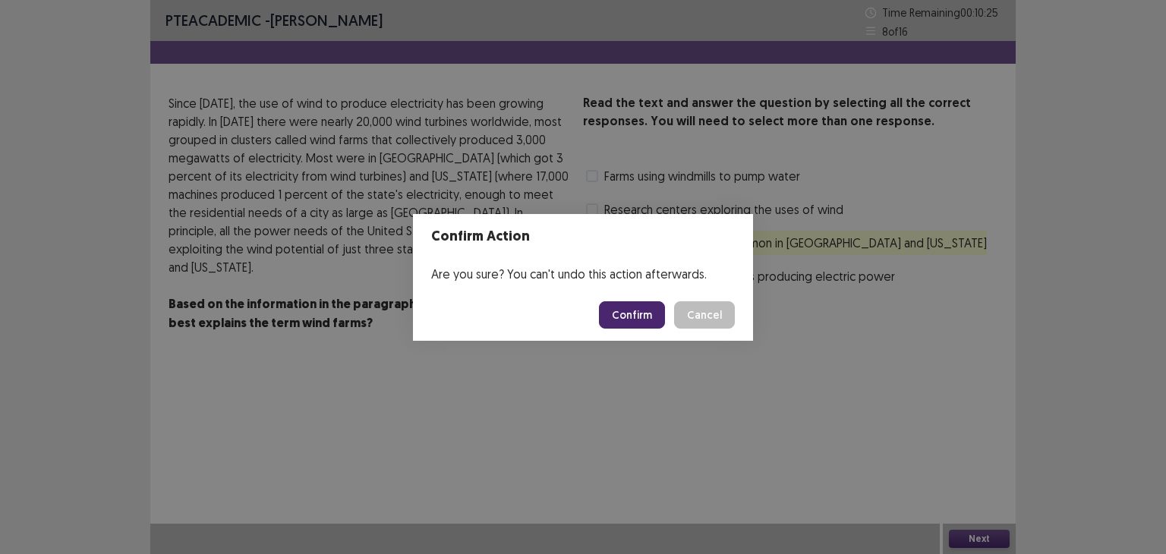
click at [637, 301] on button "Confirm" at bounding box center [632, 314] width 66 height 27
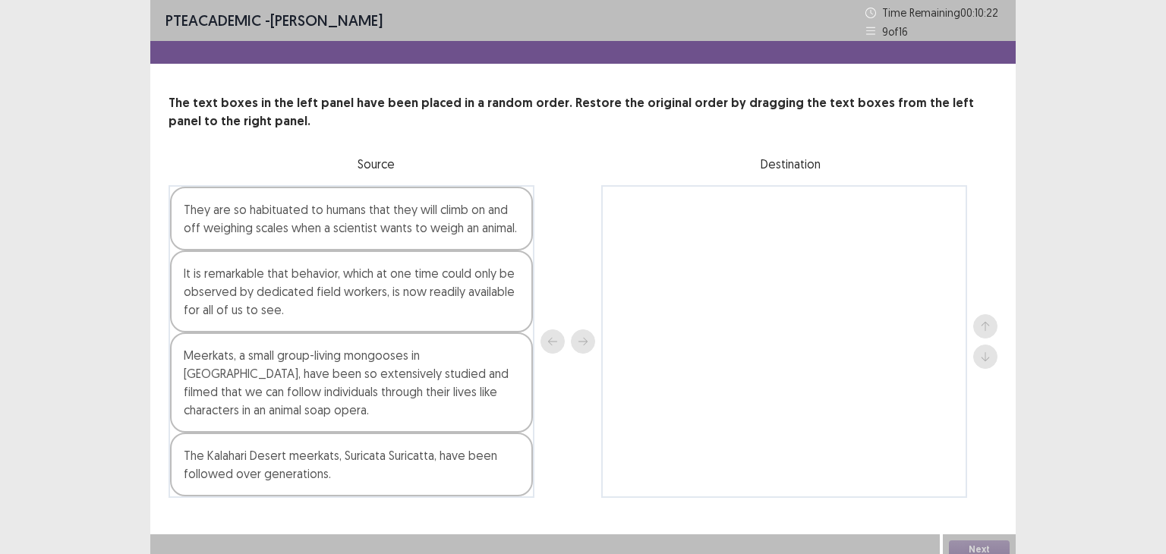
click at [576, 338] on div at bounding box center [567, 341] width 55 height 313
click at [456, 211] on div "They are so habituated to humans that they will climb on and off weighing scale…" at bounding box center [351, 219] width 363 height 64
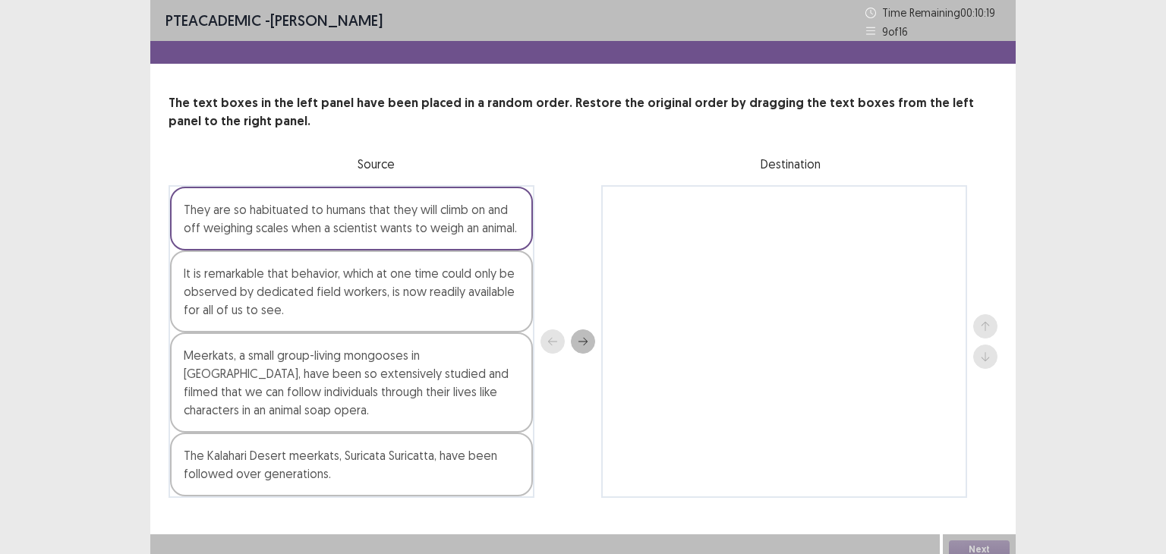
click at [587, 341] on icon "next" at bounding box center [582, 341] width 11 height 11
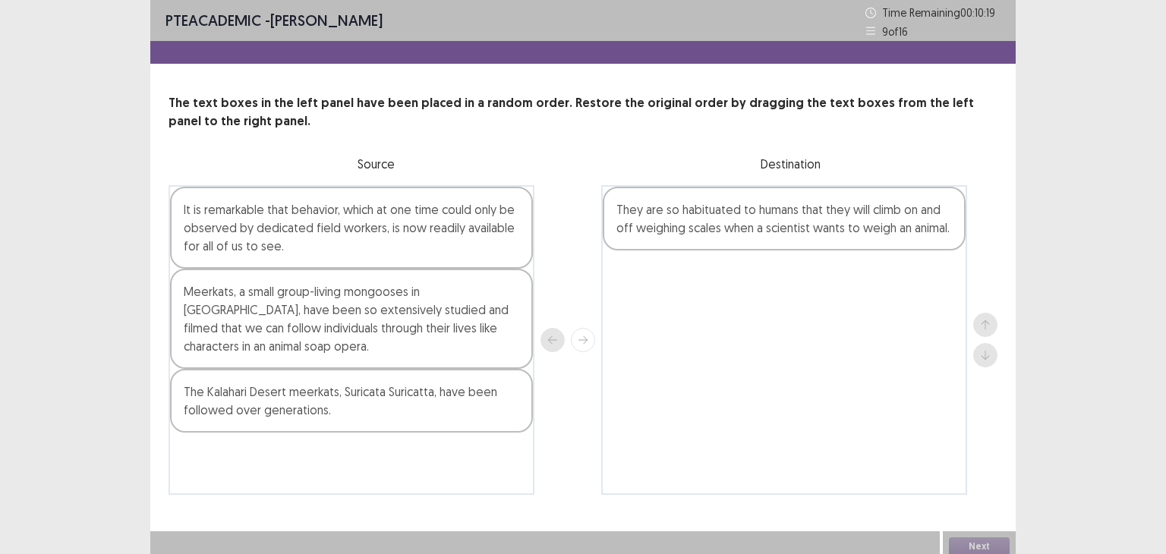
click at [587, 341] on div at bounding box center [567, 340] width 55 height 310
click at [477, 228] on div "It is remarkable that behavior, which at one time could only be observed by ded…" at bounding box center [351, 228] width 363 height 82
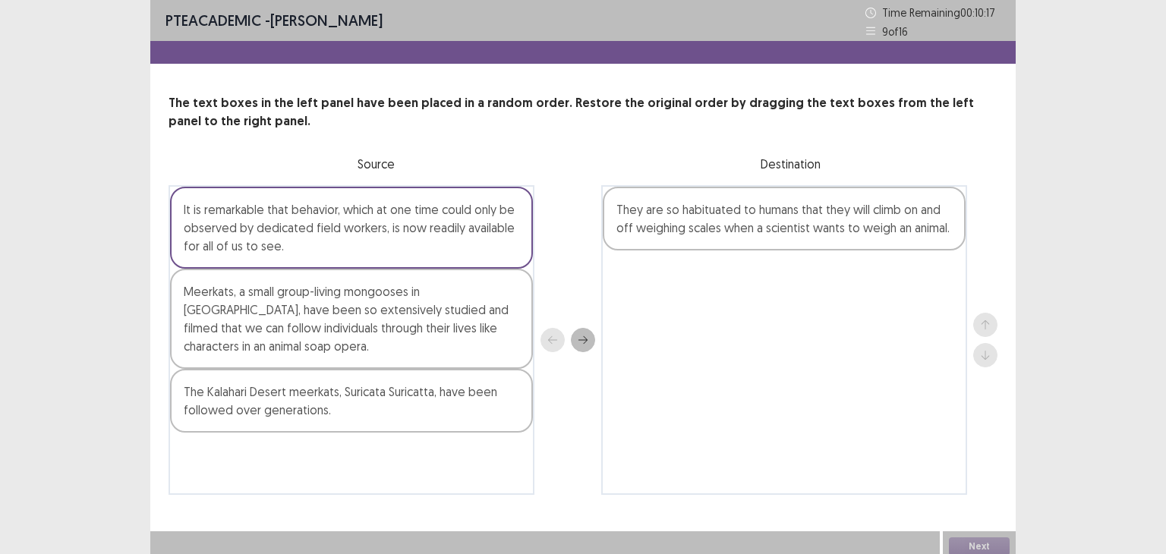
click at [578, 338] on icon "next" at bounding box center [582, 340] width 11 height 11
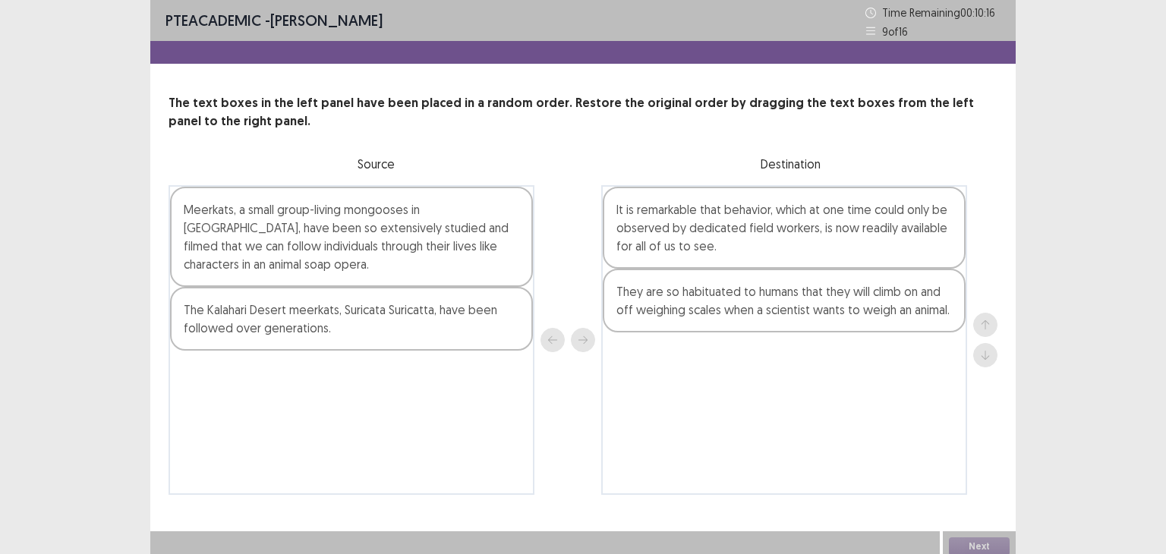
click at [413, 222] on div "Meerkats, a small group-living mongooses in [GEOGRAPHIC_DATA], have been so ext…" at bounding box center [351, 237] width 363 height 100
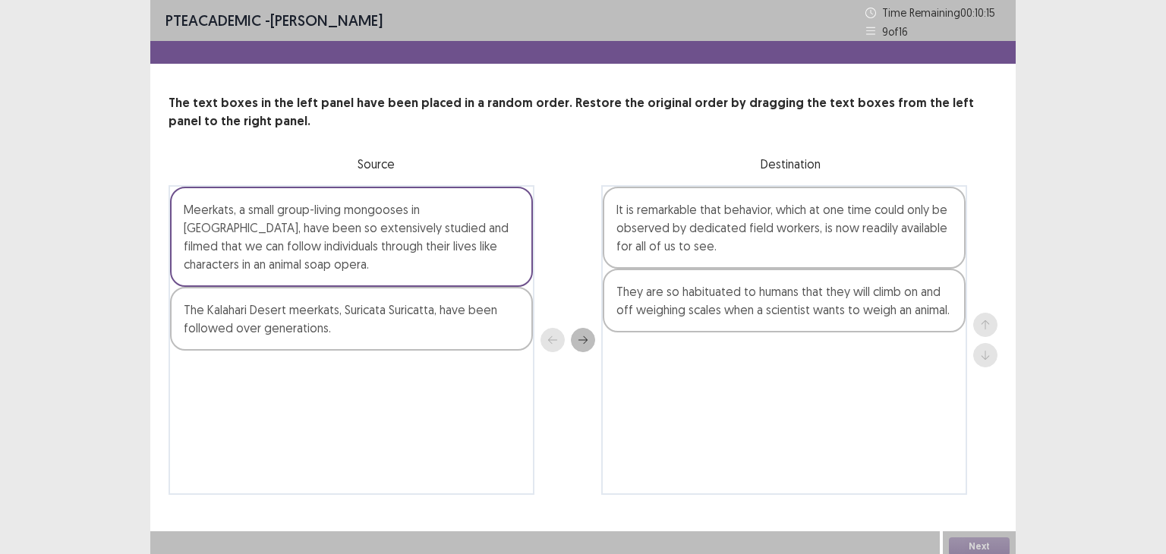
click at [580, 336] on icon "next" at bounding box center [582, 340] width 11 height 11
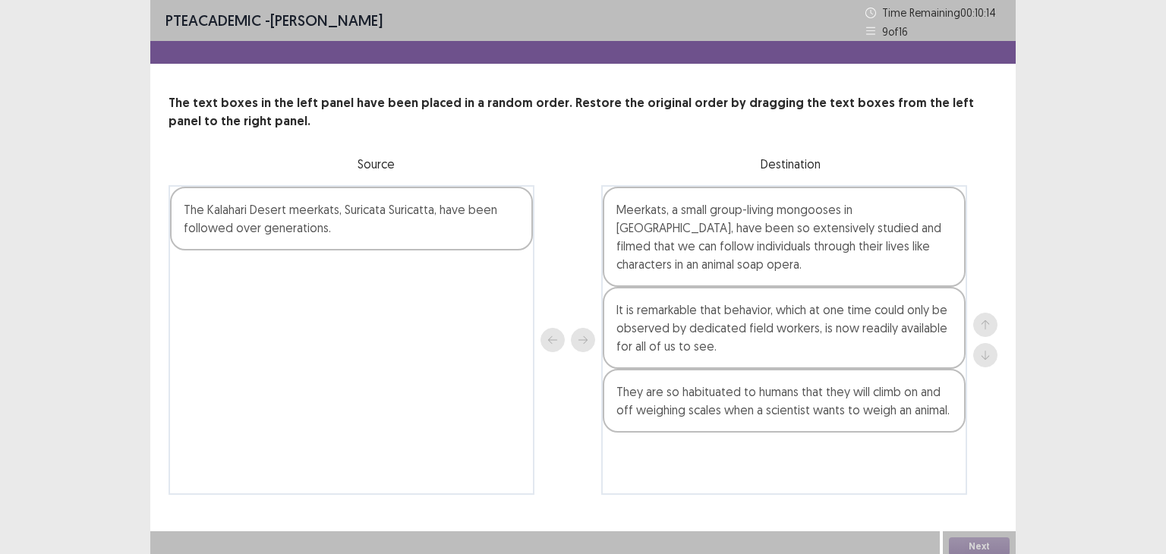
click at [435, 238] on div "The Kalahari Desert meerkats, Suricata Suricatta, have been followed over gener…" at bounding box center [351, 219] width 363 height 64
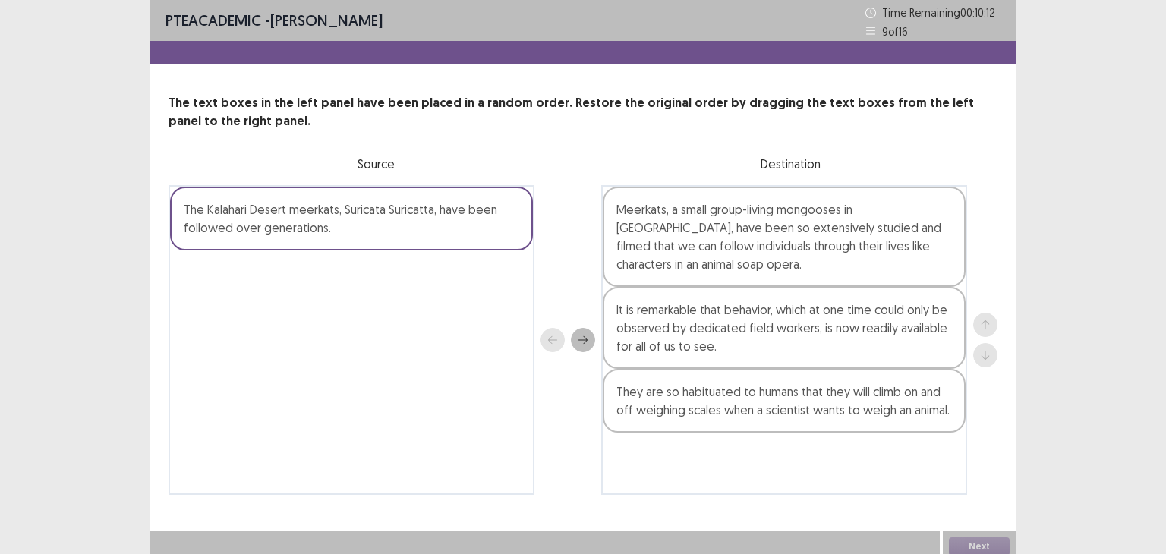
click at [574, 345] on button "next" at bounding box center [583, 340] width 24 height 24
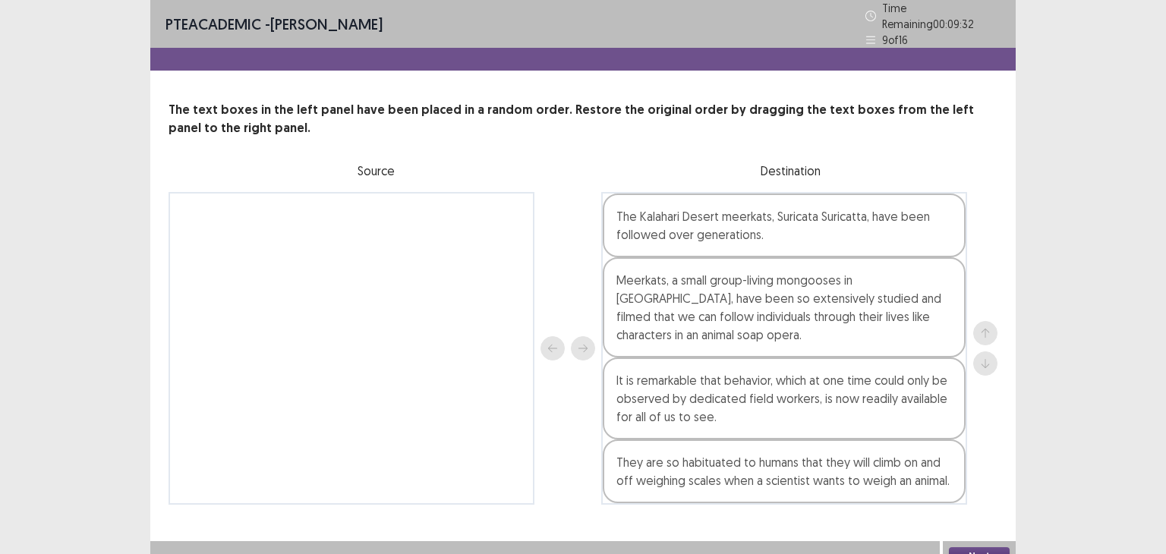
click at [650, 476] on div "They are so habituated to humans that they will climb on and off weighing scale…" at bounding box center [784, 471] width 363 height 64
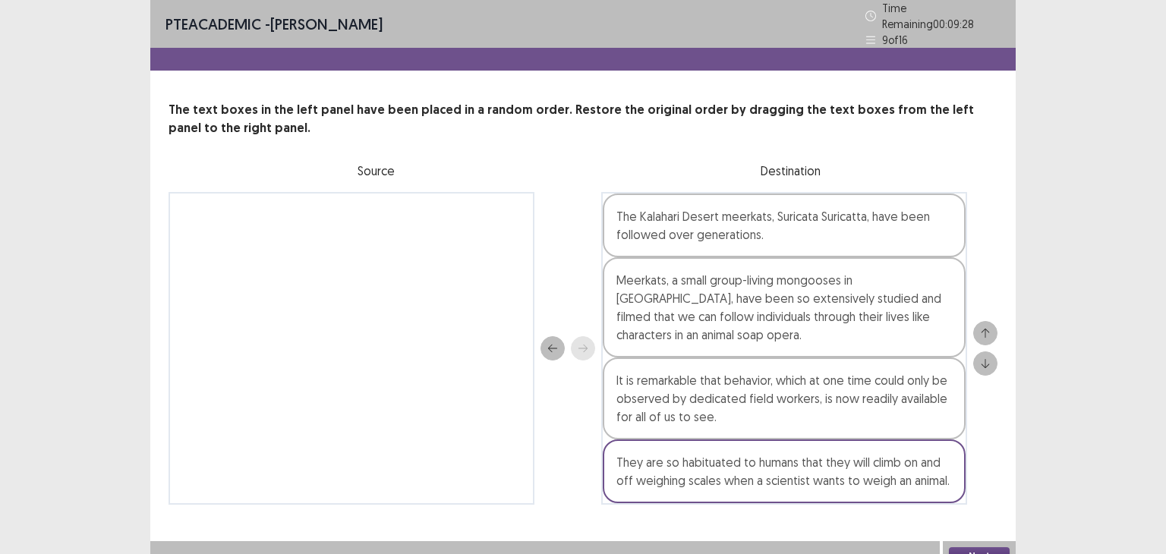
click at [993, 324] on button "up" at bounding box center [985, 333] width 24 height 24
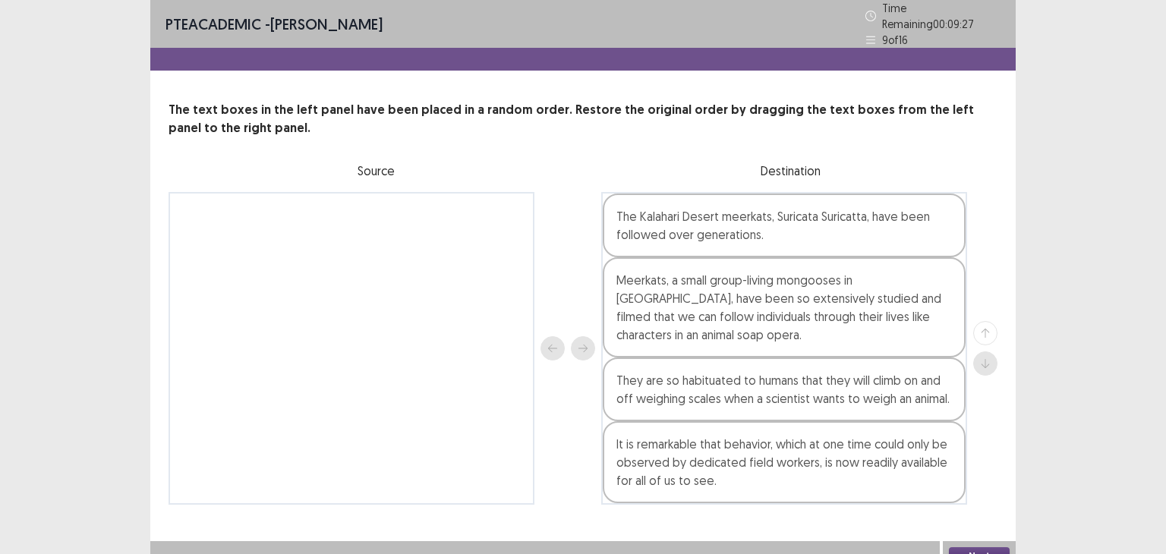
click at [993, 324] on div at bounding box center [985, 348] width 24 height 55
click at [937, 362] on div "They are so habituated to humans that they will climb on and off weighing scale…" at bounding box center [784, 389] width 363 height 64
click at [990, 321] on button "up" at bounding box center [985, 333] width 24 height 24
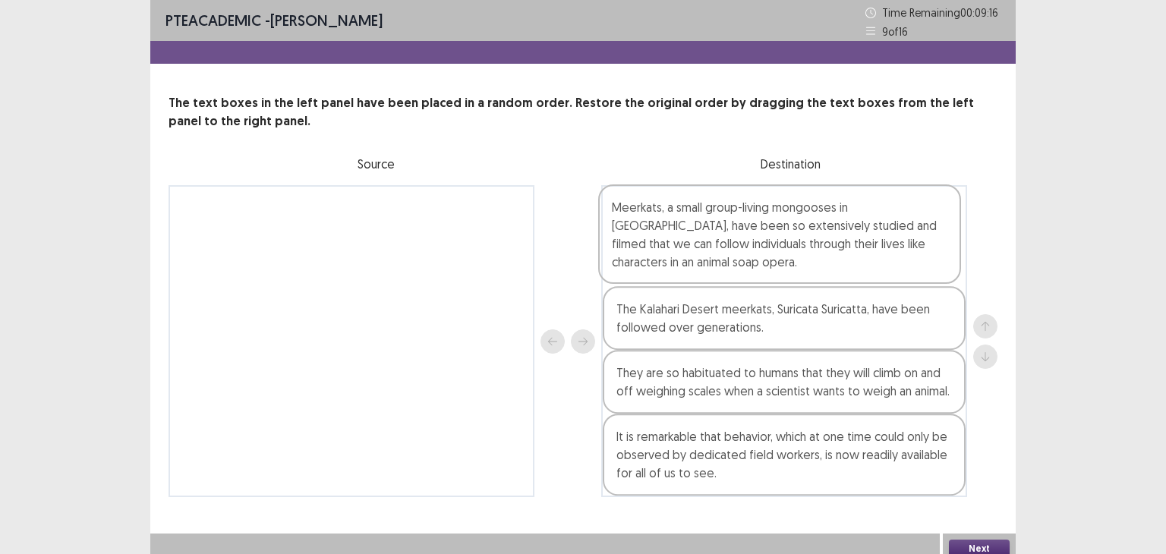
drag, startPoint x: 886, startPoint y: 356, endPoint x: 880, endPoint y: 219, distance: 136.7
click at [880, 219] on div "The Kalahari Desert meerkats, Suricata Suricatta, have been followed over gener…" at bounding box center [784, 341] width 366 height 312
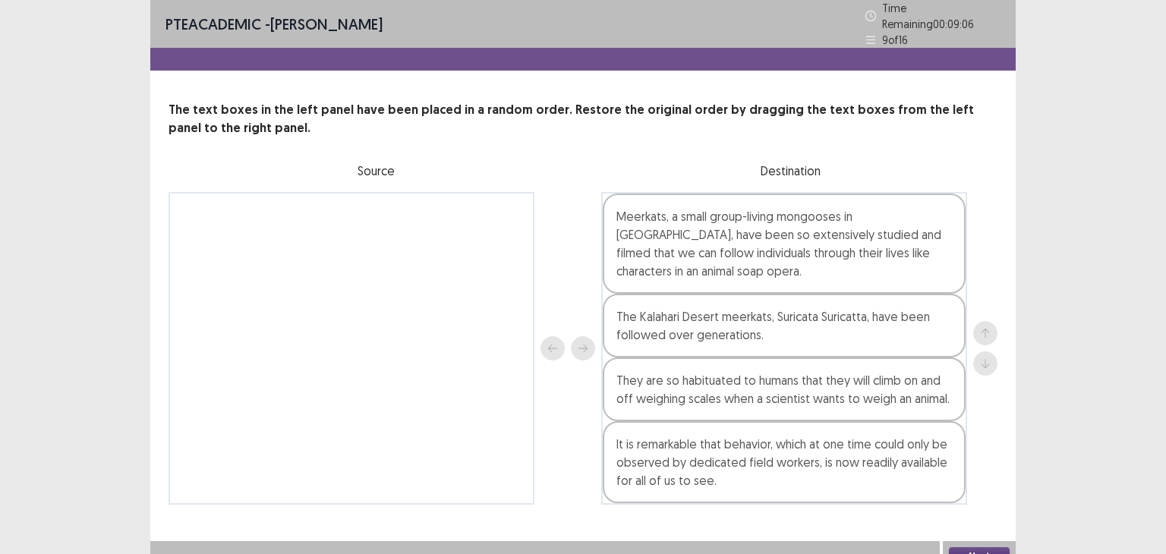
scroll to position [5, 0]
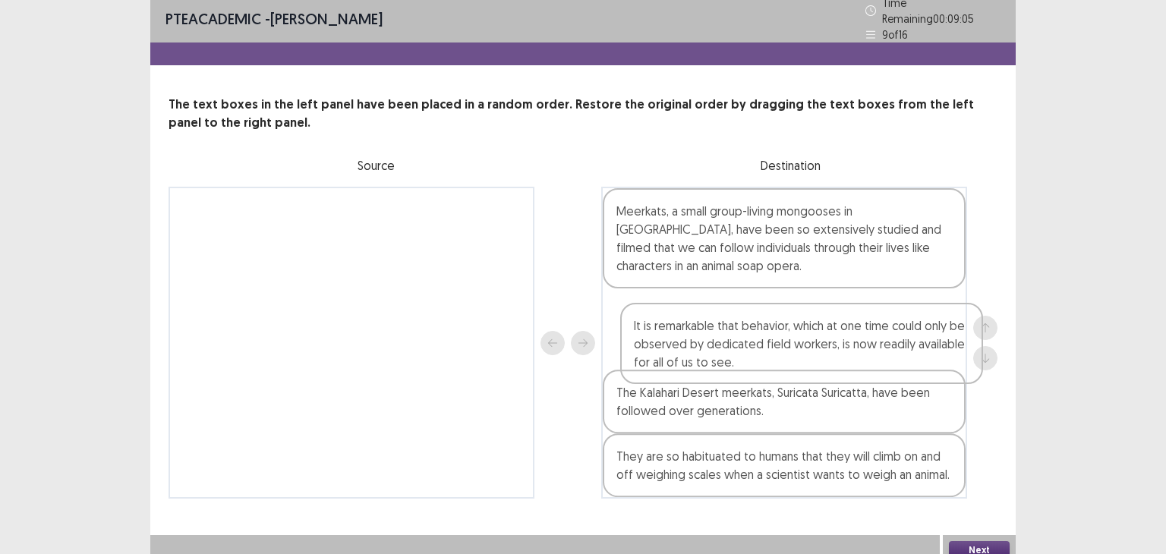
drag, startPoint x: 829, startPoint y: 438, endPoint x: 847, endPoint y: 320, distance: 118.9
click at [847, 320] on div "Meerkats, a small group-living mongooses in [GEOGRAPHIC_DATA], have been so ext…" at bounding box center [784, 343] width 366 height 312
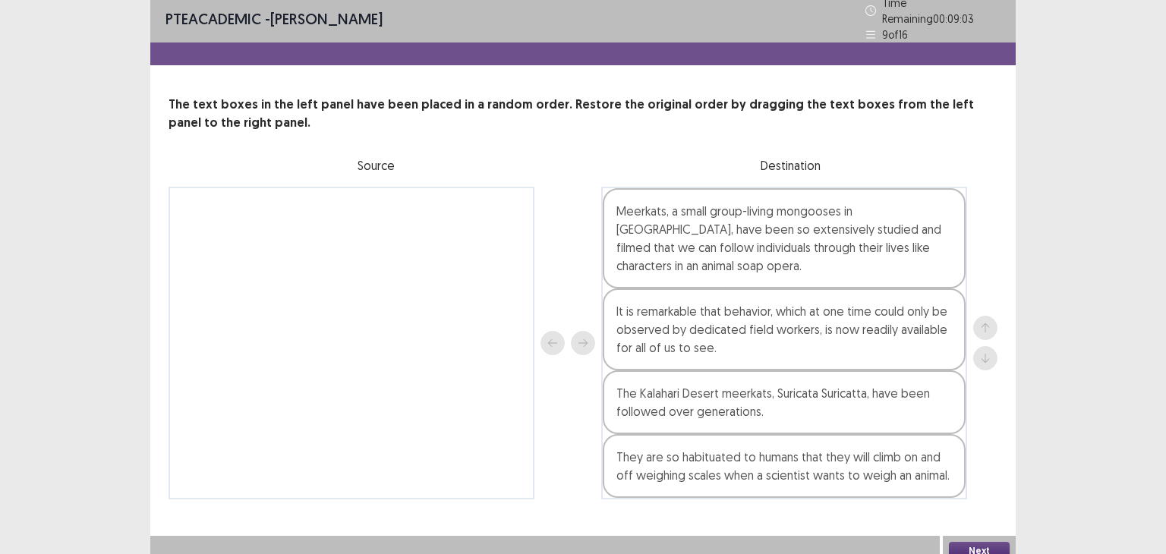
click at [982, 546] on button "Next" at bounding box center [979, 551] width 61 height 18
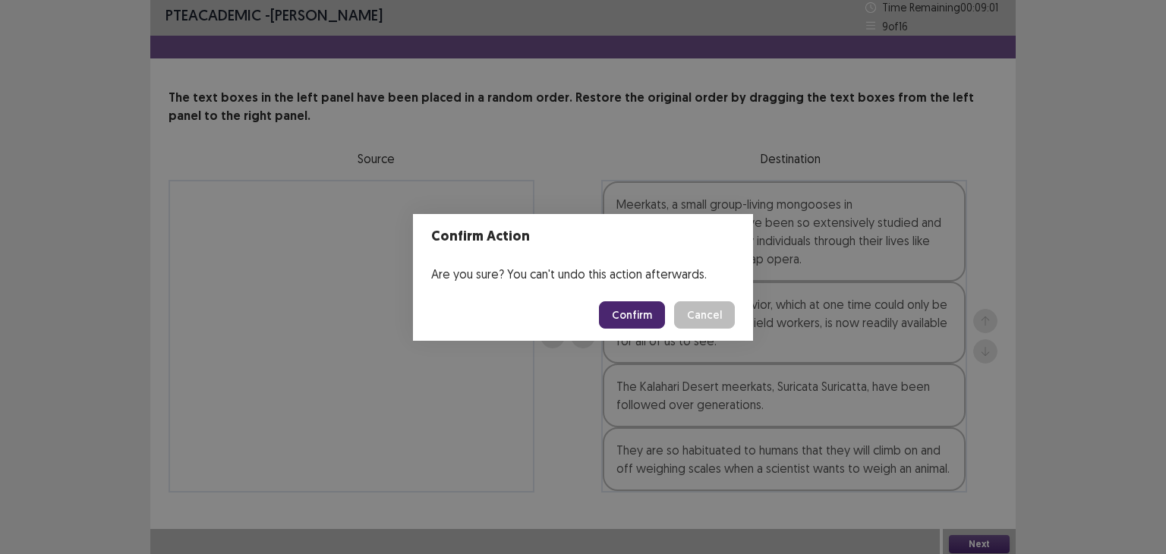
click at [628, 313] on button "Confirm" at bounding box center [632, 314] width 66 height 27
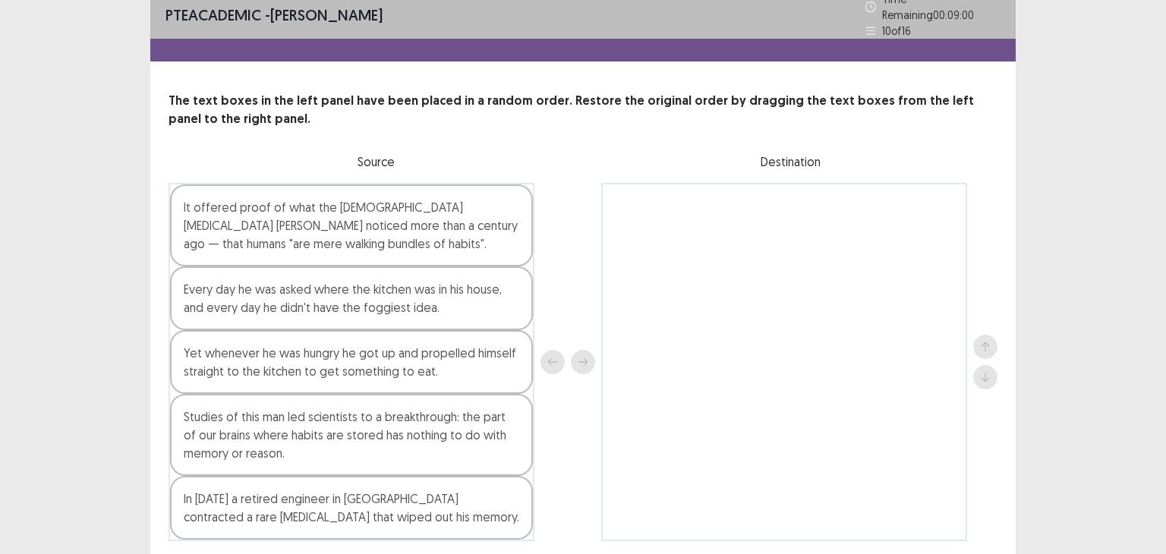
scroll to position [0, 0]
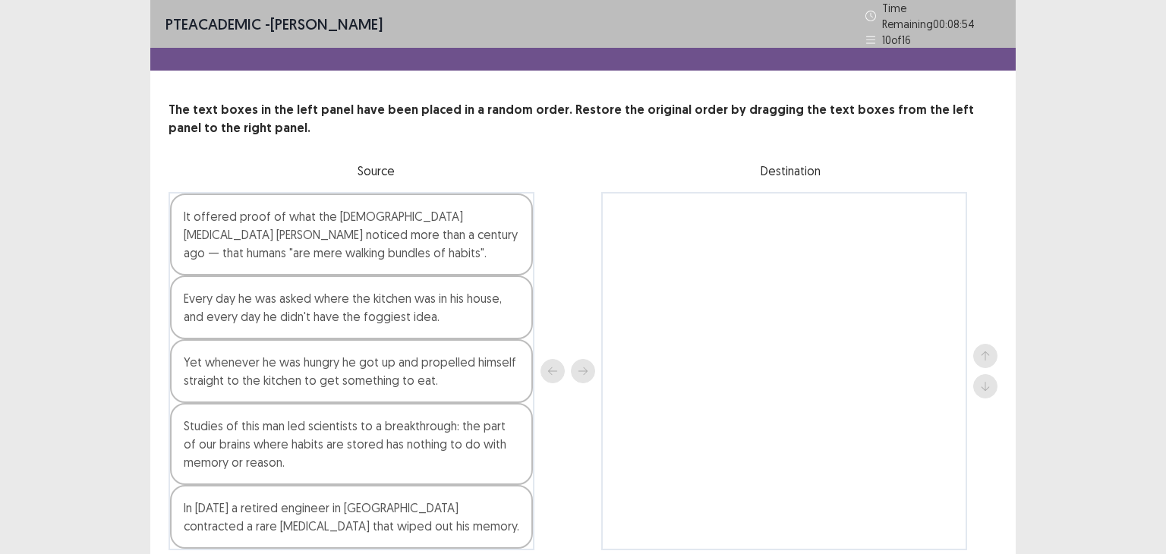
click at [521, 251] on div "It offered proof of what the [DEMOGRAPHIC_DATA] [MEDICAL_DATA] [PERSON_NAME] no…" at bounding box center [351, 235] width 363 height 82
drag, startPoint x: 592, startPoint y: 370, endPoint x: 586, endPoint y: 359, distance: 12.9
click at [586, 359] on div at bounding box center [567, 371] width 55 height 358
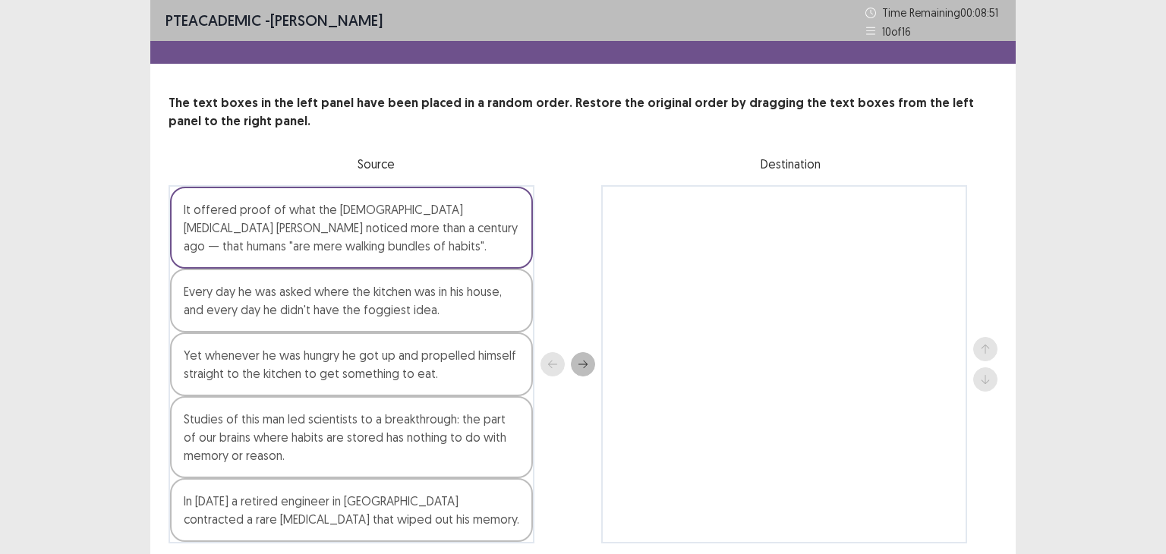
click at [586, 359] on icon "next" at bounding box center [582, 364] width 11 height 11
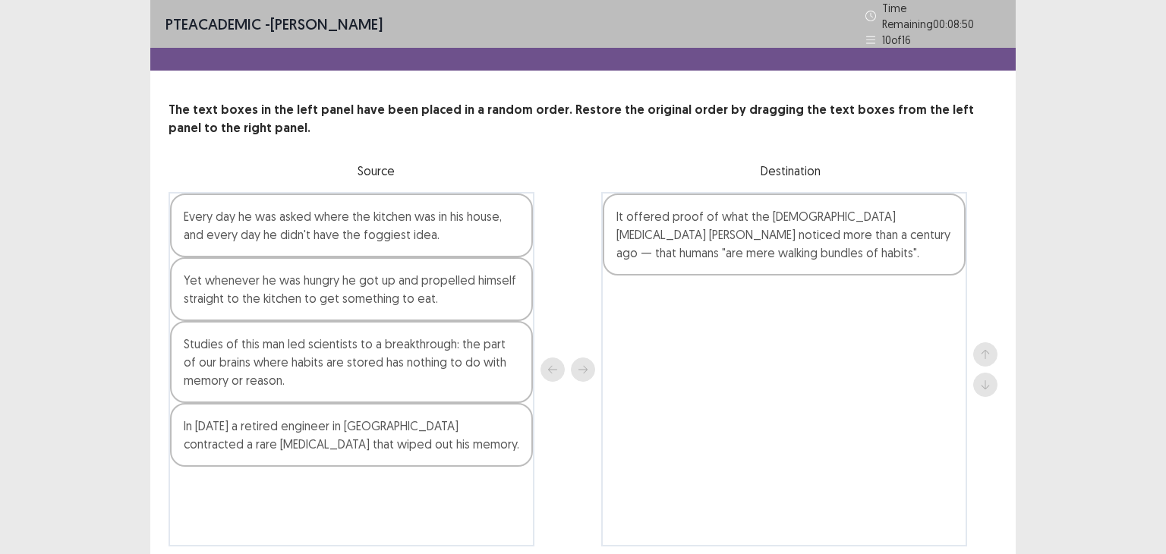
click at [490, 231] on div "Every day he was asked where the kitchen was in his house, and every day he did…" at bounding box center [351, 226] width 363 height 64
click at [579, 357] on button "next" at bounding box center [583, 369] width 24 height 24
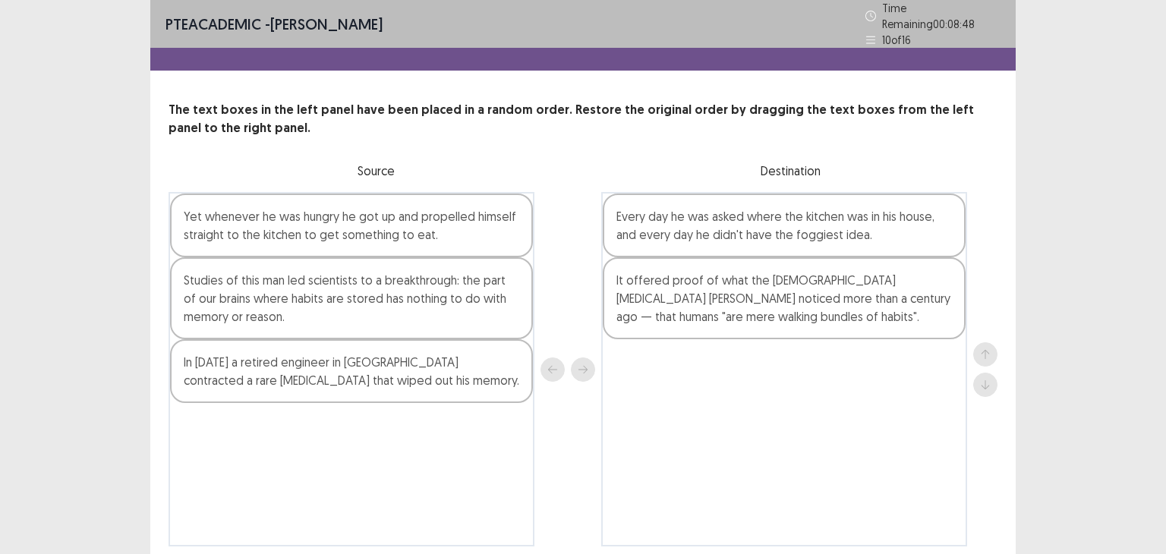
click at [461, 222] on div "Yet whenever he was hungry he got up and propelled himself straight to the kitc…" at bounding box center [351, 226] width 363 height 64
click at [581, 367] on icon "next" at bounding box center [582, 369] width 11 height 11
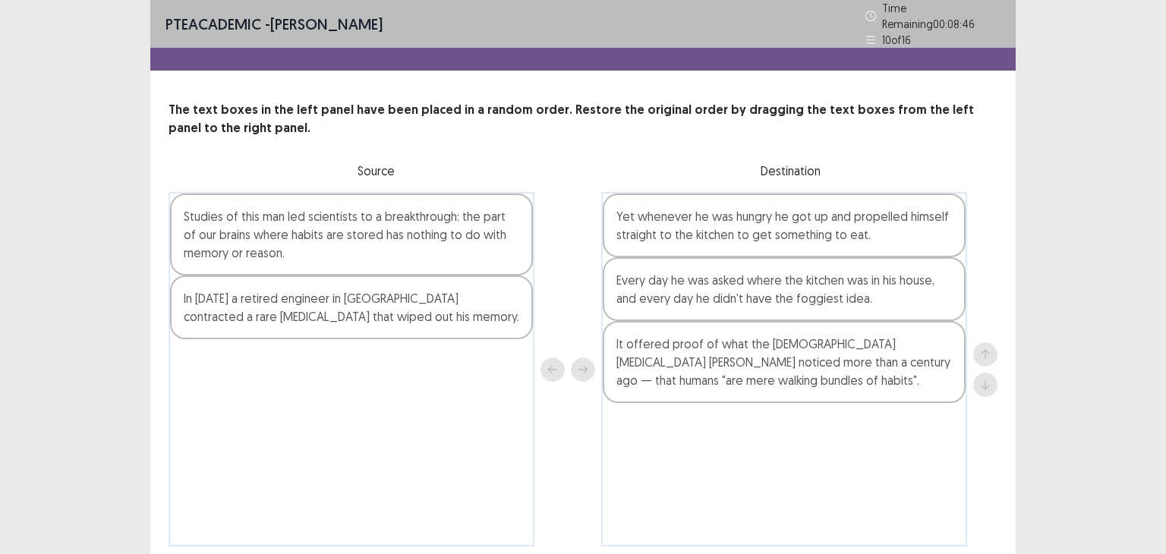
click at [430, 221] on div "Studies of this man led scientists to a breakthrough: the part of our brains wh…" at bounding box center [351, 235] width 363 height 82
click at [580, 364] on icon "next" at bounding box center [582, 369] width 11 height 11
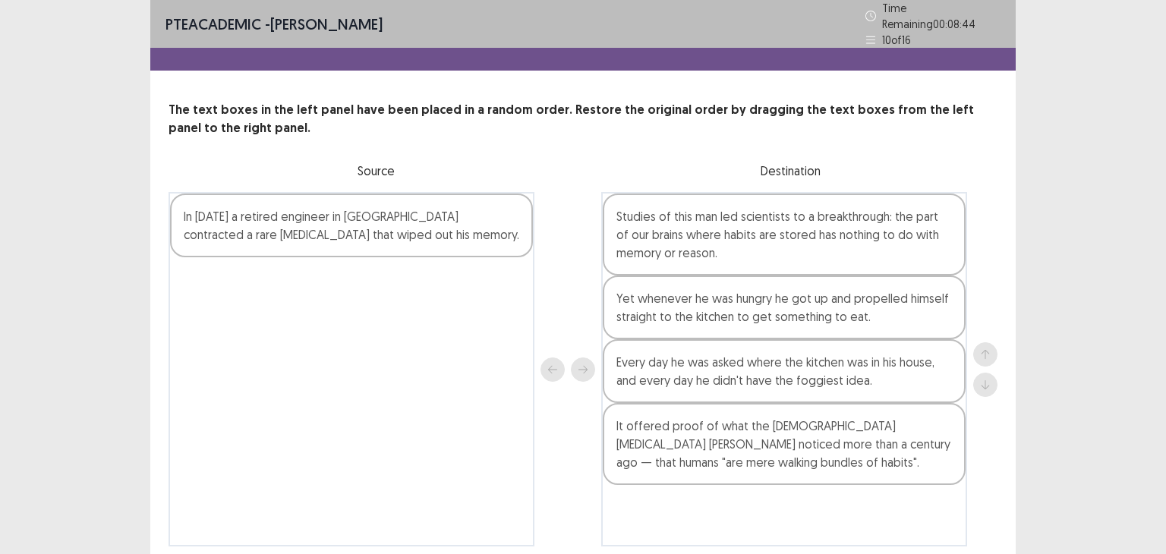
click at [467, 225] on div "In [DATE] a retired engineer in [GEOGRAPHIC_DATA] contracted a rare [MEDICAL_DA…" at bounding box center [351, 226] width 363 height 64
click at [583, 357] on button "next" at bounding box center [583, 369] width 24 height 24
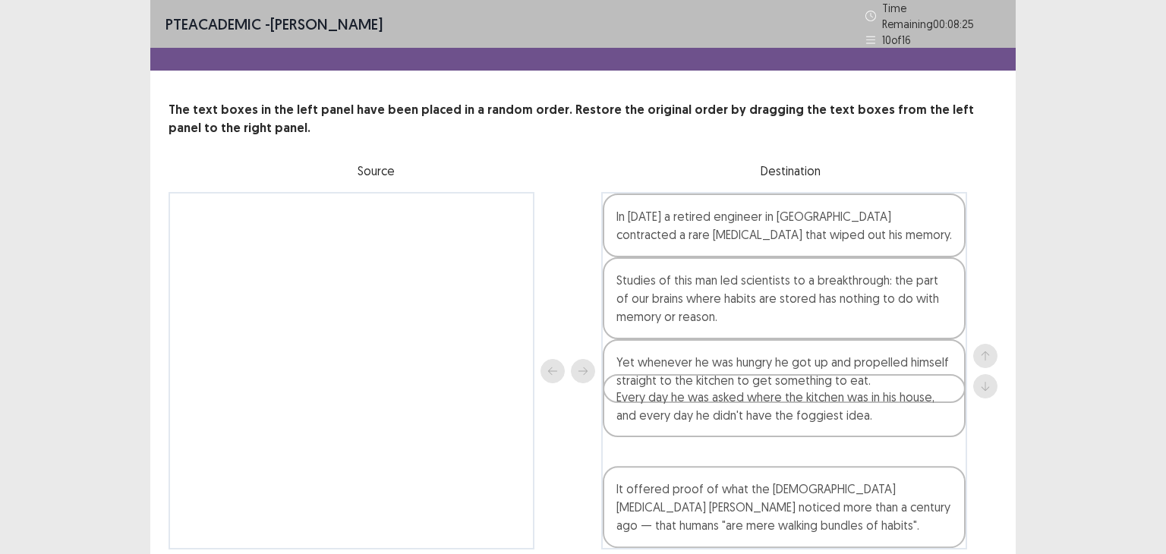
scroll to position [3, 0]
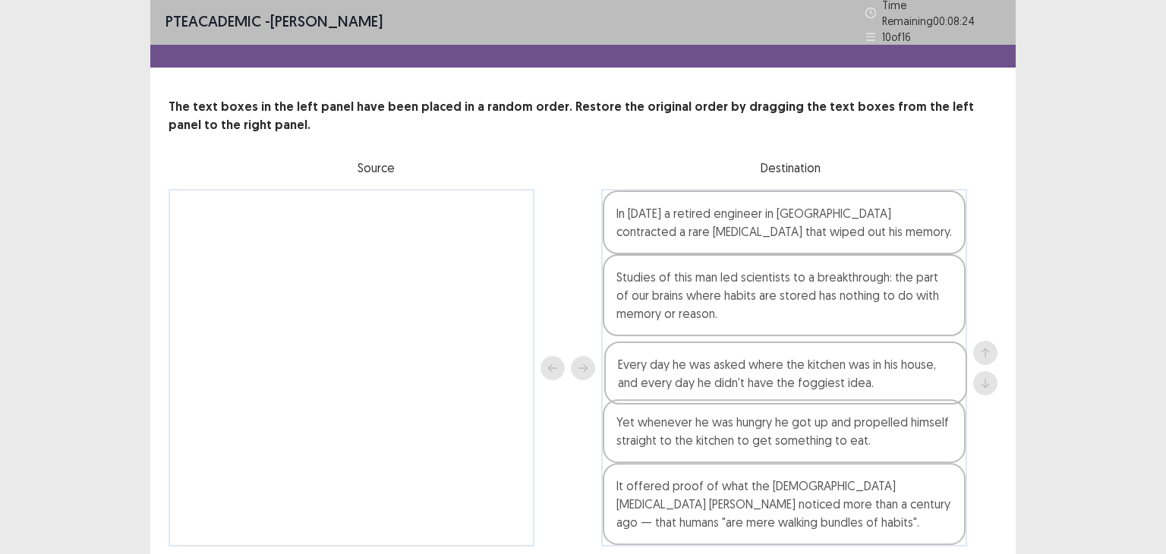
drag, startPoint x: 627, startPoint y: 421, endPoint x: 628, endPoint y: 356, distance: 65.3
click at [628, 356] on div "In [DATE] a retired engineer in [GEOGRAPHIC_DATA] contracted a rare [MEDICAL_DA…" at bounding box center [784, 367] width 366 height 357
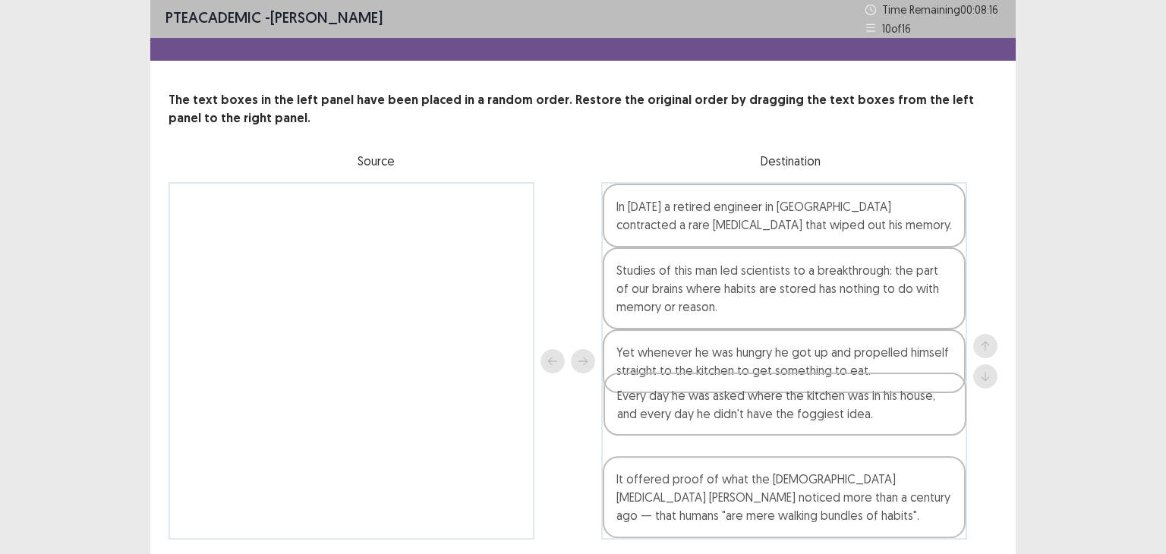
drag, startPoint x: 645, startPoint y: 372, endPoint x: 647, endPoint y: 430, distance: 57.7
click at [647, 430] on div "In [DATE] a retired engineer in [GEOGRAPHIC_DATA] contracted a rare [MEDICAL_DA…" at bounding box center [784, 360] width 366 height 357
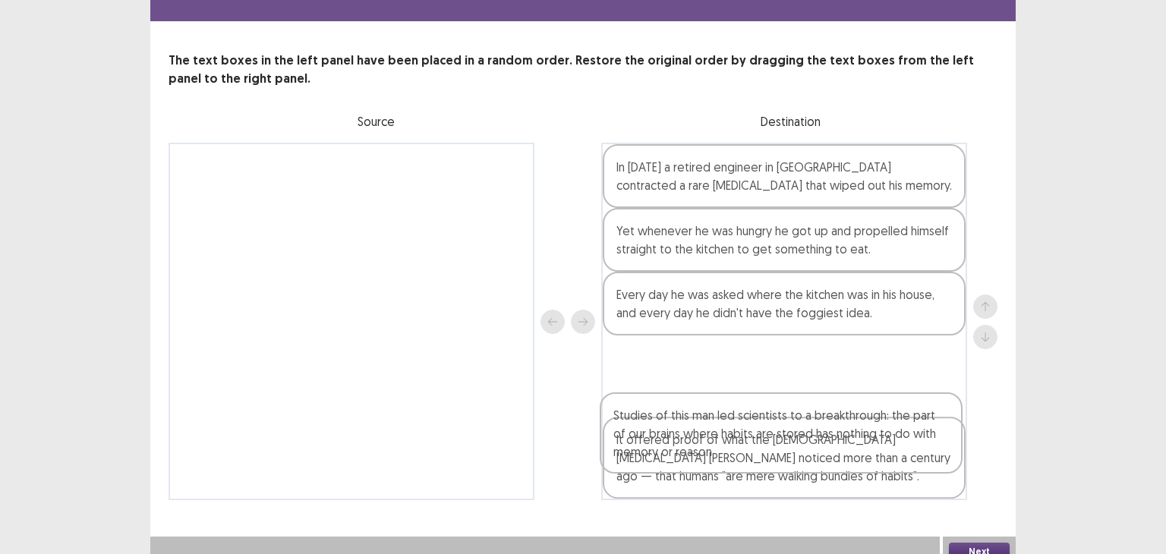
scroll to position [52, 0]
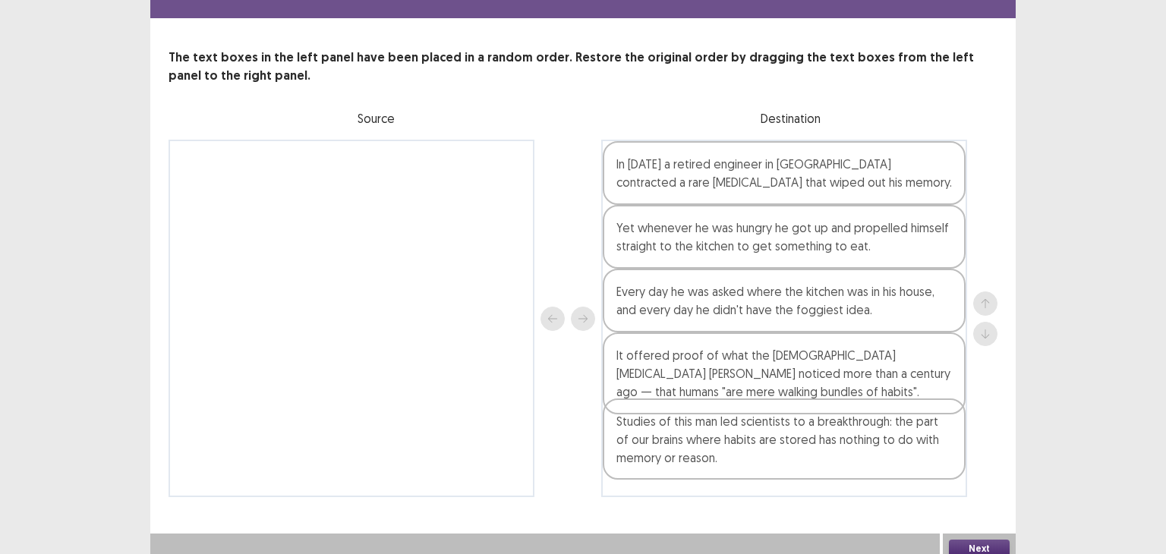
drag, startPoint x: 689, startPoint y: 319, endPoint x: 692, endPoint y: 455, distance: 135.1
click at [692, 455] on div "In [DATE] a retired engineer in [GEOGRAPHIC_DATA] contracted a rare [MEDICAL_DA…" at bounding box center [784, 318] width 366 height 357
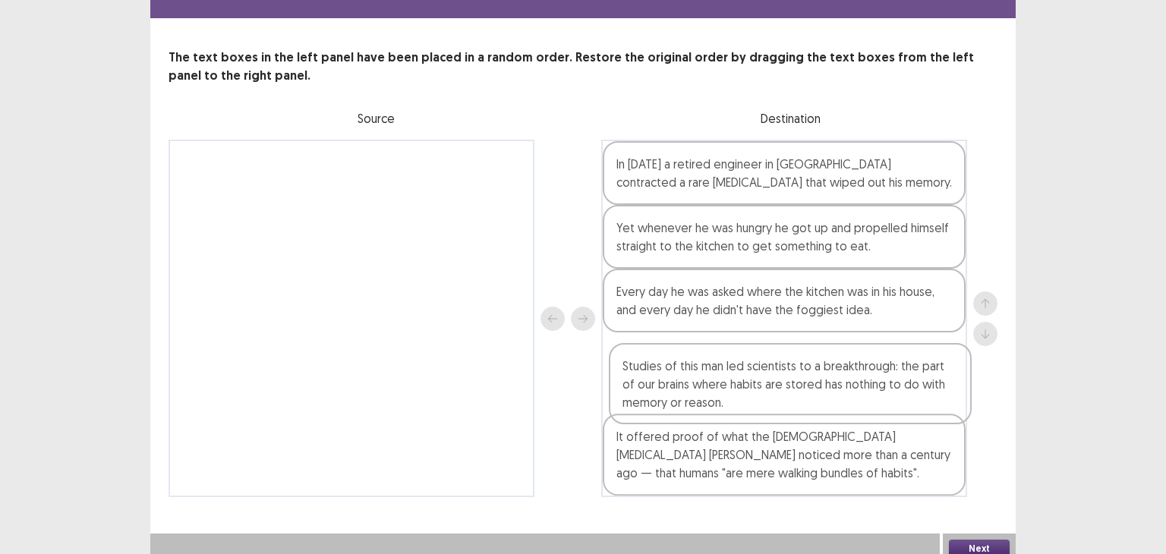
drag, startPoint x: 692, startPoint y: 455, endPoint x: 700, endPoint y: 368, distance: 86.8
click at [700, 368] on div "In [DATE] a retired engineer in [GEOGRAPHIC_DATA] contracted a rare [MEDICAL_DA…" at bounding box center [784, 318] width 366 height 357
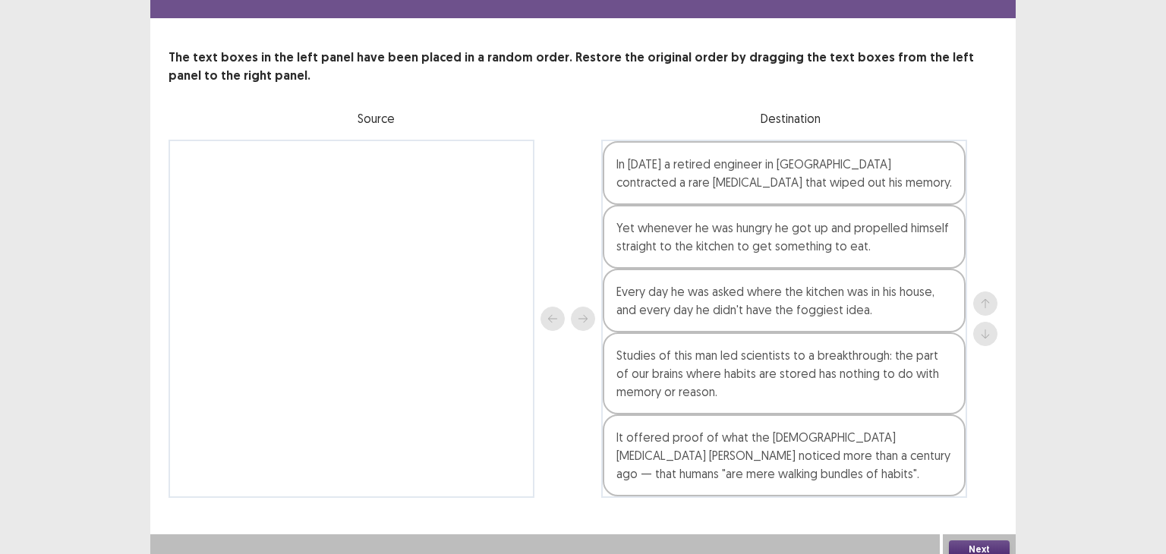
click at [965, 540] on button "Next" at bounding box center [979, 549] width 61 height 18
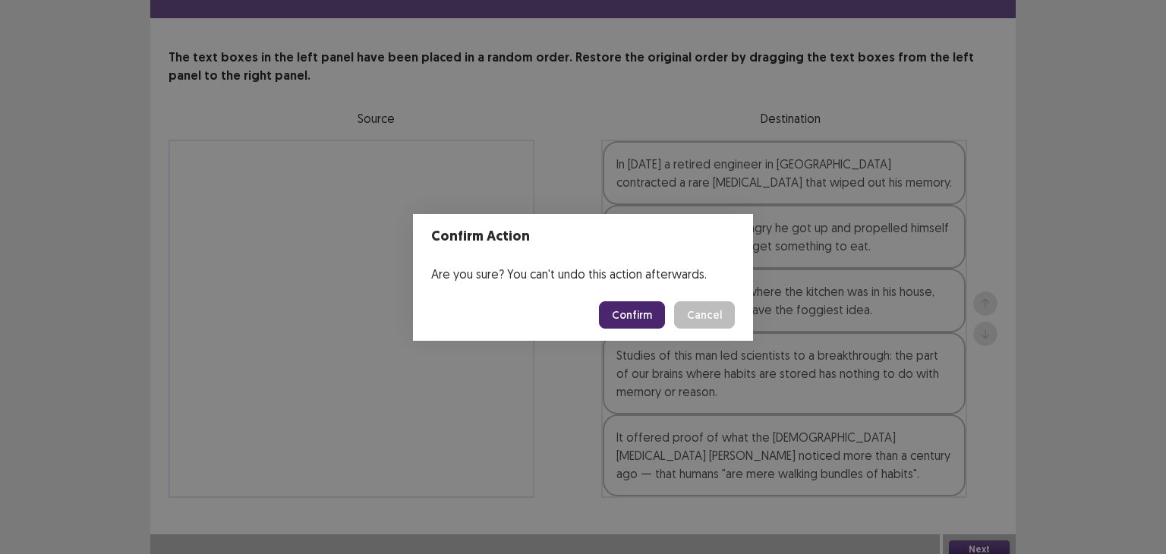
click at [632, 318] on button "Confirm" at bounding box center [632, 314] width 66 height 27
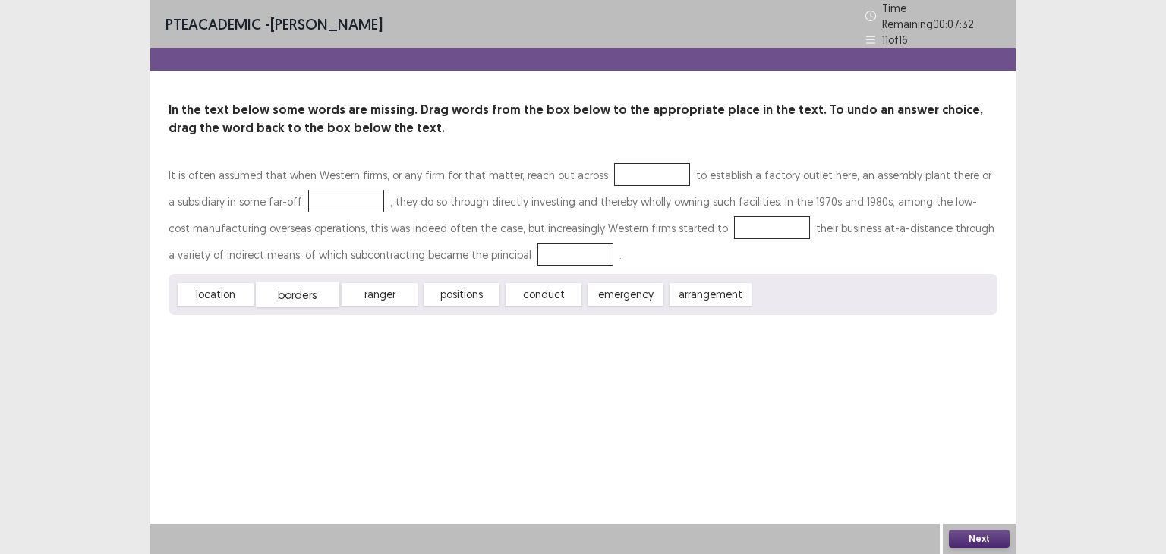
click at [315, 289] on div "borders" at bounding box center [297, 294] width 83 height 25
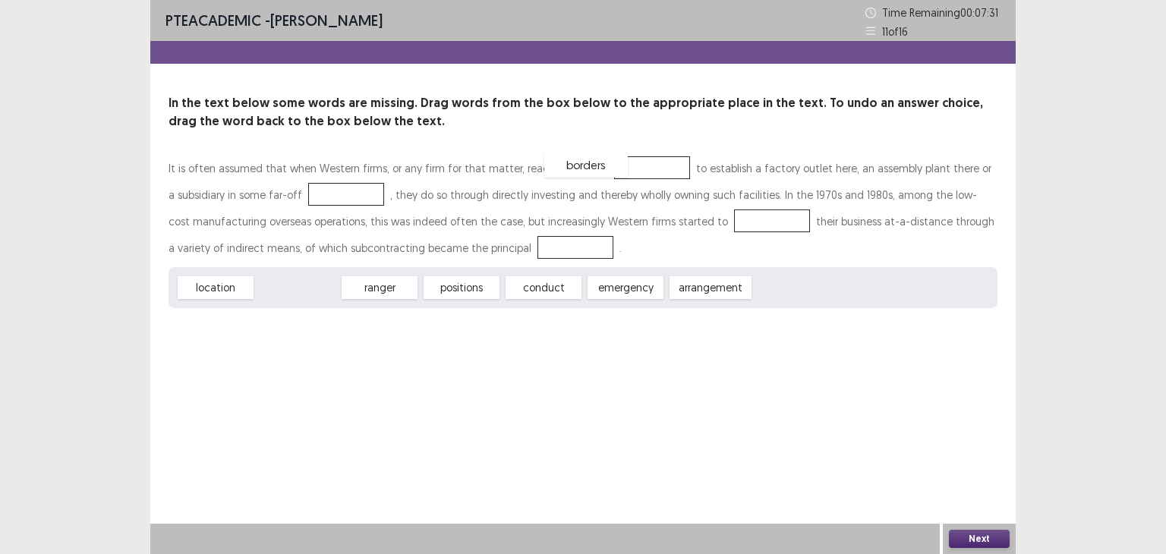
drag, startPoint x: 315, startPoint y: 289, endPoint x: 603, endPoint y: 167, distance: 313.2
drag, startPoint x: 649, startPoint y: 298, endPoint x: 546, endPoint y: 262, distance: 108.7
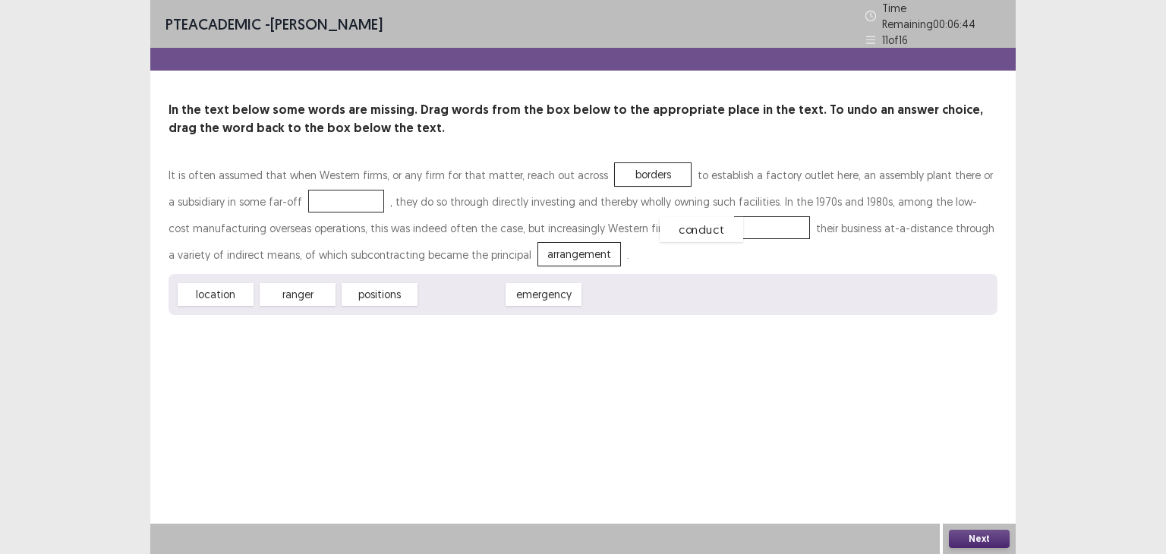
drag, startPoint x: 480, startPoint y: 285, endPoint x: 719, endPoint y: 219, distance: 248.5
drag, startPoint x: 381, startPoint y: 291, endPoint x: 351, endPoint y: 200, distance: 96.0
click at [996, 539] on button "Next" at bounding box center [979, 539] width 61 height 18
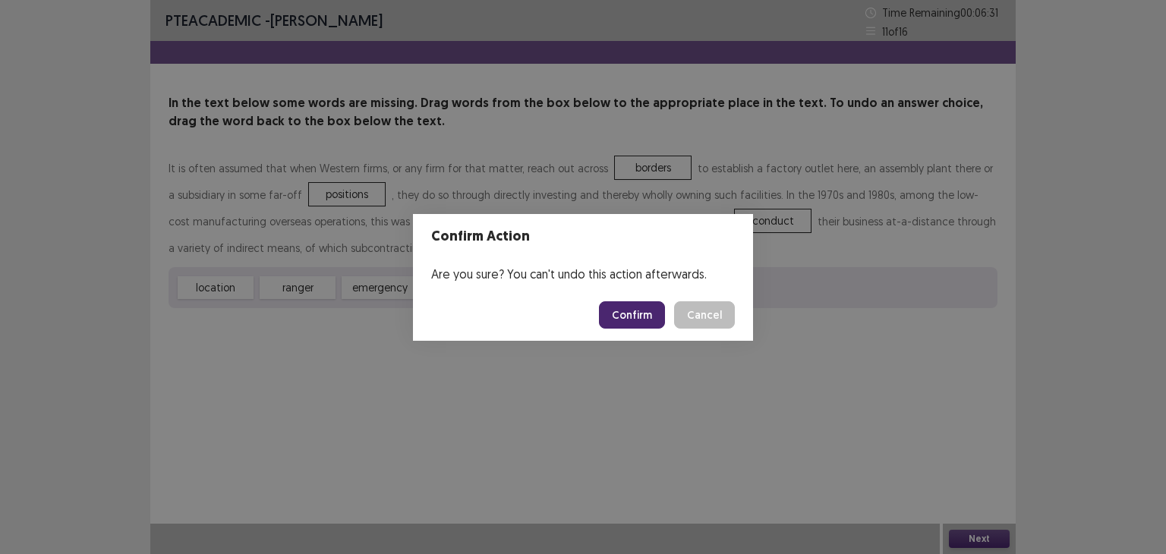
click at [627, 304] on button "Confirm" at bounding box center [632, 314] width 66 height 27
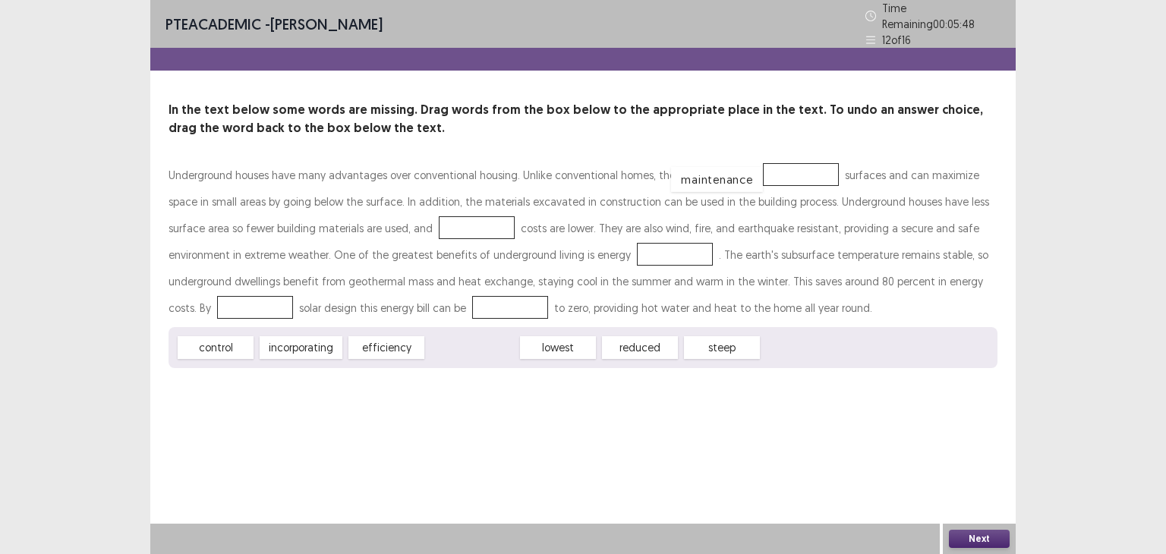
drag, startPoint x: 464, startPoint y: 344, endPoint x: 727, endPoint y: 168, distance: 316.1
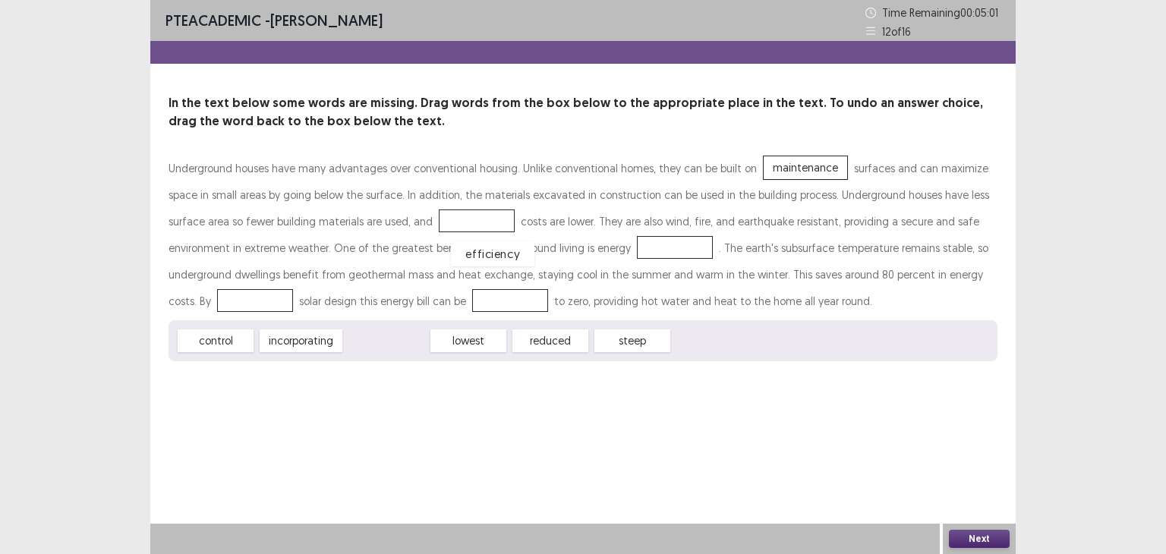
drag, startPoint x: 410, startPoint y: 341, endPoint x: 537, endPoint y: 247, distance: 157.4
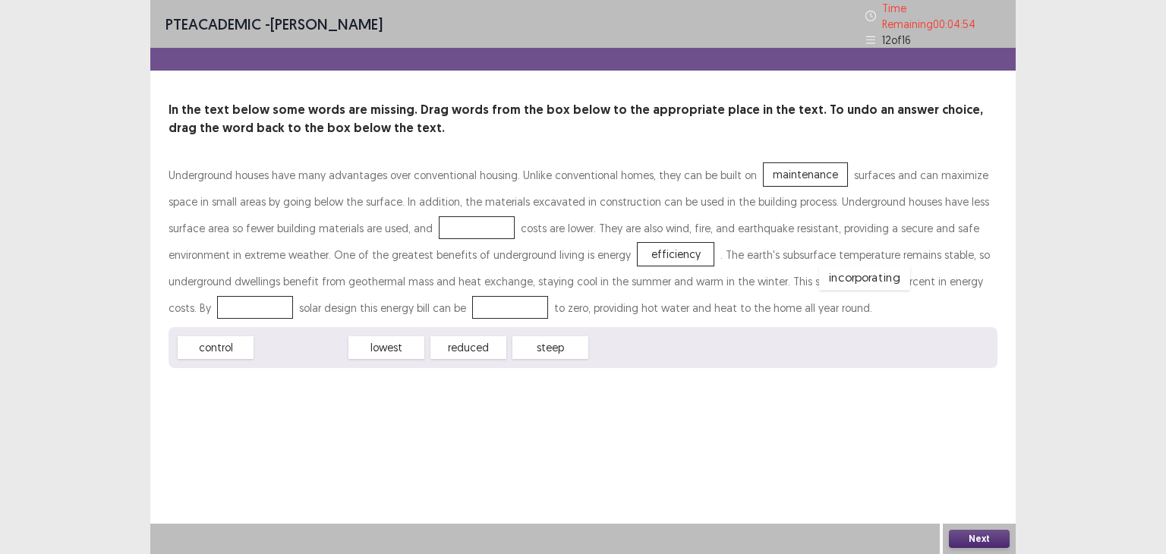
drag, startPoint x: 329, startPoint y: 345, endPoint x: 892, endPoint y: 275, distance: 567.4
drag, startPoint x: 387, startPoint y: 339, endPoint x: 319, endPoint y: 307, distance: 75.4
drag, startPoint x: 231, startPoint y: 343, endPoint x: 404, endPoint y: 238, distance: 203.3
drag, startPoint x: 791, startPoint y: 174, endPoint x: 439, endPoint y: 331, distance: 384.9
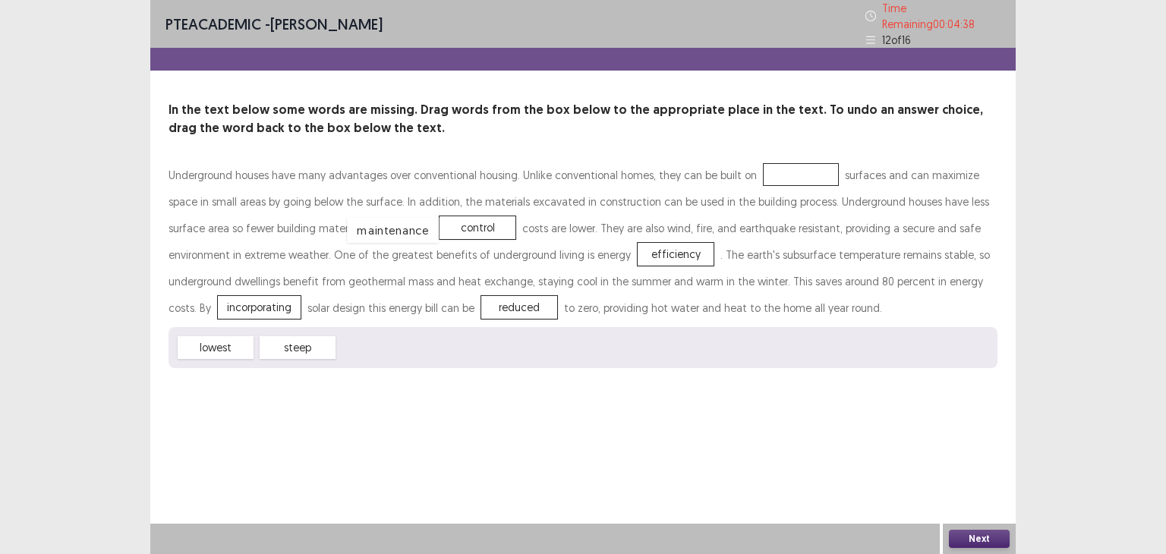
drag, startPoint x: 397, startPoint y: 336, endPoint x: 407, endPoint y: 219, distance: 118.0
drag, startPoint x: 398, startPoint y: 339, endPoint x: 797, endPoint y: 173, distance: 431.7
click at [986, 530] on button "Next" at bounding box center [979, 539] width 61 height 18
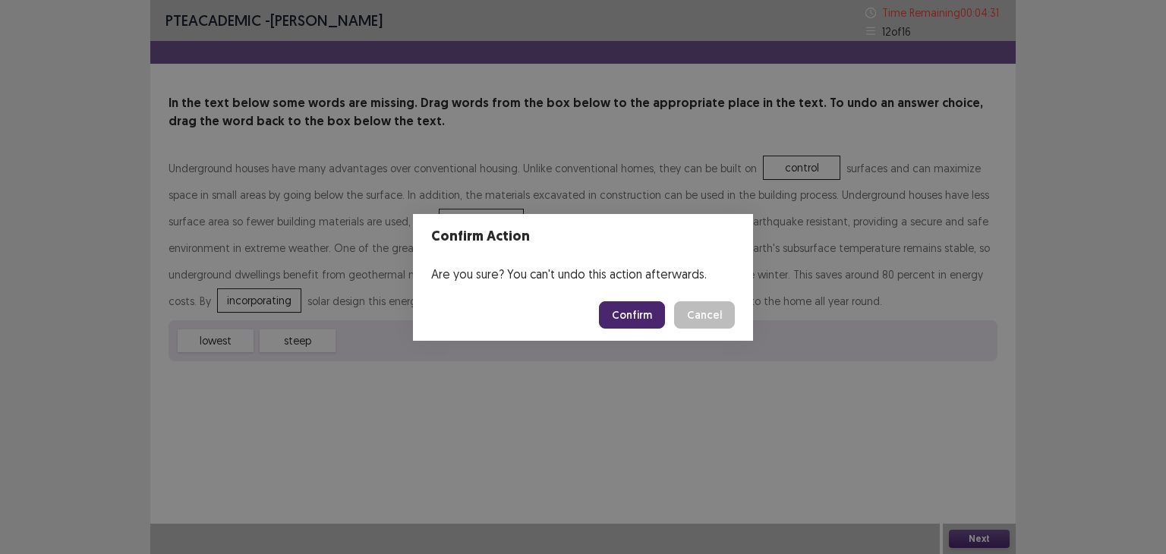
click at [627, 316] on button "Confirm" at bounding box center [632, 314] width 66 height 27
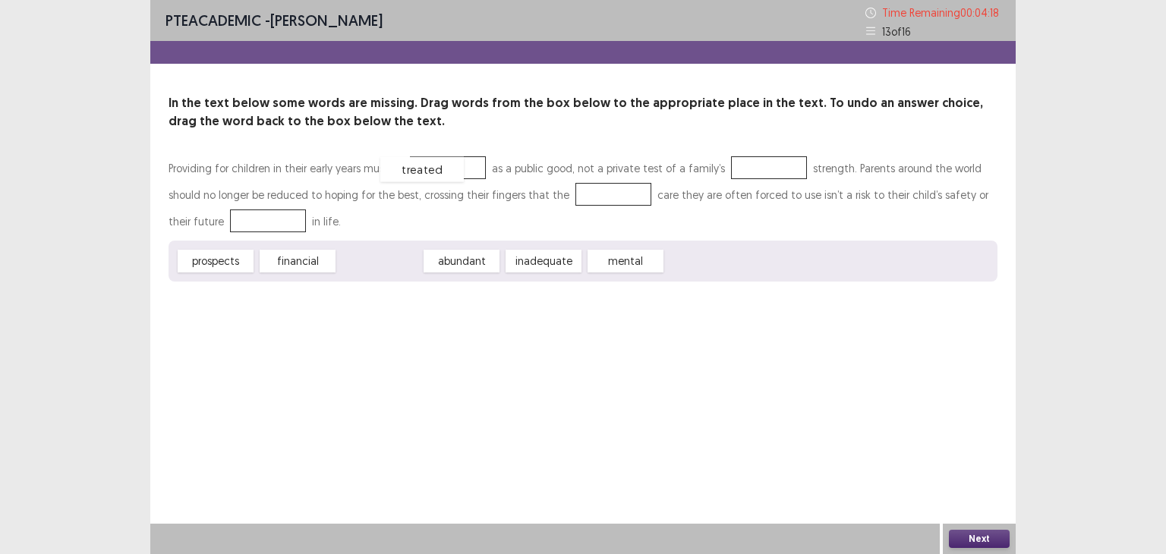
drag, startPoint x: 407, startPoint y: 267, endPoint x: 450, endPoint y: 175, distance: 101.2
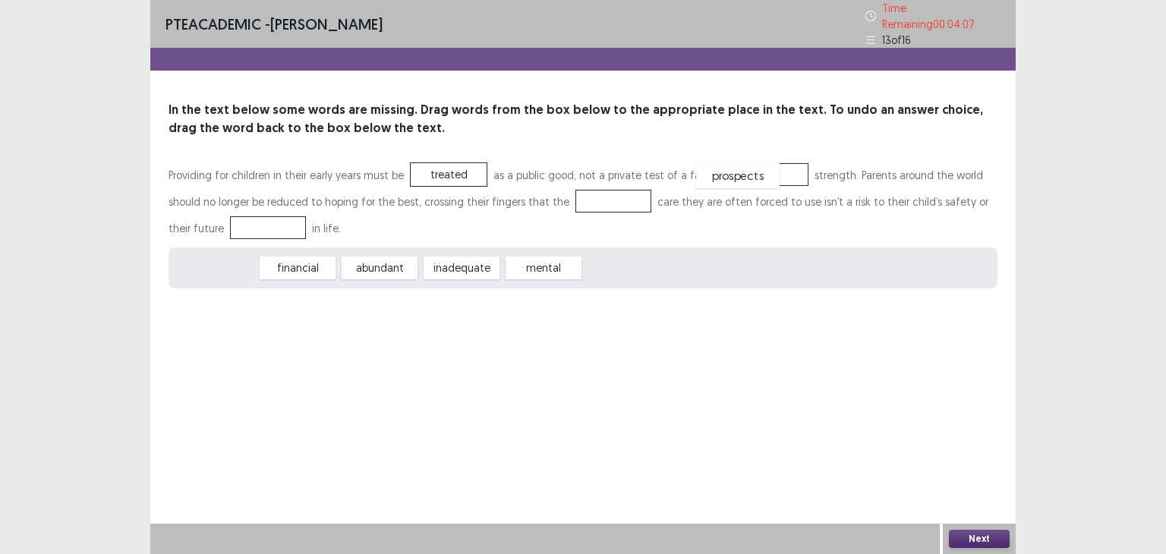
drag, startPoint x: 233, startPoint y: 263, endPoint x: 756, endPoint y: 171, distance: 530.8
drag, startPoint x: 489, startPoint y: 265, endPoint x: 568, endPoint y: 213, distance: 93.7
drag, startPoint x: 326, startPoint y: 266, endPoint x: 243, endPoint y: 228, distance: 92.0
click at [973, 530] on button "Next" at bounding box center [979, 539] width 61 height 18
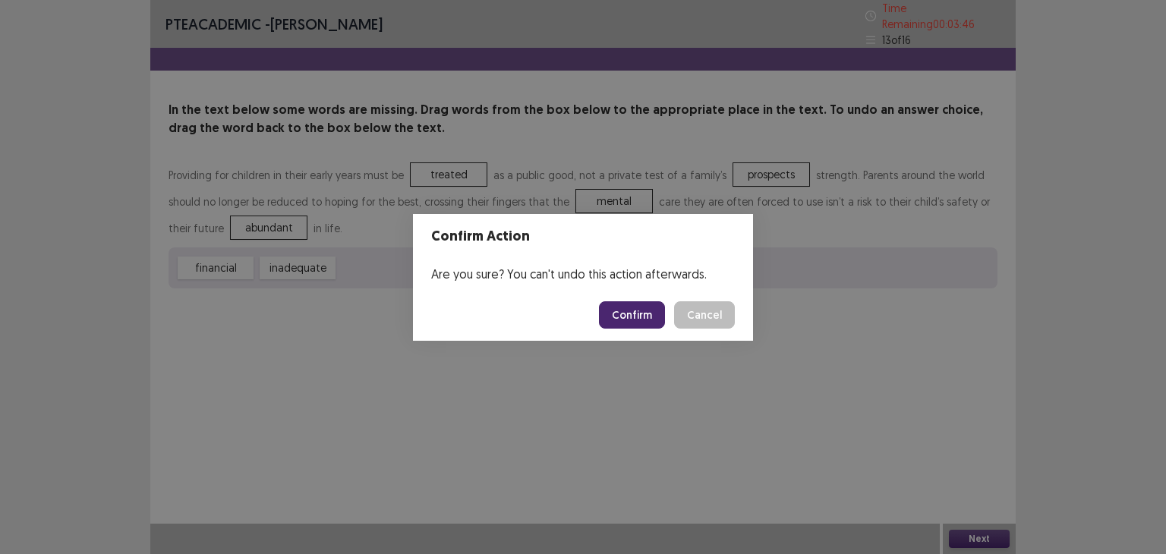
click at [657, 317] on button "Confirm" at bounding box center [632, 314] width 66 height 27
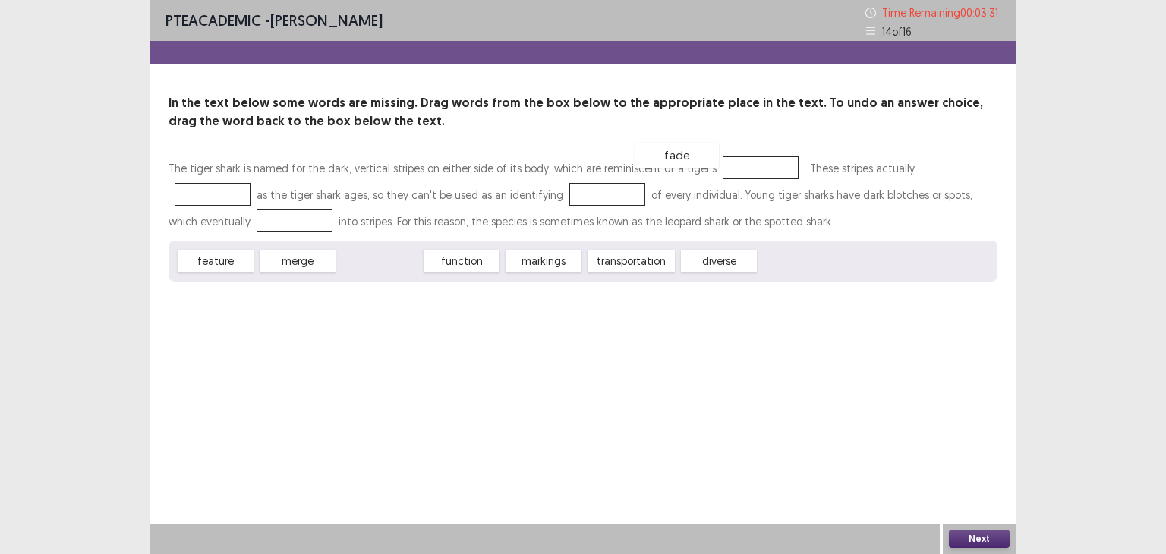
drag, startPoint x: 392, startPoint y: 262, endPoint x: 728, endPoint y: 180, distance: 346.8
drag, startPoint x: 615, startPoint y: 255, endPoint x: 864, endPoint y: 159, distance: 267.3
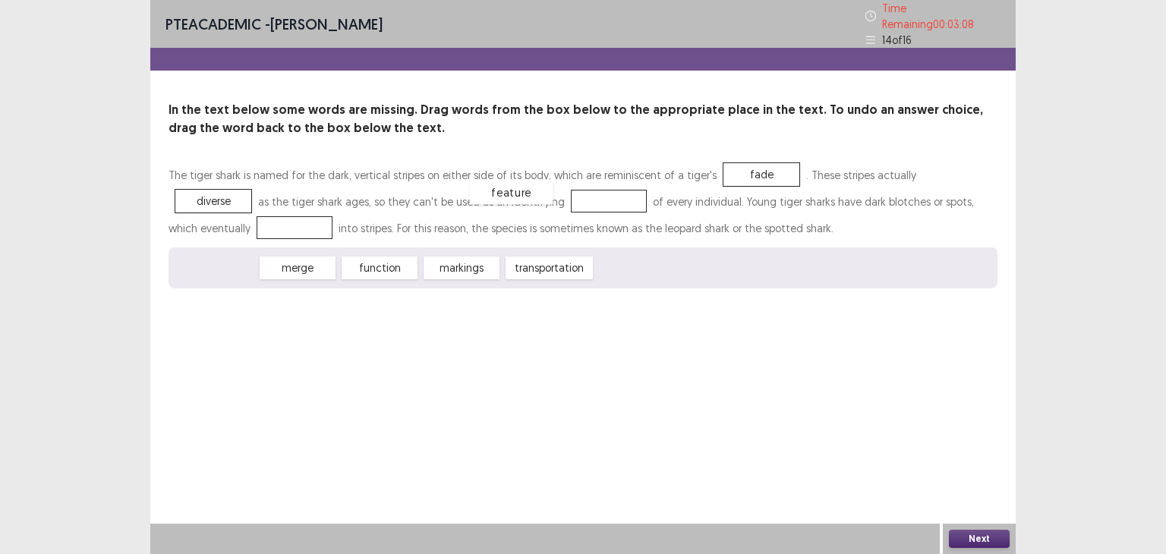
drag, startPoint x: 230, startPoint y: 265, endPoint x: 516, endPoint y: 197, distance: 293.9
drag, startPoint x: 232, startPoint y: 265, endPoint x: 228, endPoint y: 219, distance: 45.7
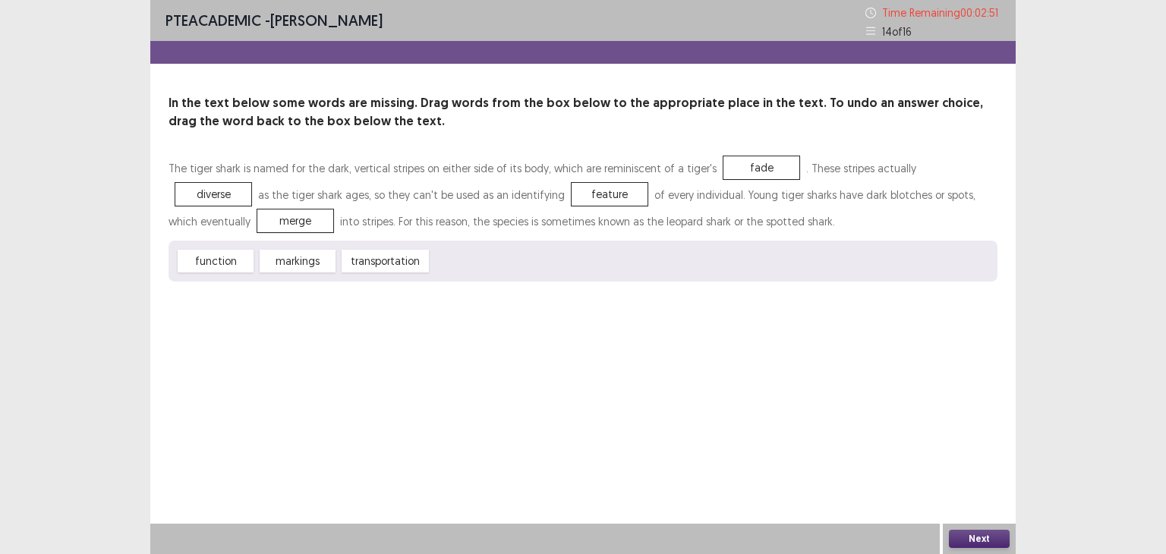
click at [957, 541] on button "Next" at bounding box center [979, 539] width 61 height 18
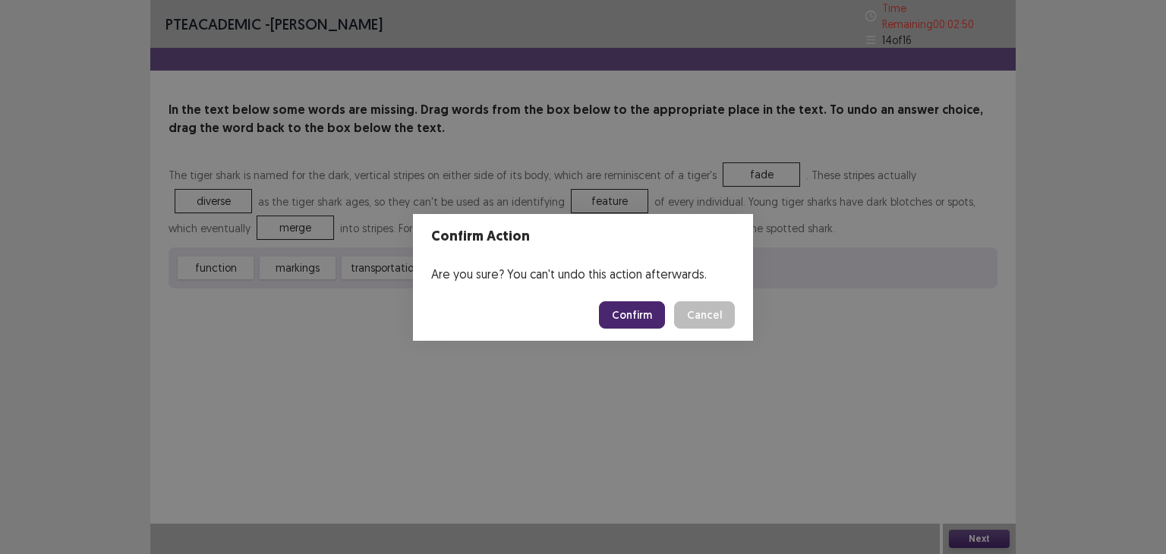
click at [645, 313] on button "Confirm" at bounding box center [632, 314] width 66 height 27
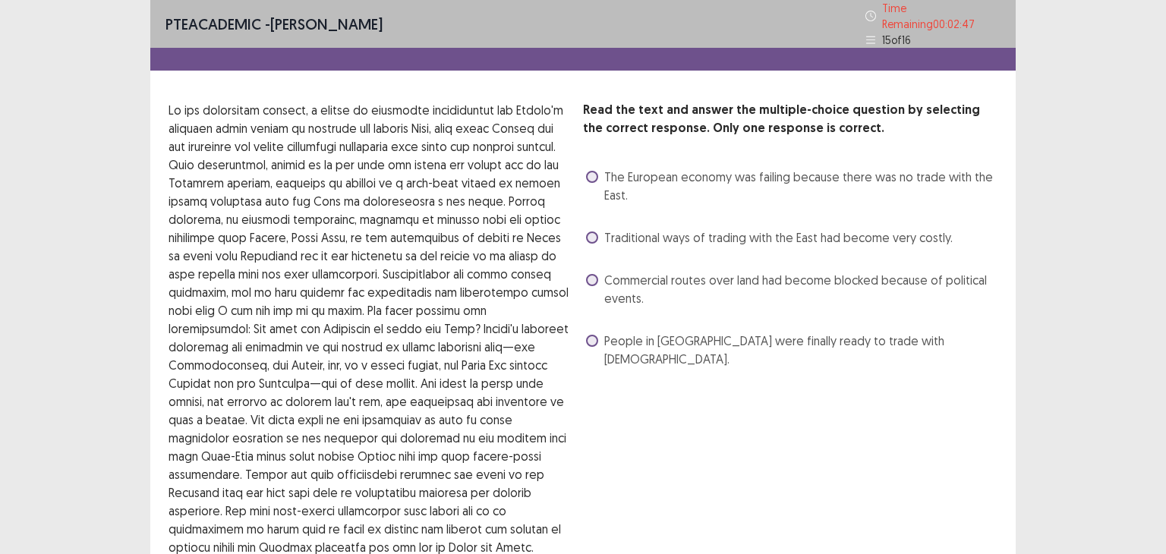
click at [716, 168] on span "The European economy was failing because there was no trade with the East." at bounding box center [800, 186] width 393 height 36
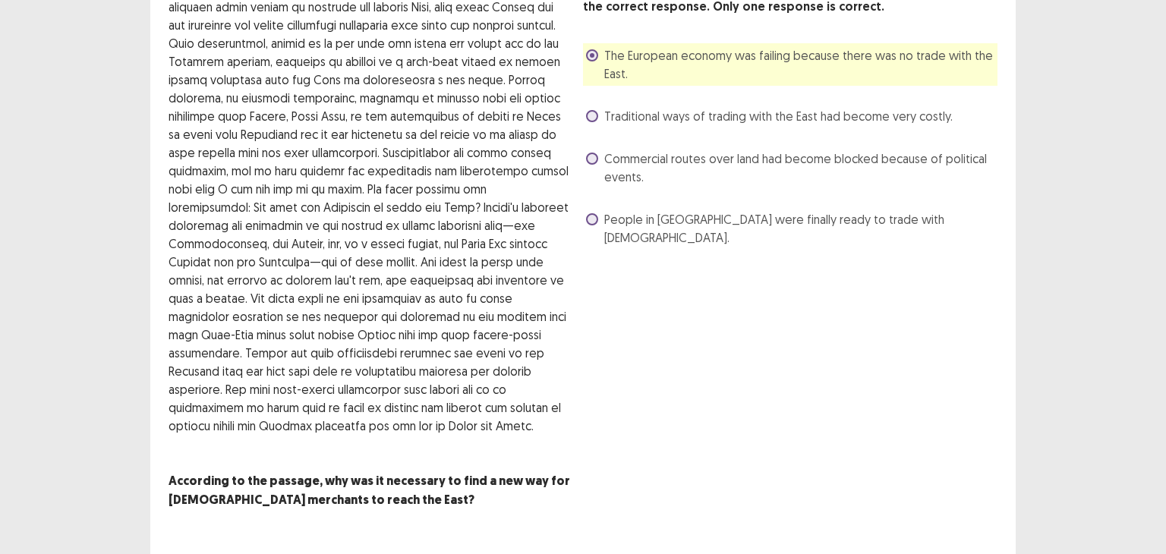
scroll to position [153, 0]
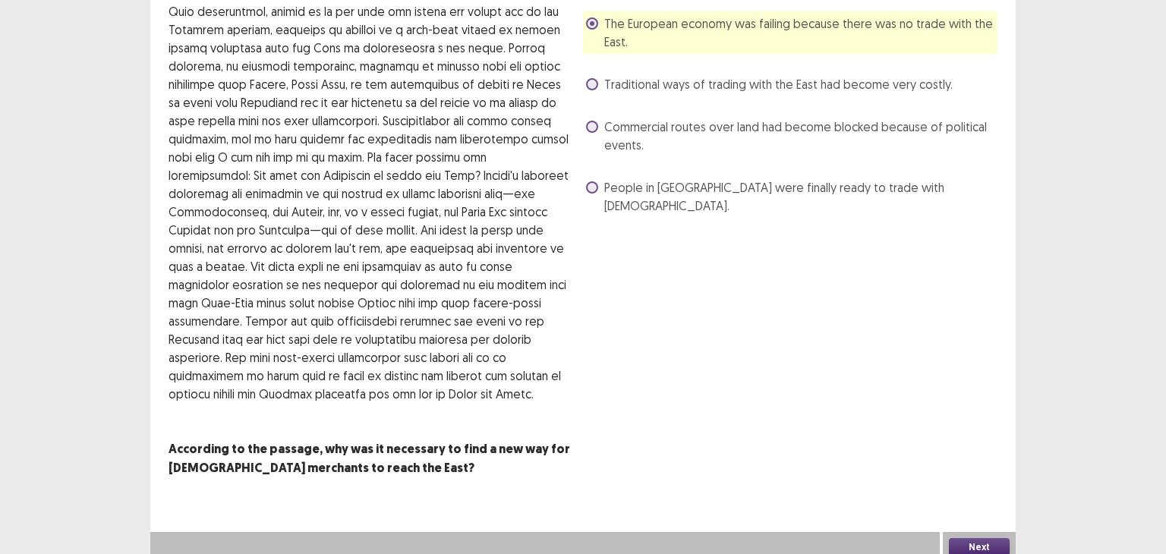
click at [974, 538] on button "Next" at bounding box center [979, 547] width 61 height 18
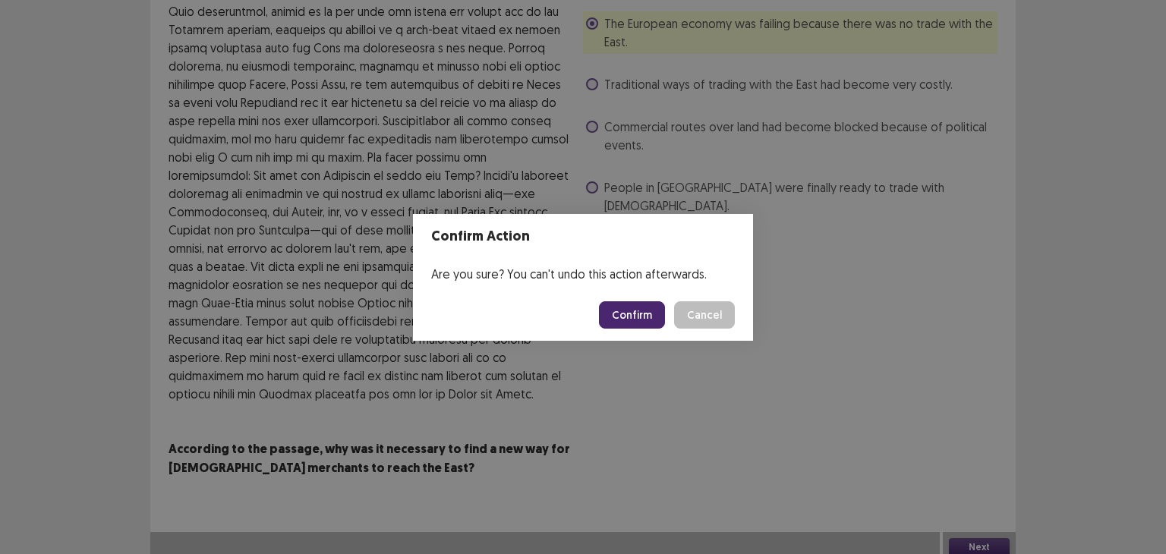
click at [653, 316] on button "Confirm" at bounding box center [632, 314] width 66 height 27
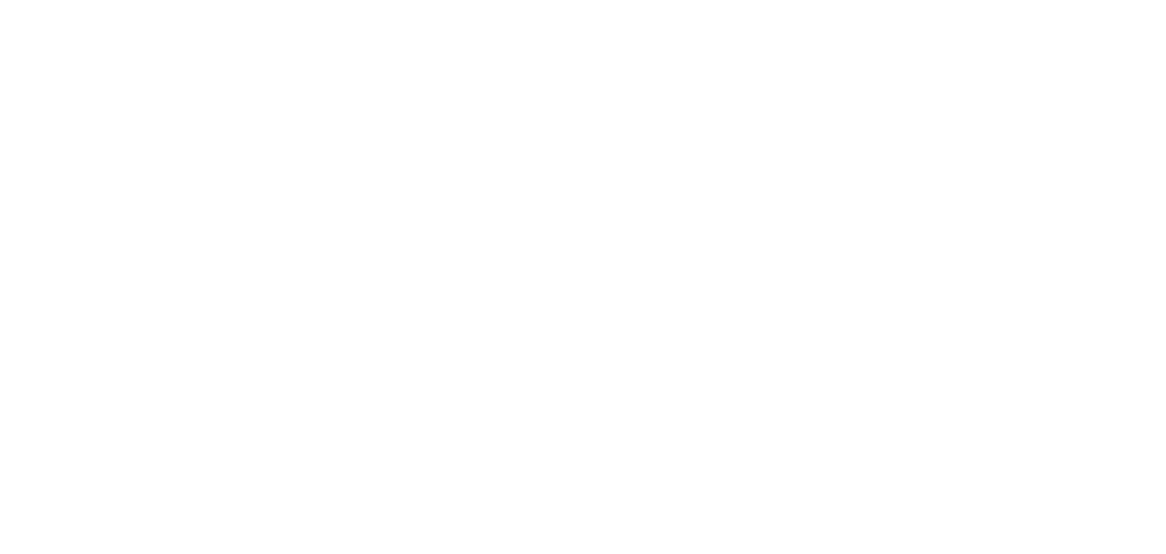
scroll to position [0, 0]
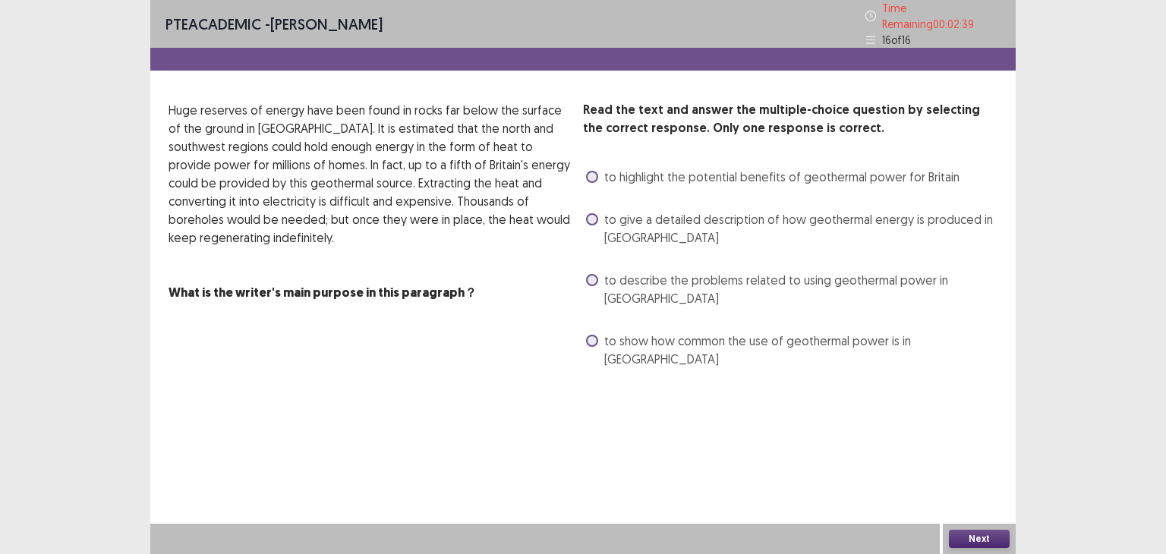
click at [664, 282] on span "to describe the problems related to using geothermal power in [GEOGRAPHIC_DATA]" at bounding box center [800, 289] width 393 height 36
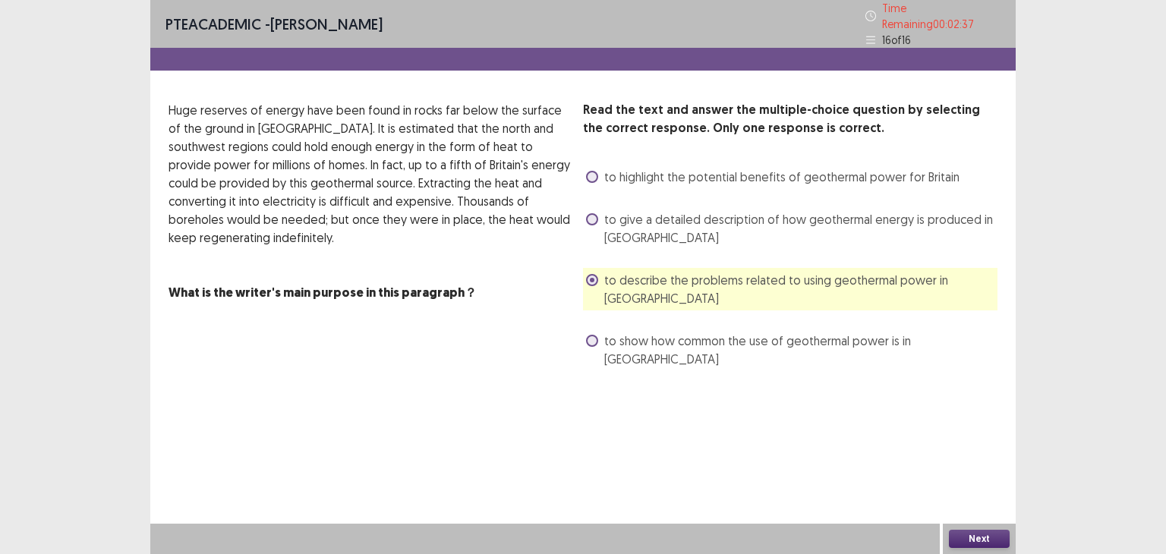
click at [987, 540] on button "Next" at bounding box center [979, 539] width 61 height 18
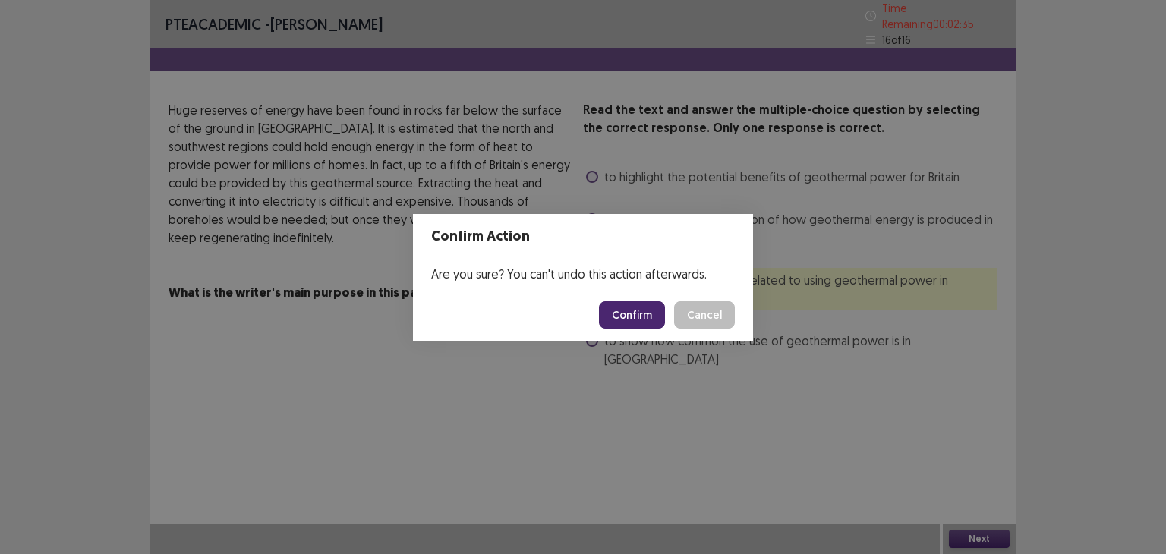
click at [633, 307] on button "Confirm" at bounding box center [632, 314] width 66 height 27
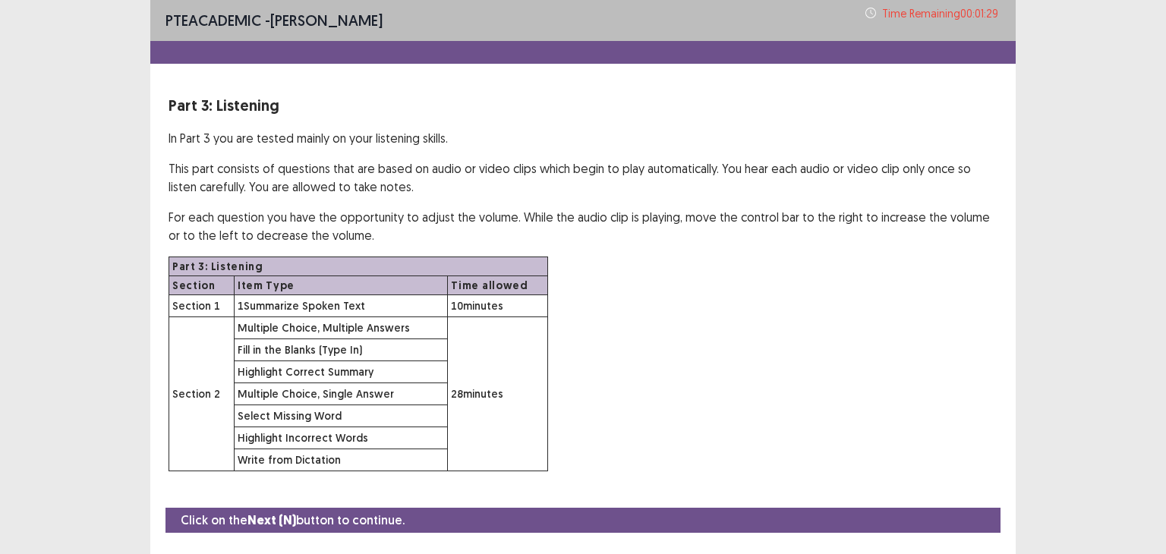
scroll to position [37, 0]
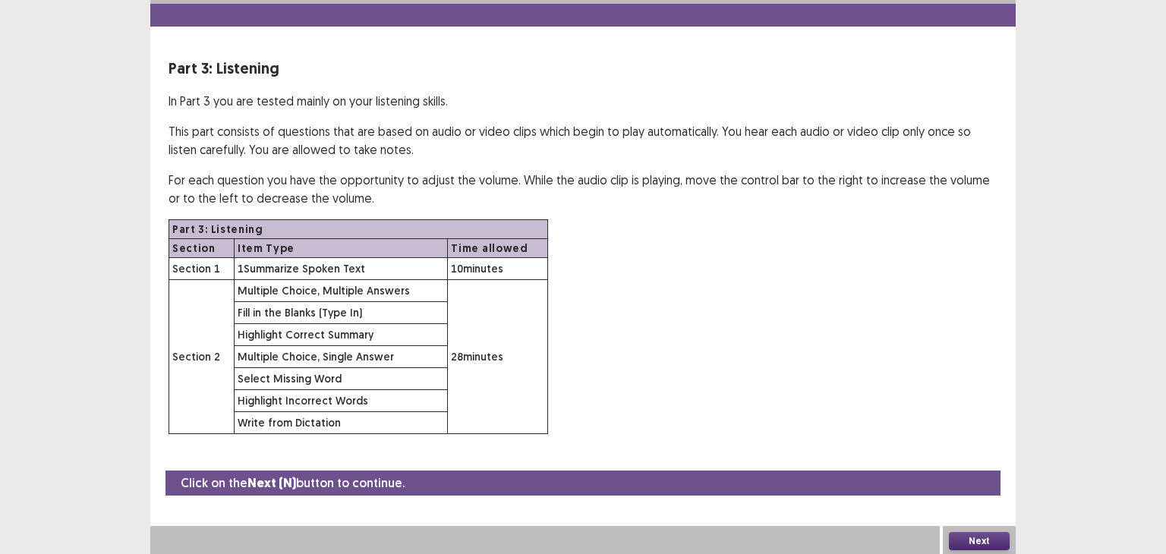
click at [979, 542] on button "Next" at bounding box center [979, 541] width 61 height 18
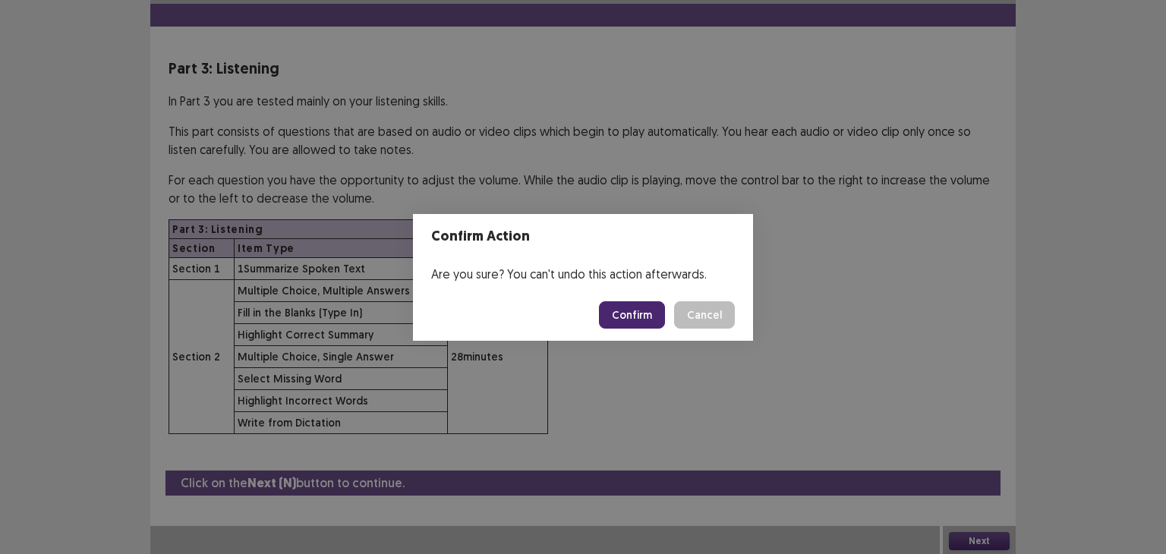
click at [625, 305] on button "Confirm" at bounding box center [632, 314] width 66 height 27
